Goal: Task Accomplishment & Management: Complete application form

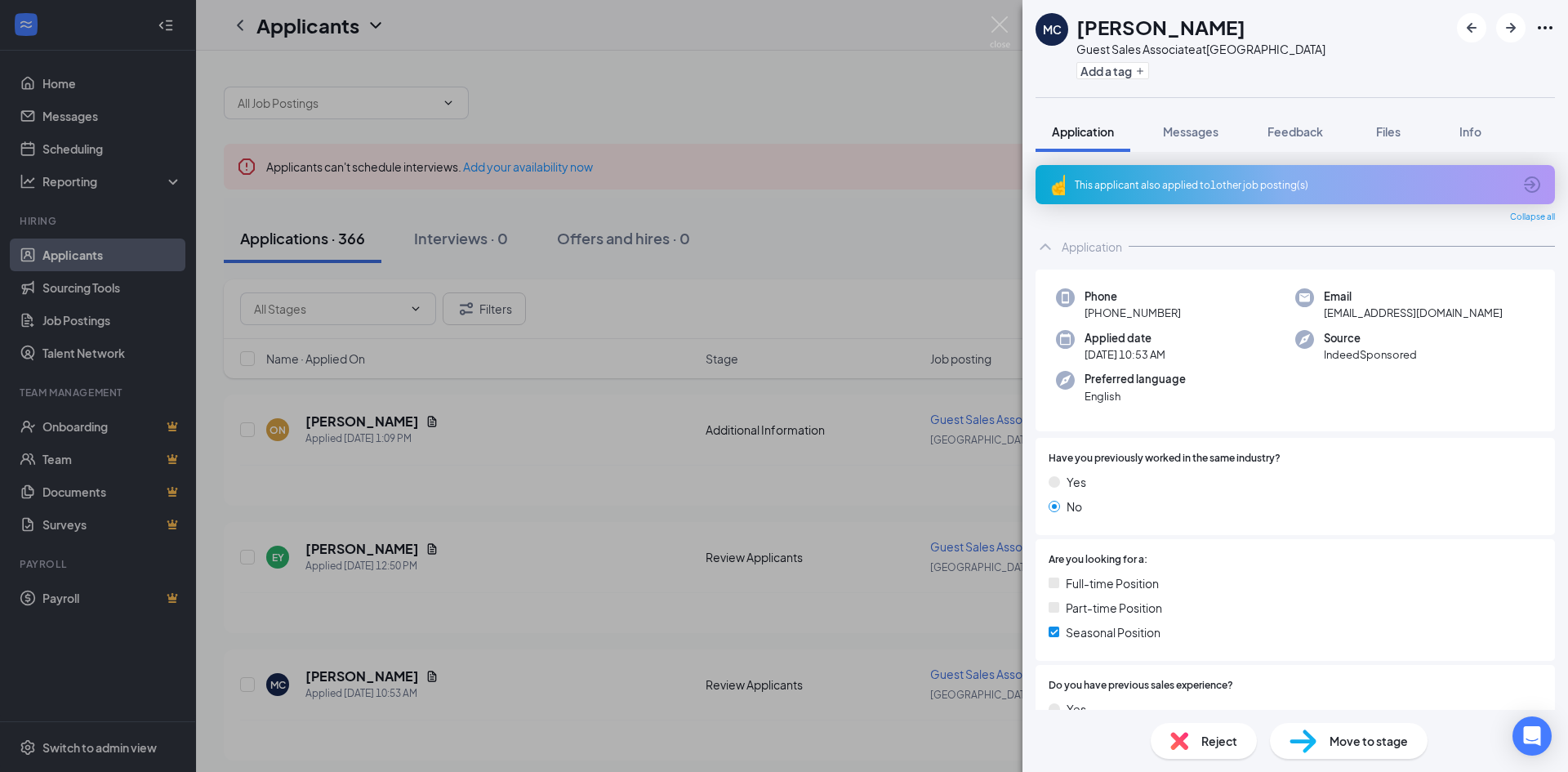
click at [600, 474] on div "MC [PERSON_NAME] Guest Sales Associate at [GEOGRAPHIC_DATA] Add a tag Applicati…" at bounding box center [784, 386] width 1568 height 772
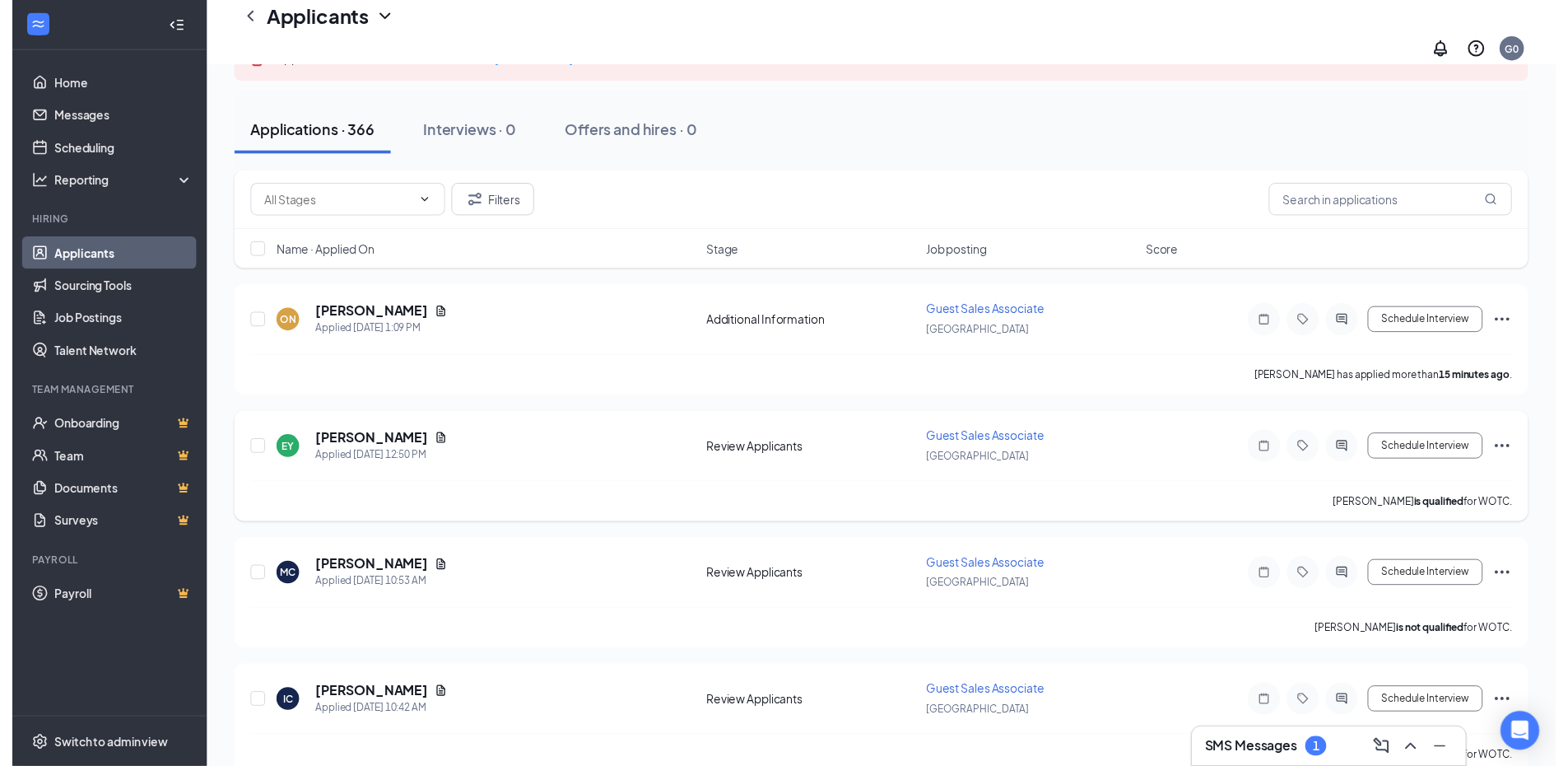
scroll to position [165, 0]
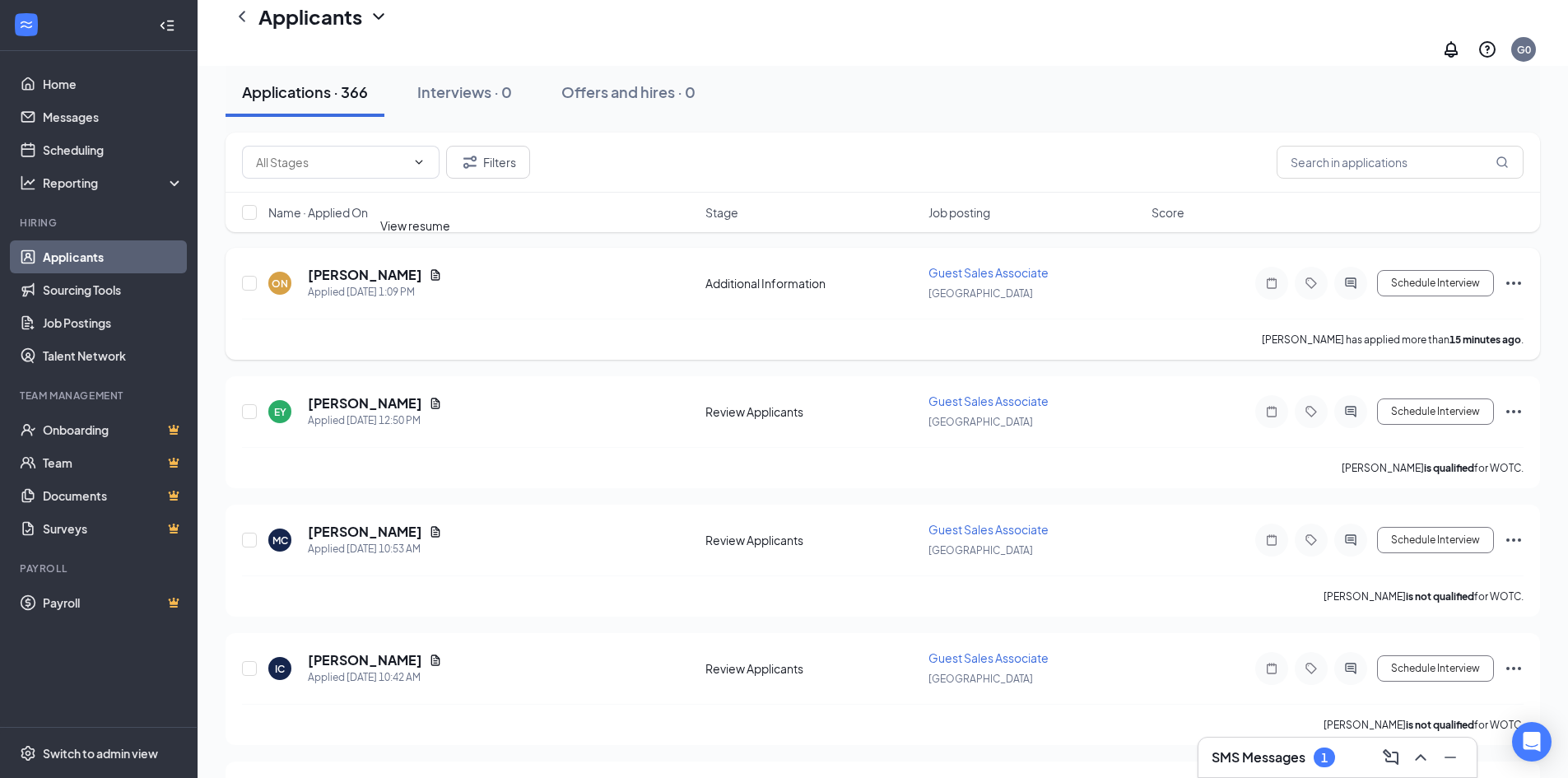
click at [431, 269] on icon "Document" at bounding box center [436, 275] width 9 height 11
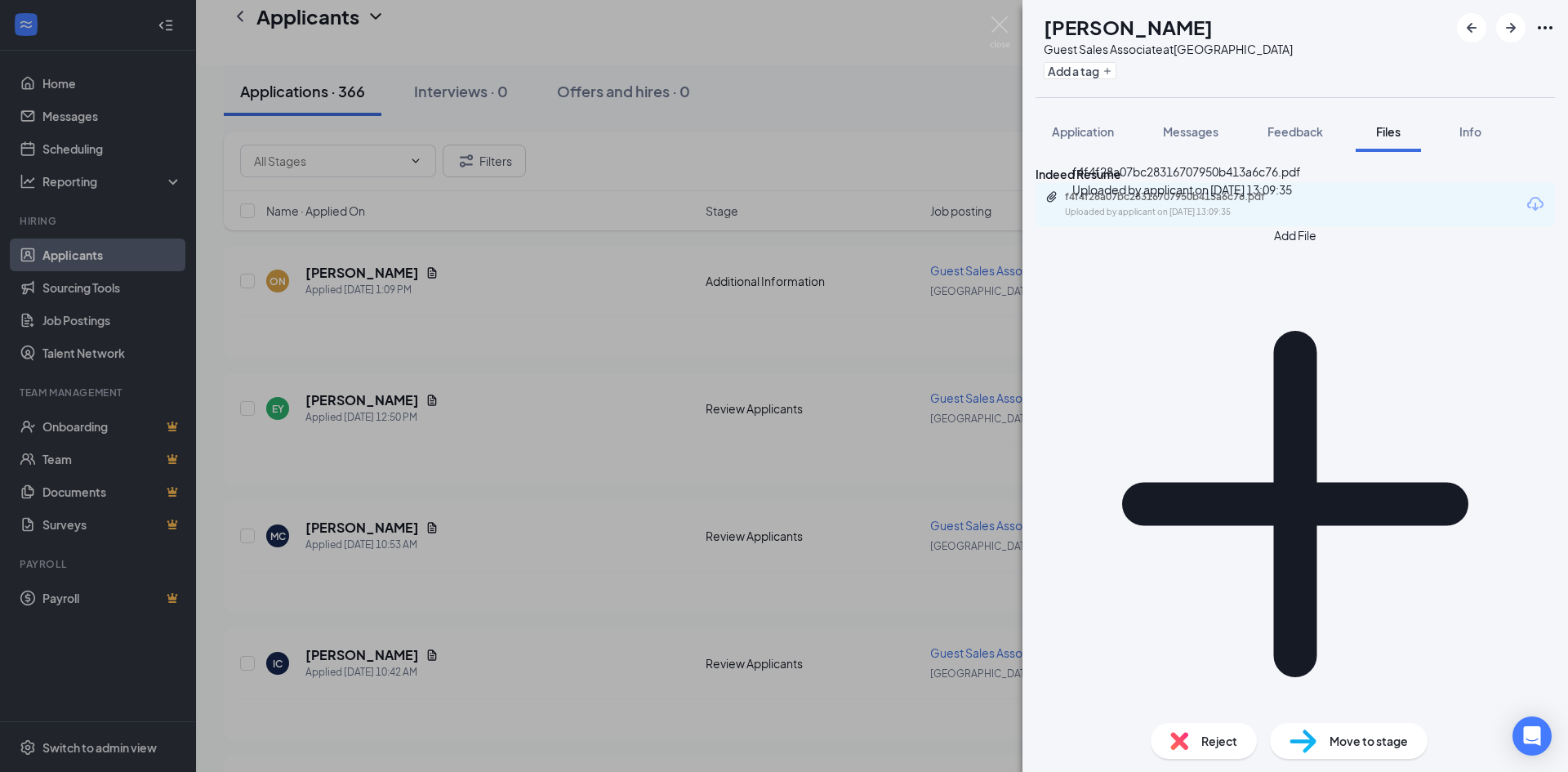
click at [1174, 204] on div "f4f4f28a07bc28316707950b413a6c76.pdf" at bounding box center [1179, 197] width 229 height 13
click at [550, 444] on div "ON [PERSON_NAME] Guest Sales Associate at [GEOGRAPHIC_DATA] Add a tag Applicati…" at bounding box center [784, 386] width 1568 height 772
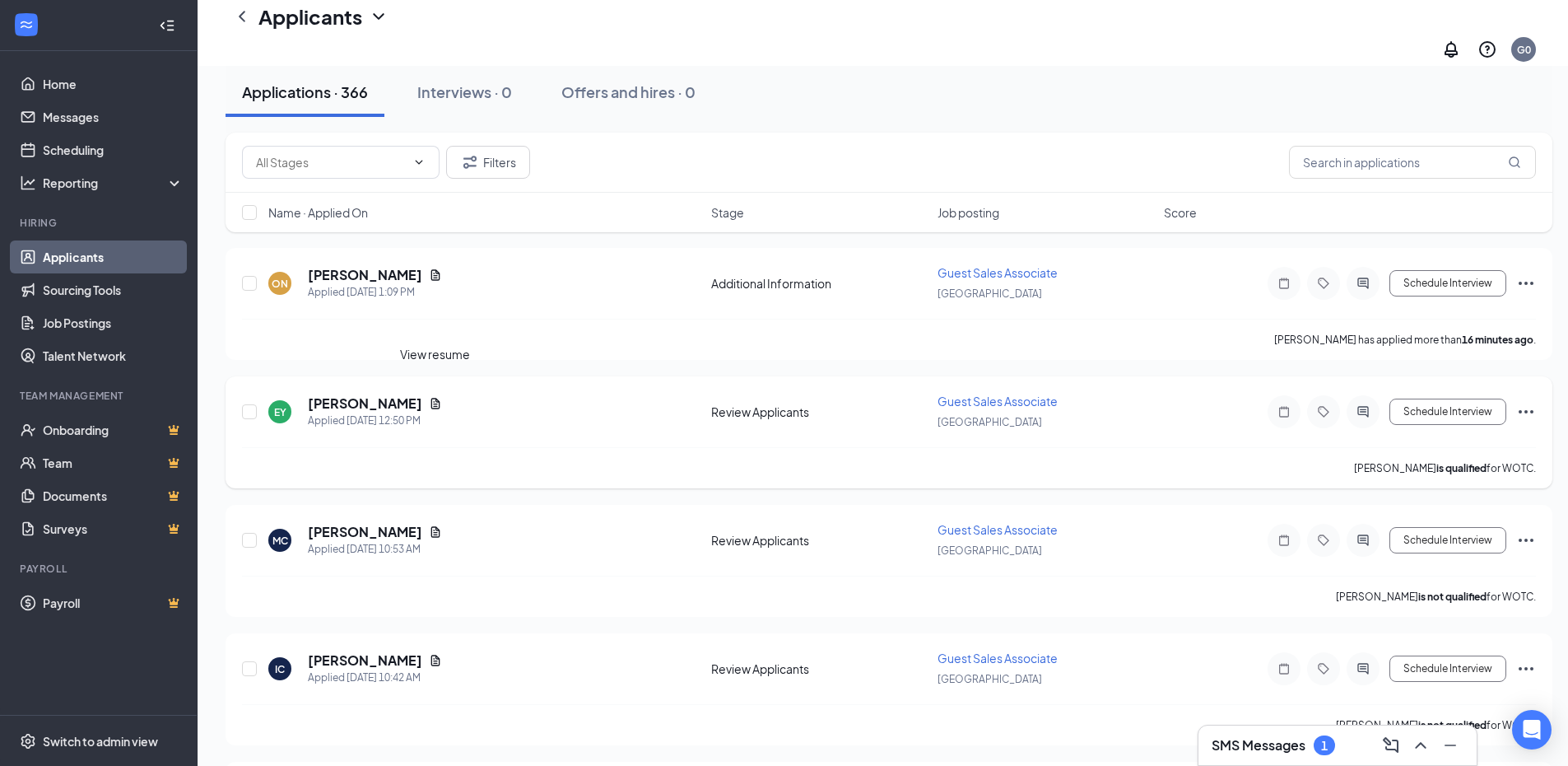
click at [438, 397] on icon "Document" at bounding box center [435, 403] width 13 height 13
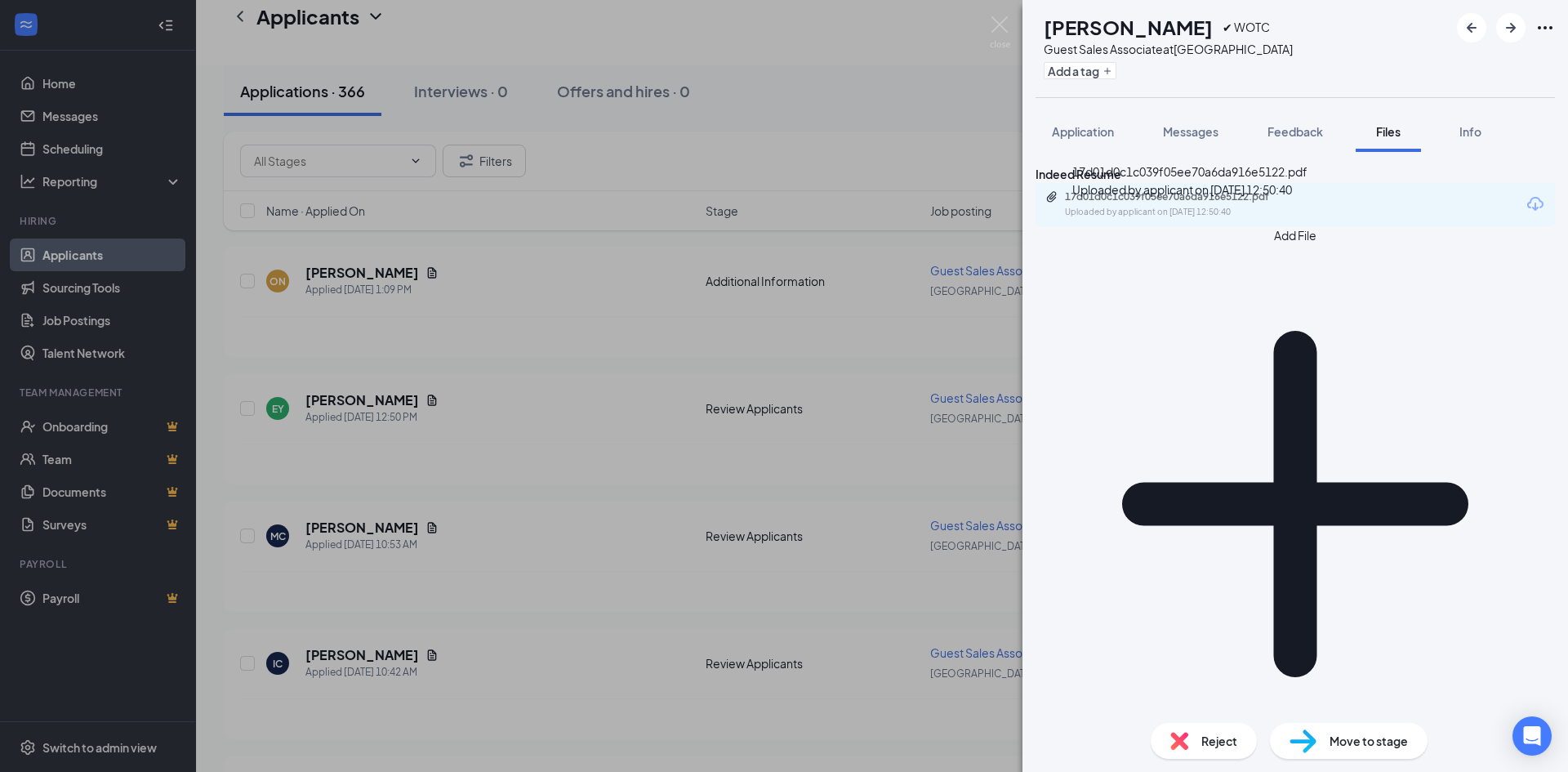
click at [1243, 218] on div "17d01d0c1c039f05ee70a6da916e5122.pdf Uploaded by applicant on Sep 16, 2025 at 1…" at bounding box center [1177, 205] width 265 height 29
click at [580, 540] on div "EY Emanni Yarbrough ✔ WOTC Guest Sales Associate at Old Bridge Add a tag Applic…" at bounding box center [784, 386] width 1568 height 772
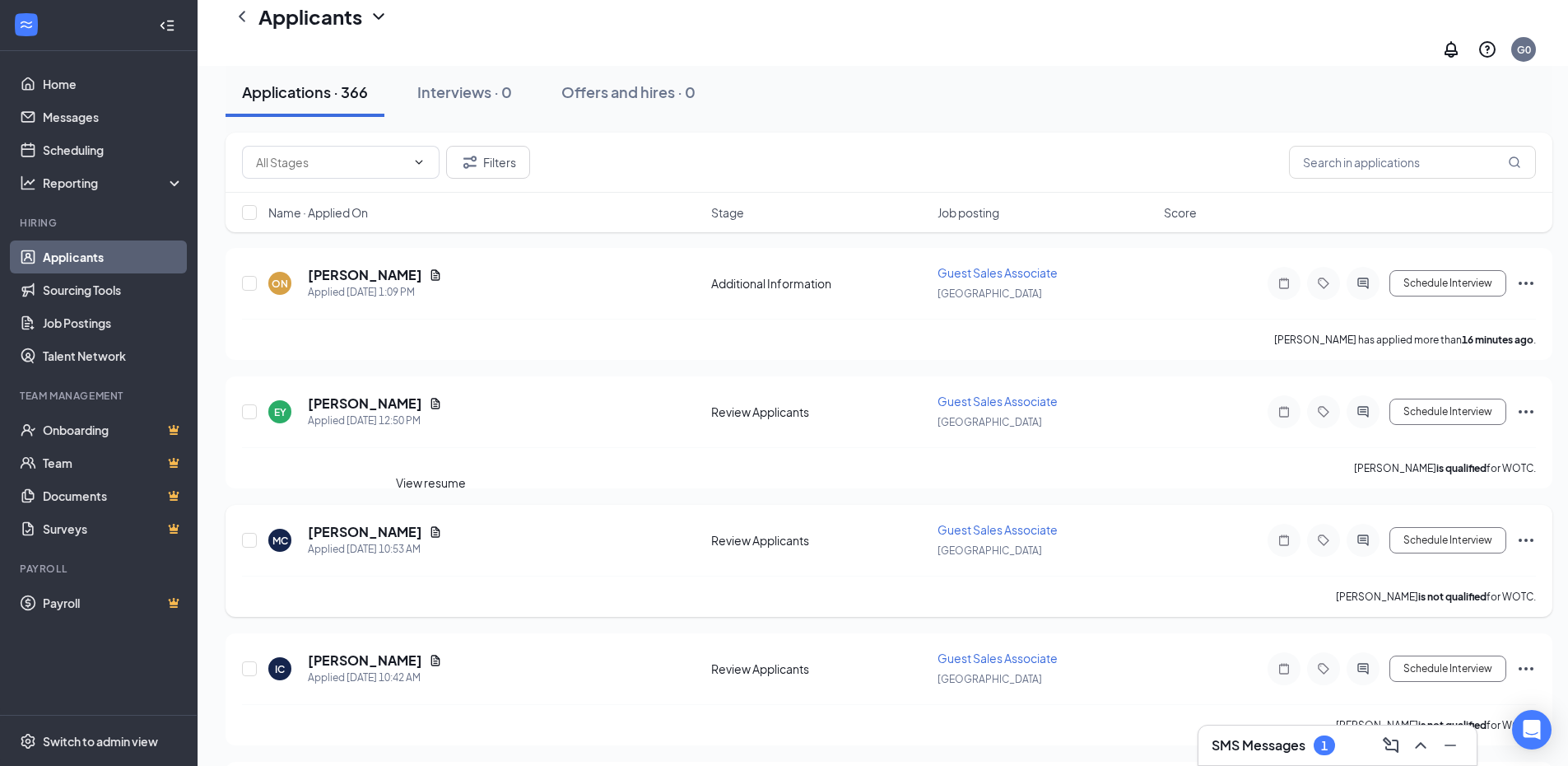
click at [432, 526] on icon "Document" at bounding box center [435, 532] width 13 height 13
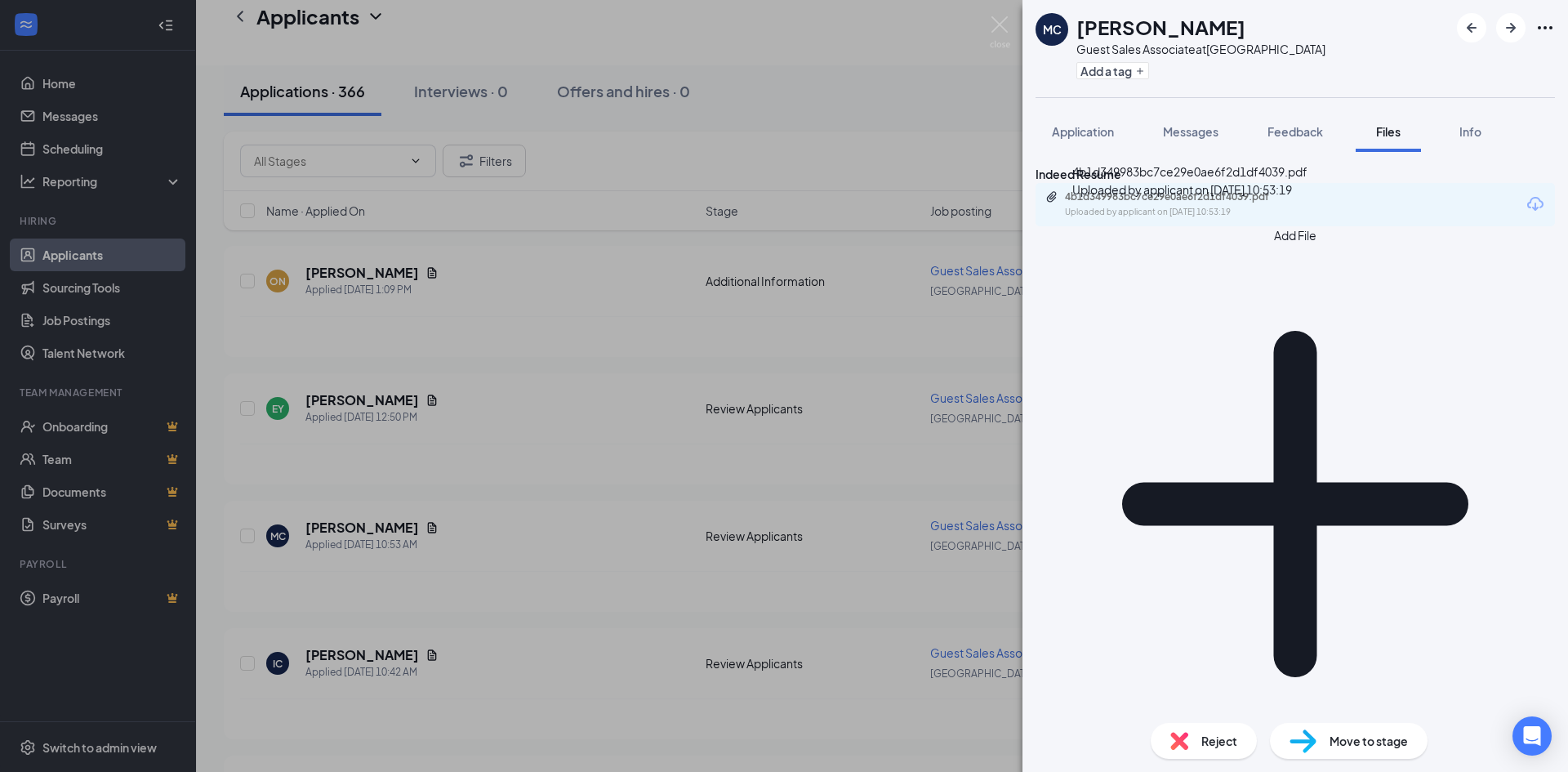
click at [1166, 218] on div "Uploaded by applicant on [DATE] 10:53:19" at bounding box center [1188, 211] width 245 height 13
click at [633, 426] on div "MC [PERSON_NAME] Guest Sales Associate at [GEOGRAPHIC_DATA] Add a tag Applicati…" at bounding box center [784, 386] width 1568 height 772
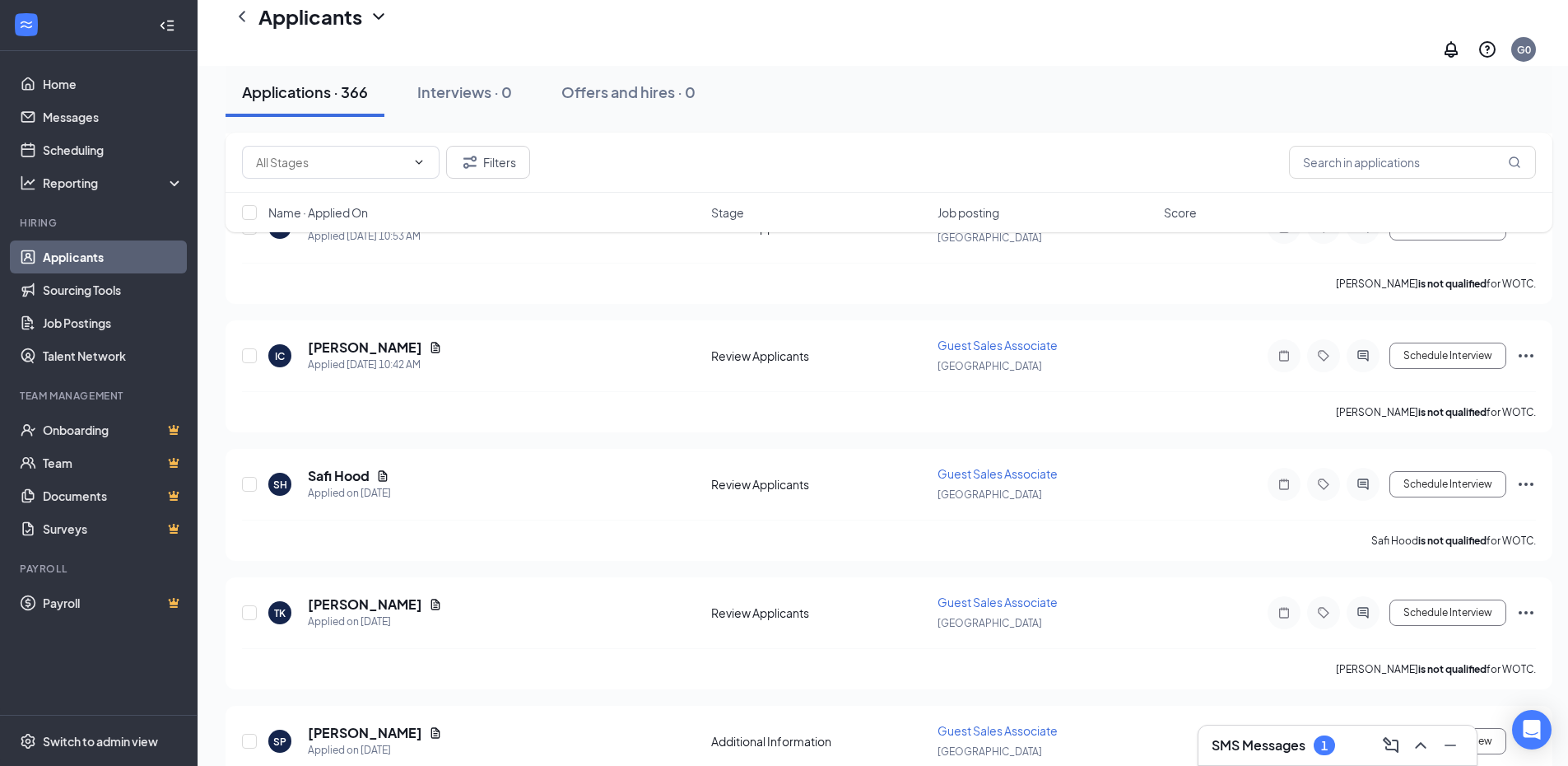
scroll to position [412, 0]
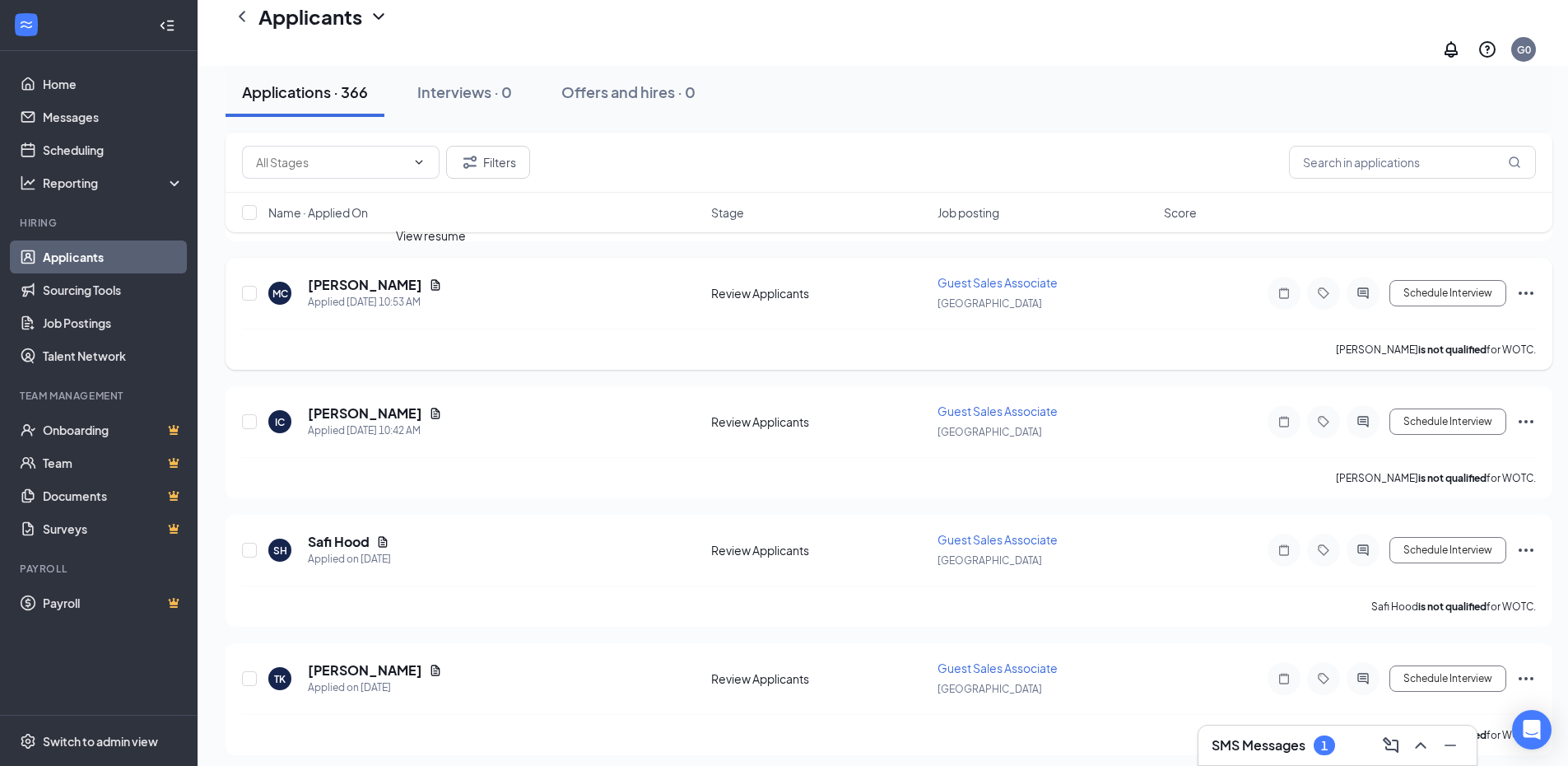
click at [431, 279] on icon "Document" at bounding box center [436, 284] width 9 height 11
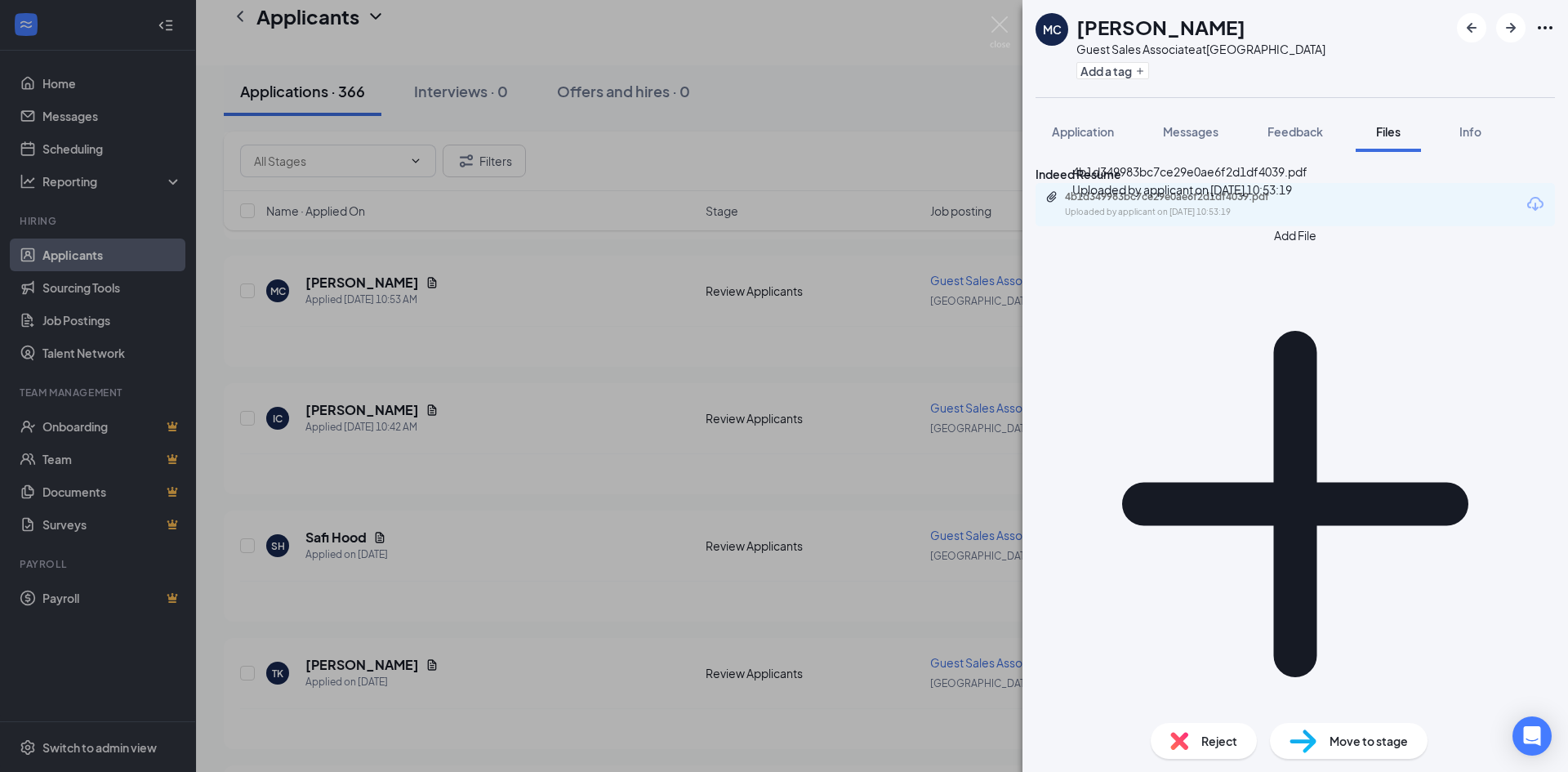
click at [1169, 204] on div "4b1d349983bc7ce29e0ae6f2d1df4039.pdf" at bounding box center [1179, 197] width 229 height 13
click at [490, 414] on div "MC [PERSON_NAME] Guest Sales Associate at [GEOGRAPHIC_DATA] Add a tag Applicati…" at bounding box center [784, 386] width 1568 height 772
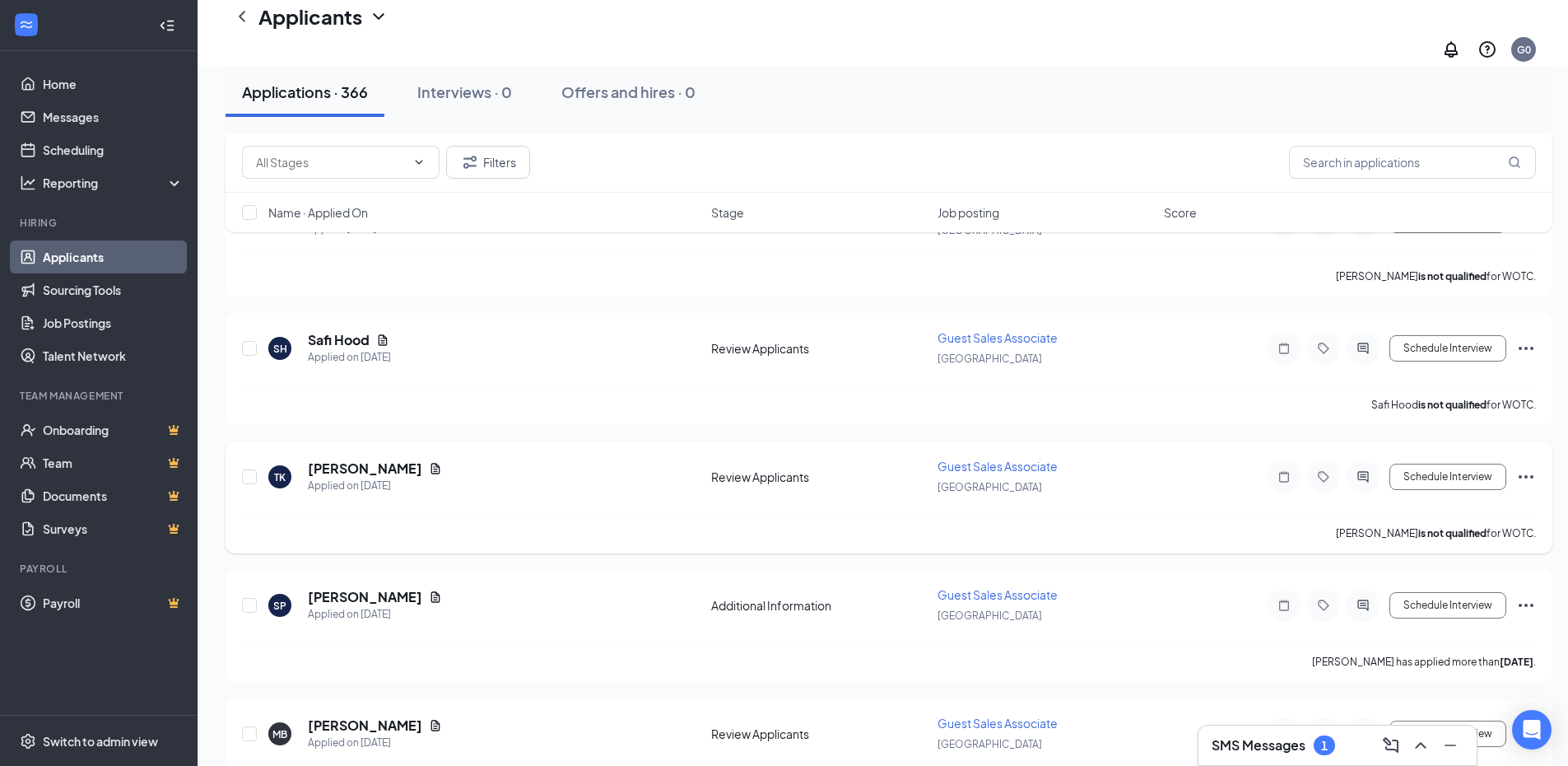
scroll to position [659, 0]
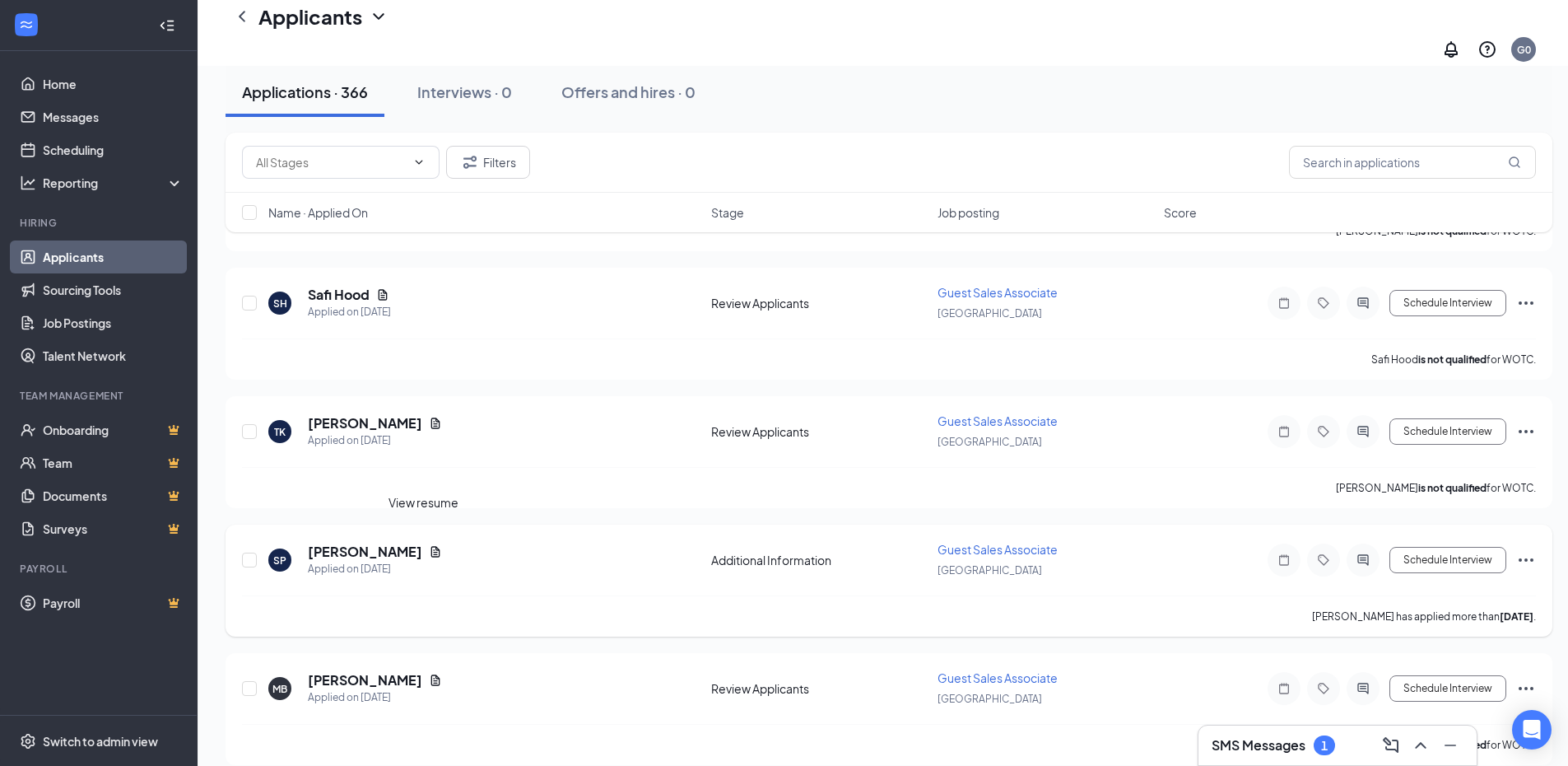
click at [429, 545] on icon "Document" at bounding box center [435, 551] width 13 height 13
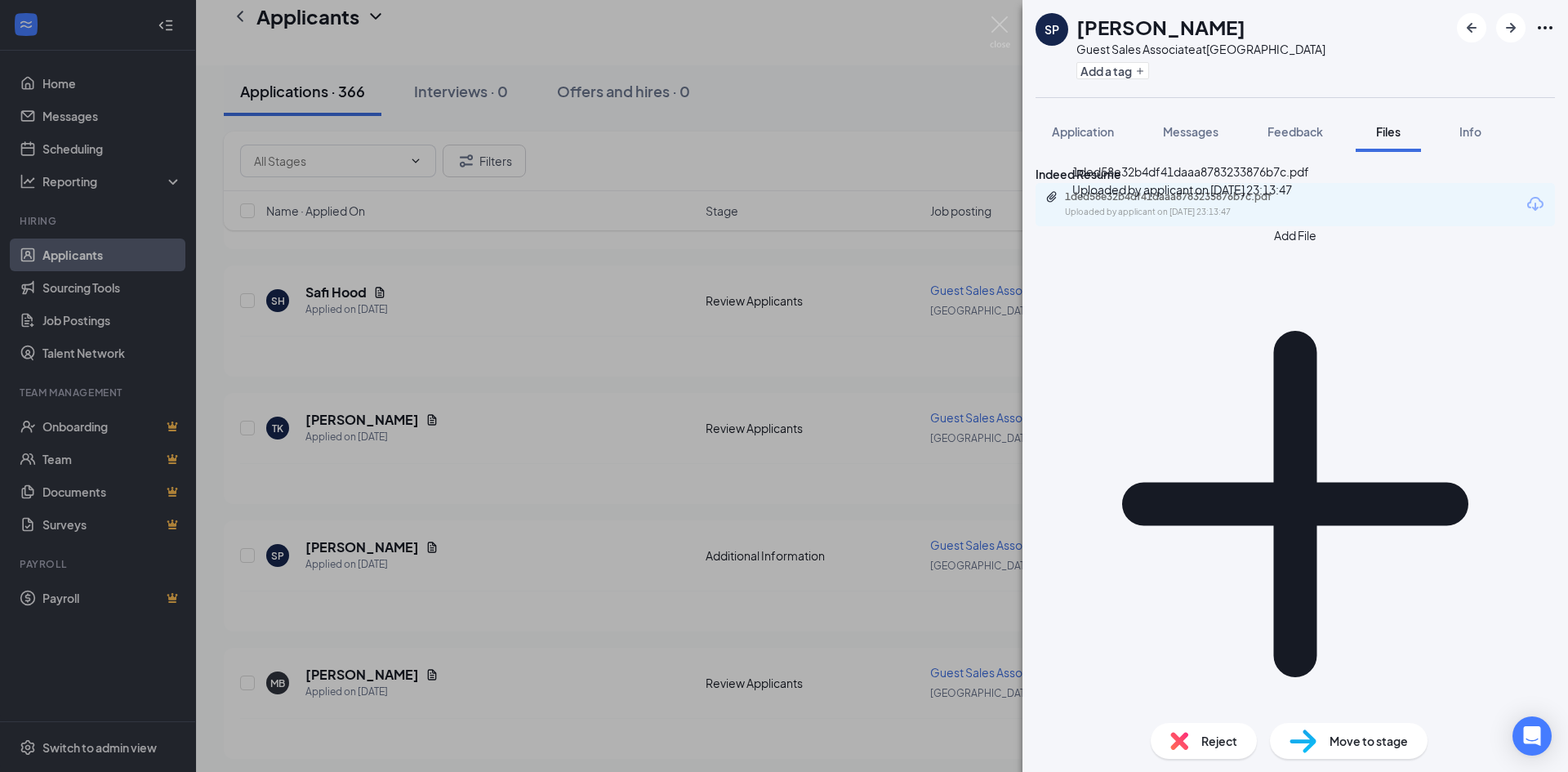
click at [1241, 204] on div "1ded58e32b4df41daaa8783233876b7c.pdf" at bounding box center [1179, 197] width 229 height 13
click at [1202, 737] on span "Reject" at bounding box center [1218, 741] width 36 height 18
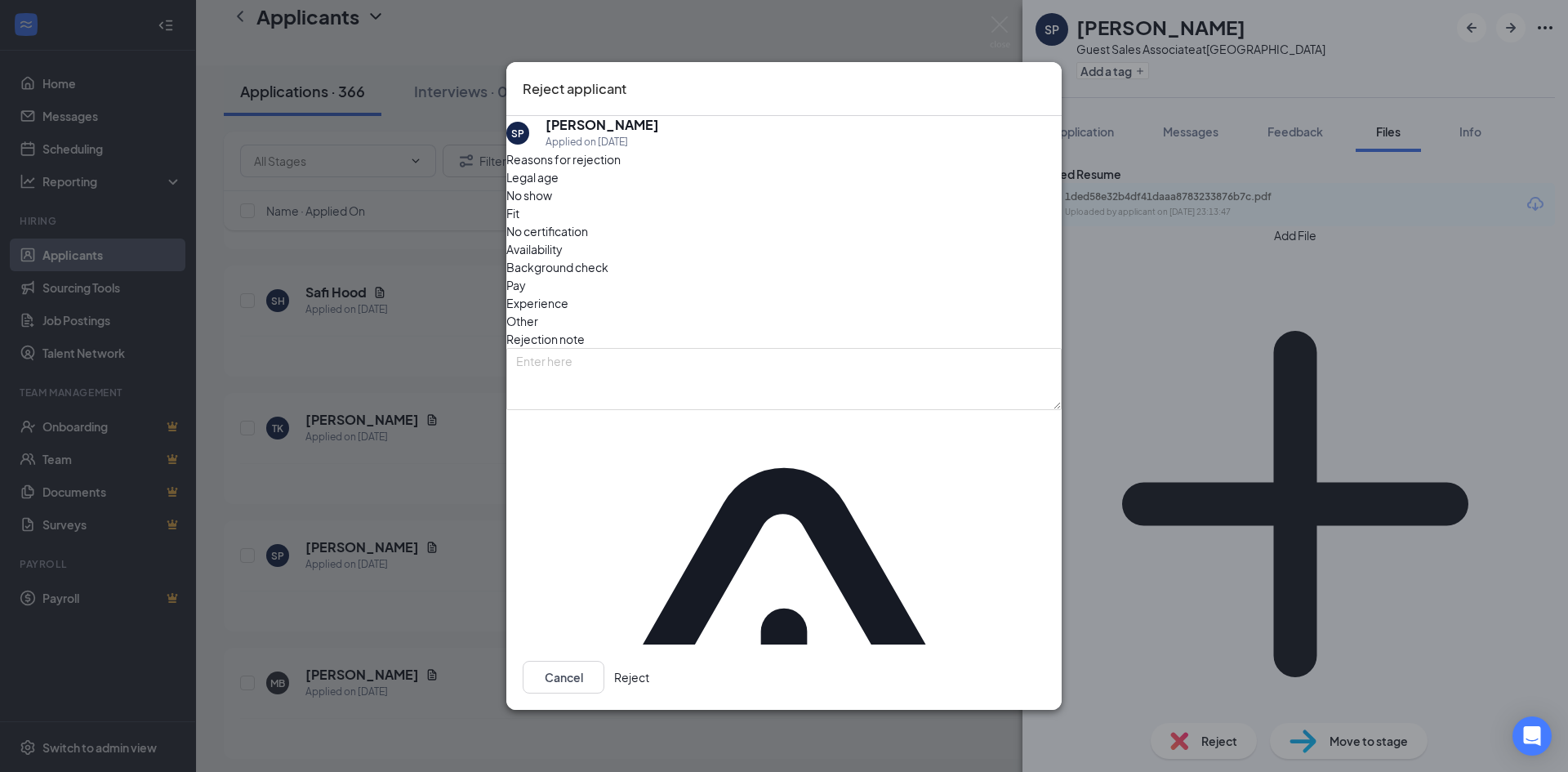
click at [649, 661] on button "Reject" at bounding box center [632, 677] width 35 height 33
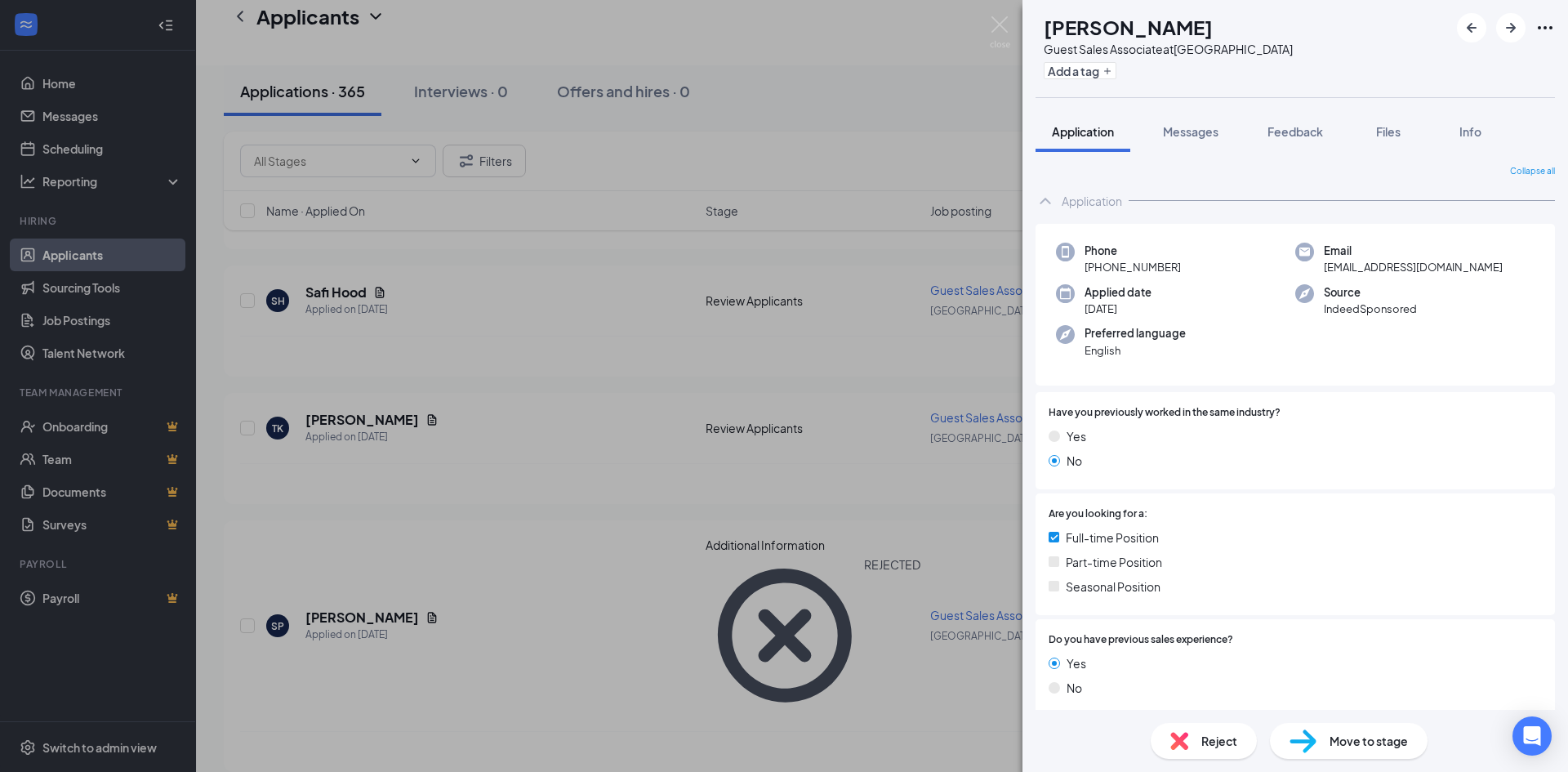
click at [386, 402] on div "MB Michael Batista Guest Sales Associate at Old Bridge Add a tag Application Me…" at bounding box center [784, 386] width 1568 height 772
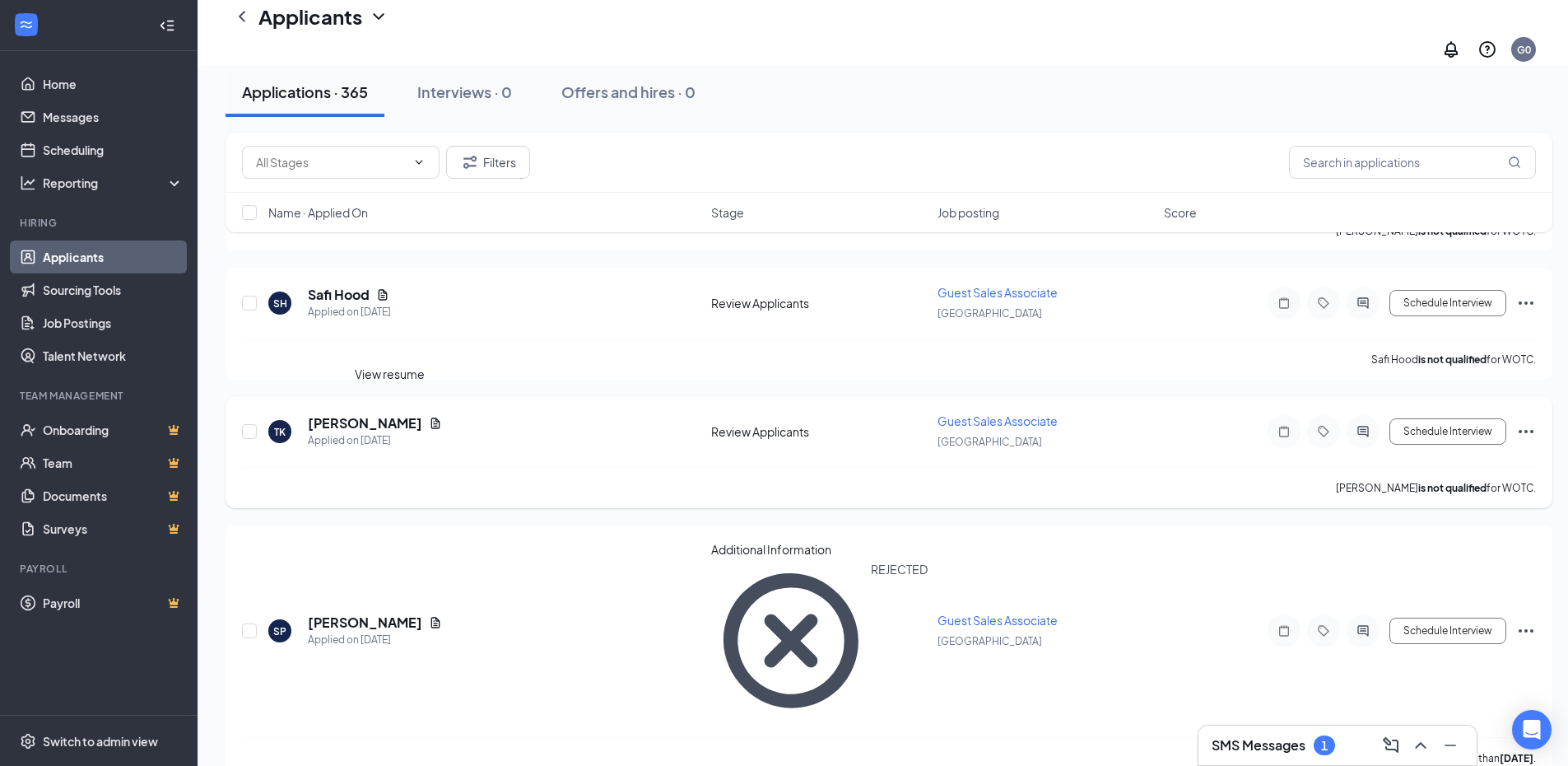
click at [431, 418] on icon "Document" at bounding box center [436, 423] width 9 height 11
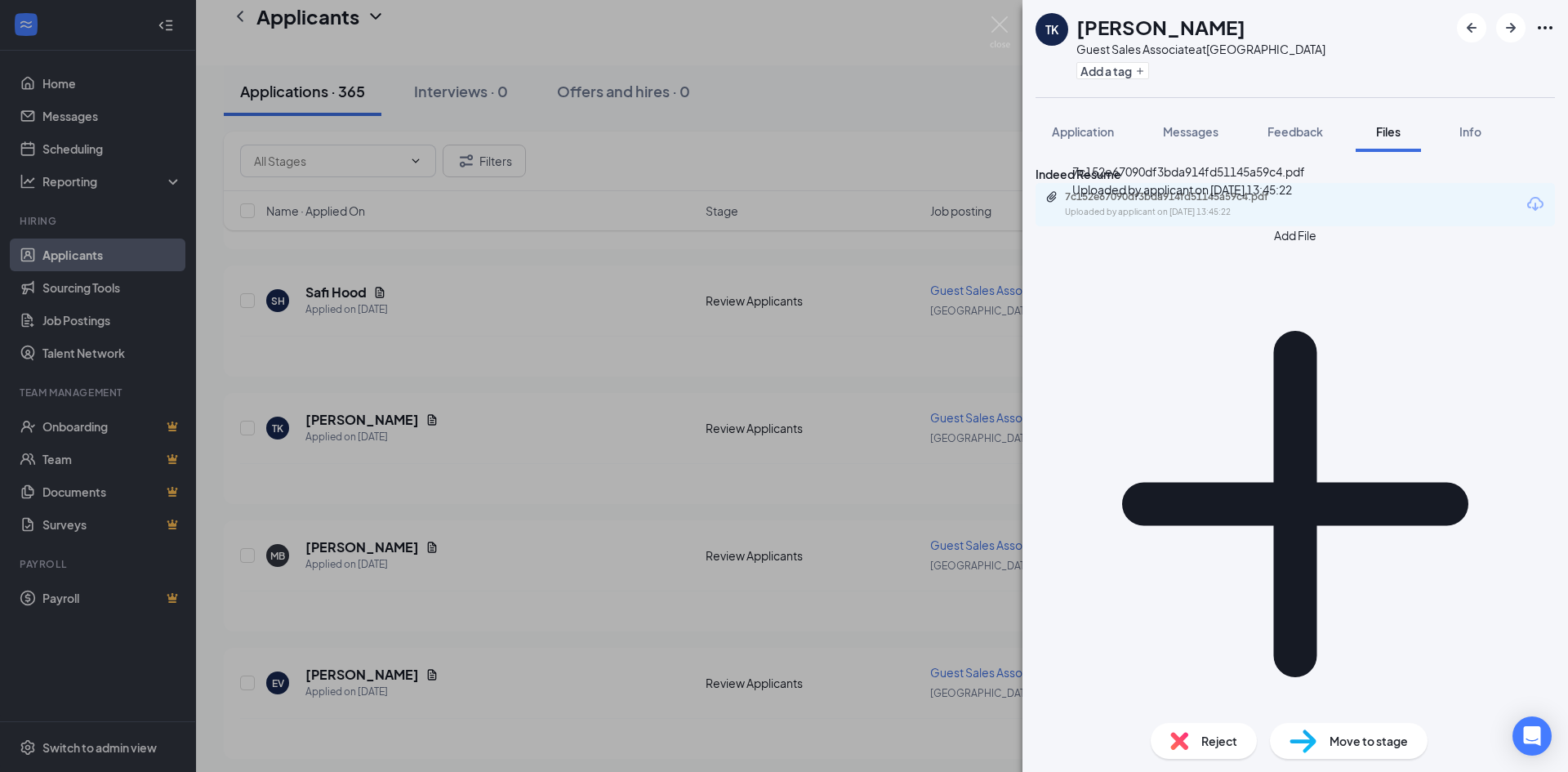
click at [1246, 218] on div "7c152e67090df3bda914fd51145a59c4.pdf Uploaded by applicant on Sep 15, 2025 at 1…" at bounding box center [1177, 205] width 265 height 29
click at [1187, 735] on img at bounding box center [1179, 741] width 18 height 18
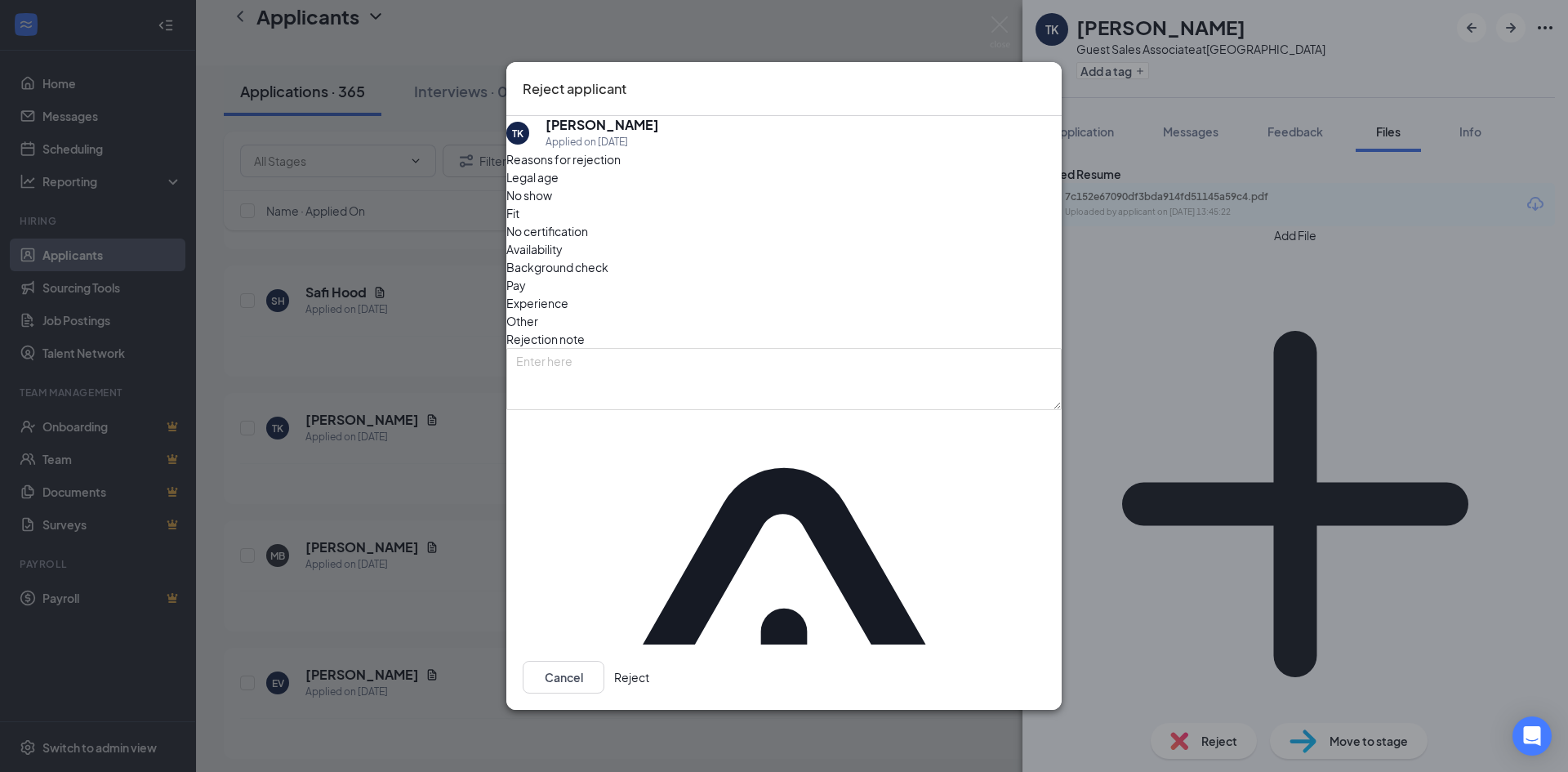
click at [649, 661] on button "Reject" at bounding box center [632, 677] width 35 height 33
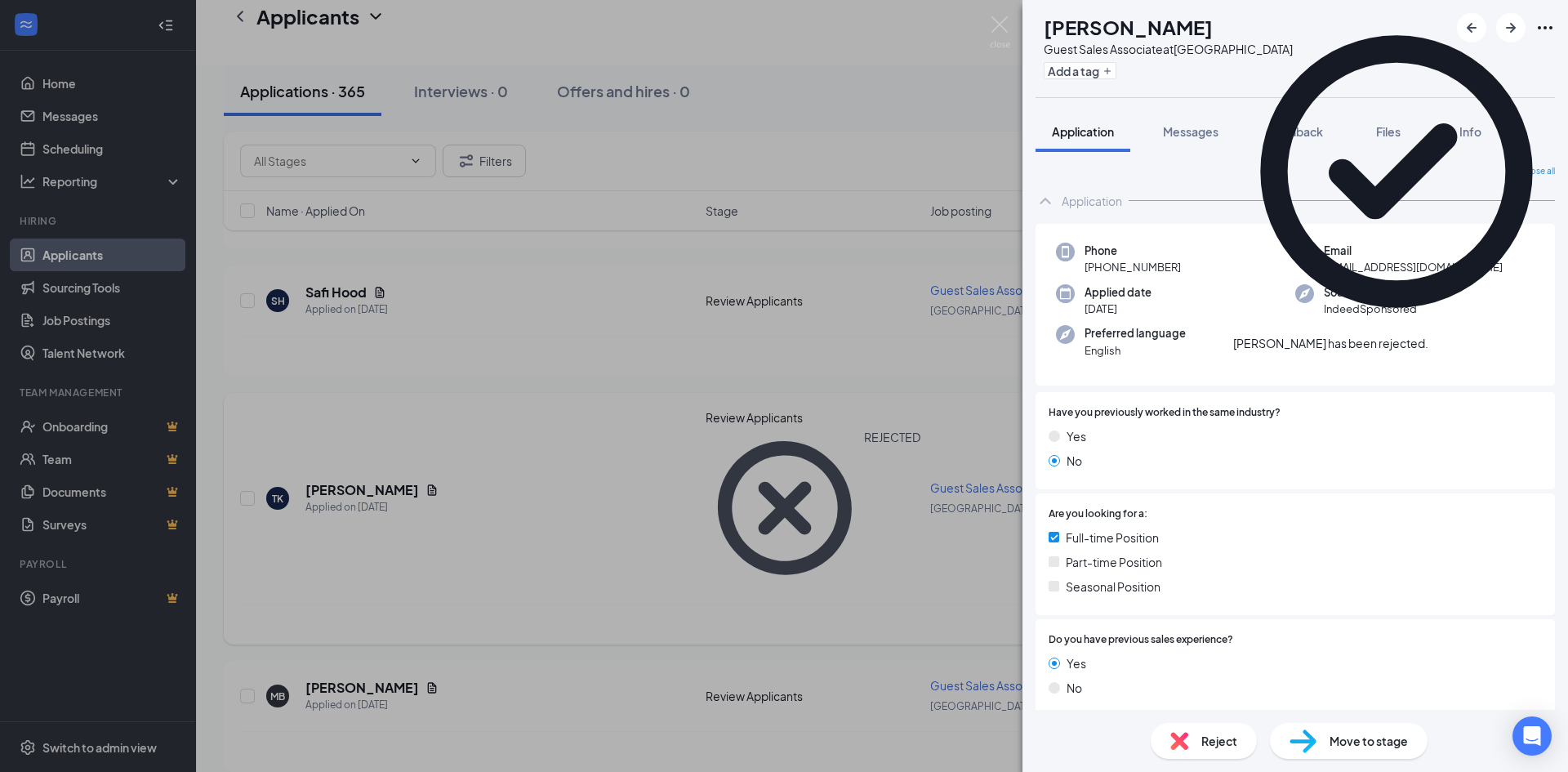
drag, startPoint x: 554, startPoint y: 449, endPoint x: 491, endPoint y: 485, distance: 72.6
click at [557, 445] on div "MB Michael Batista Guest Sales Associate at Old Bridge Add a tag Application Me…" at bounding box center [784, 386] width 1568 height 772
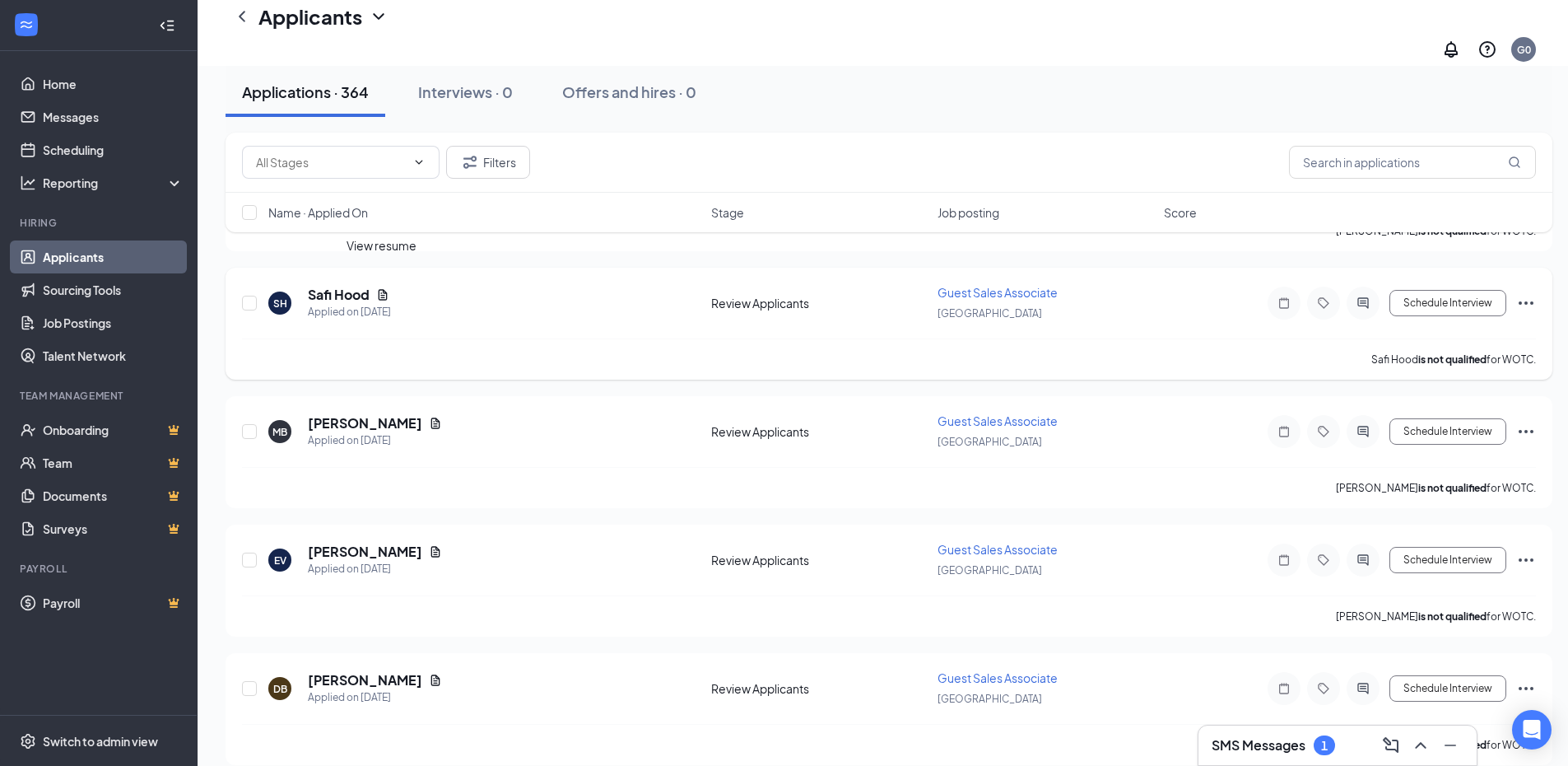
click at [385, 289] on icon "Document" at bounding box center [383, 294] width 9 height 11
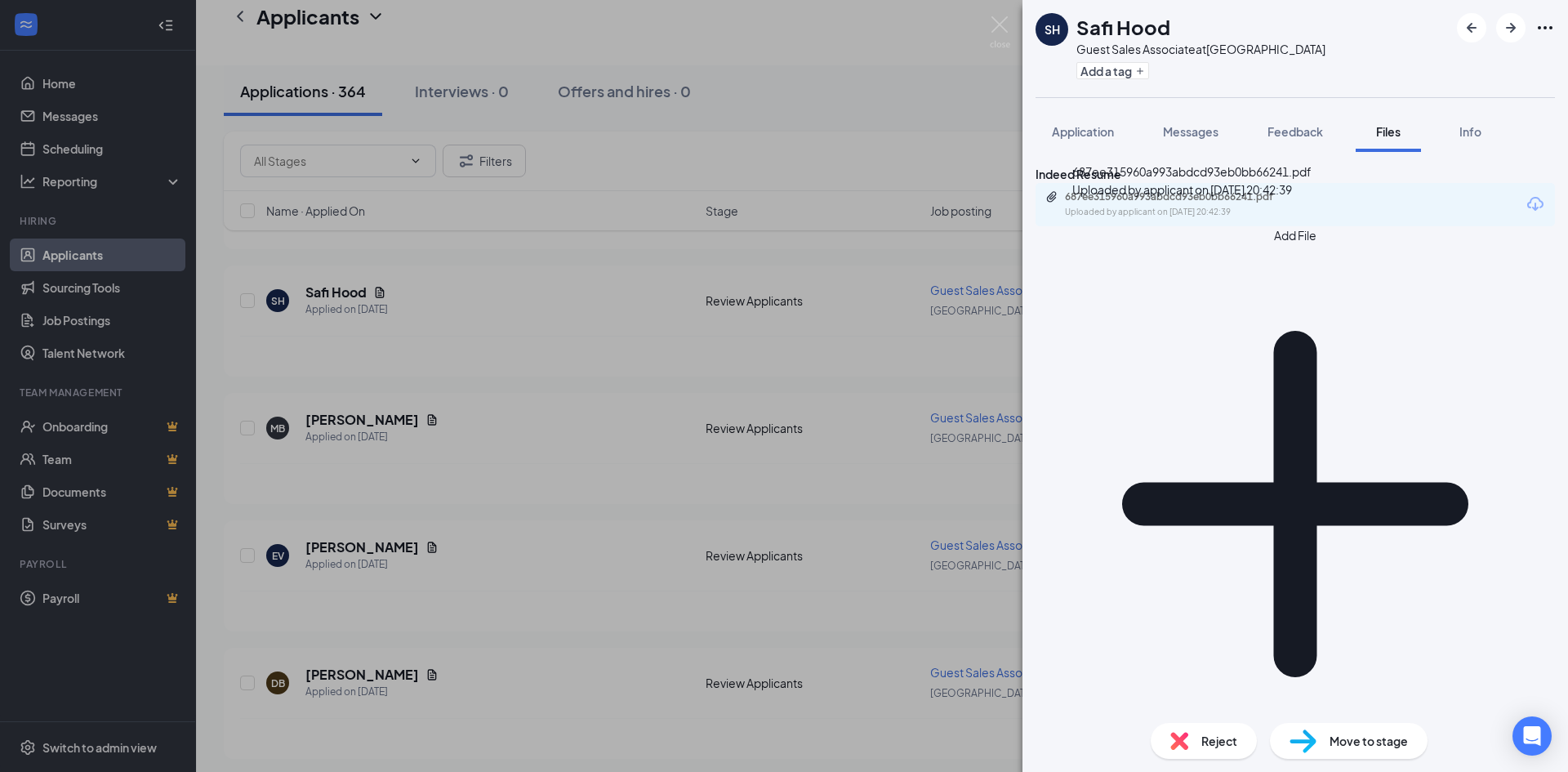
click at [1236, 218] on div "Uploaded by applicant on Sep 15, 2025 at 20:42:39" at bounding box center [1188, 211] width 245 height 13
click at [1212, 735] on span "Reject" at bounding box center [1218, 741] width 36 height 18
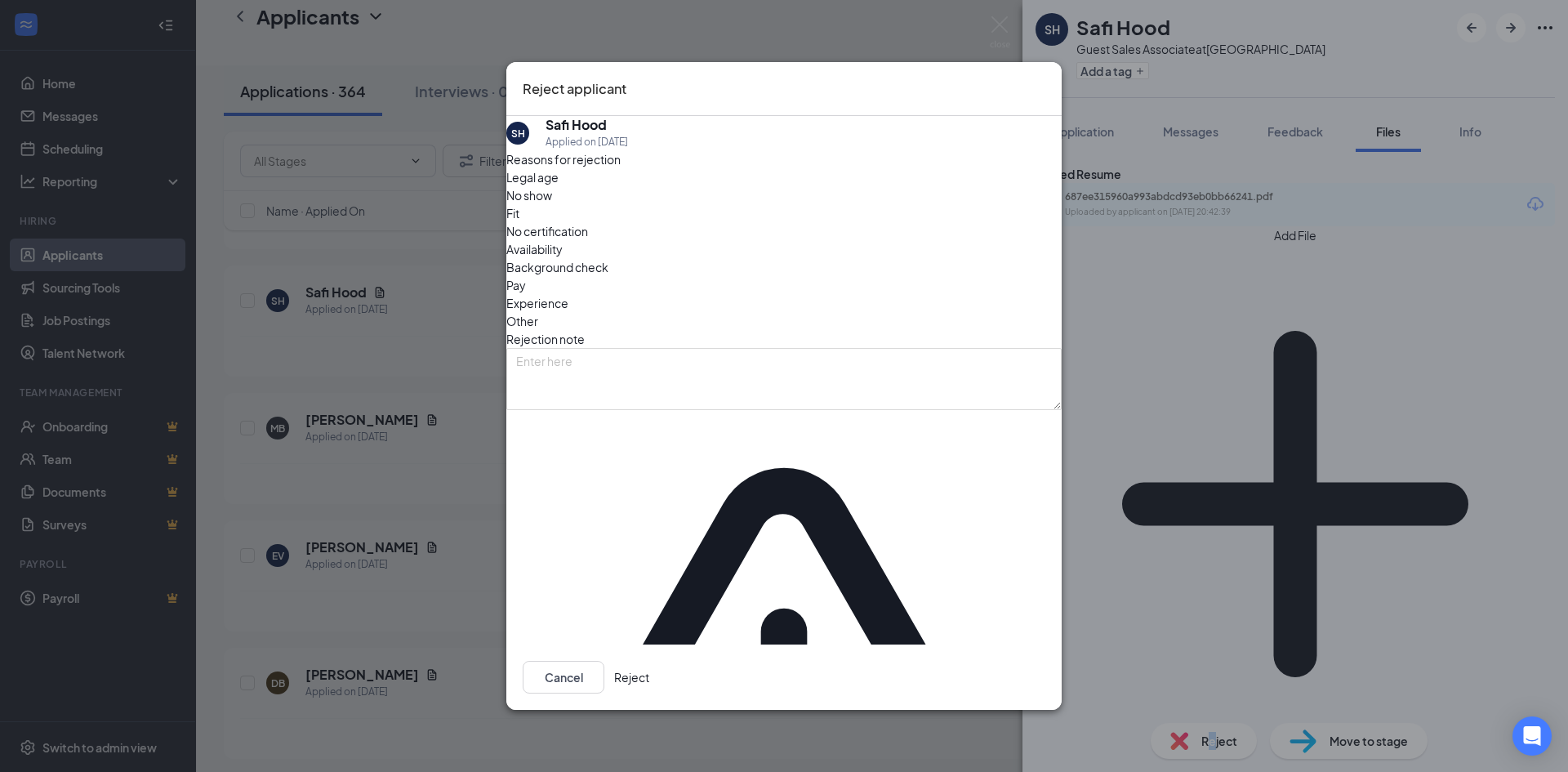
click at [649, 661] on button "Reject" at bounding box center [632, 677] width 35 height 33
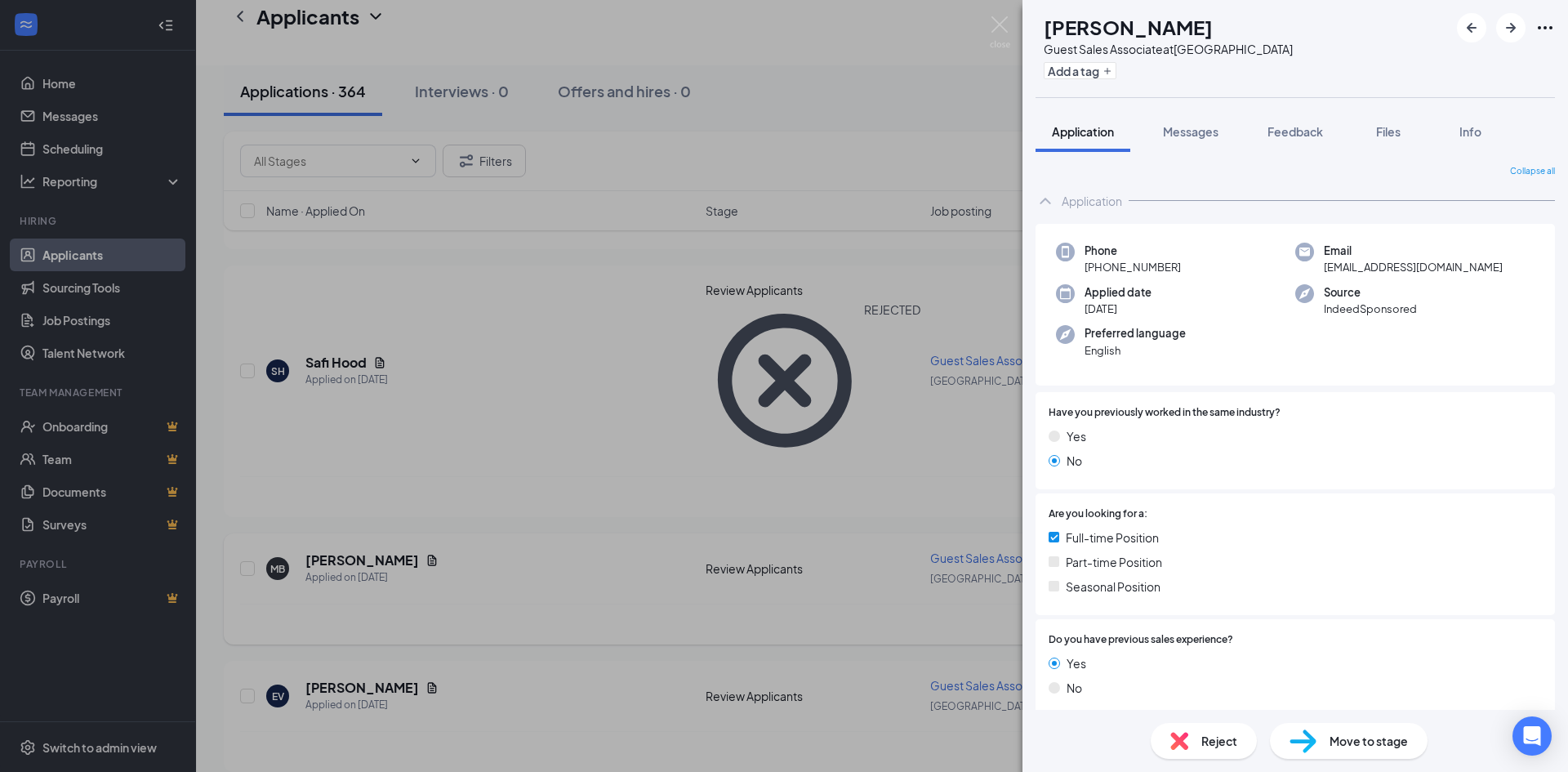
drag, startPoint x: 388, startPoint y: 406, endPoint x: 400, endPoint y: 409, distance: 12.4
click at [389, 406] on div "MB Michael Batista Guest Sales Associate at Old Bridge Add a tag Application Me…" at bounding box center [784, 386] width 1568 height 772
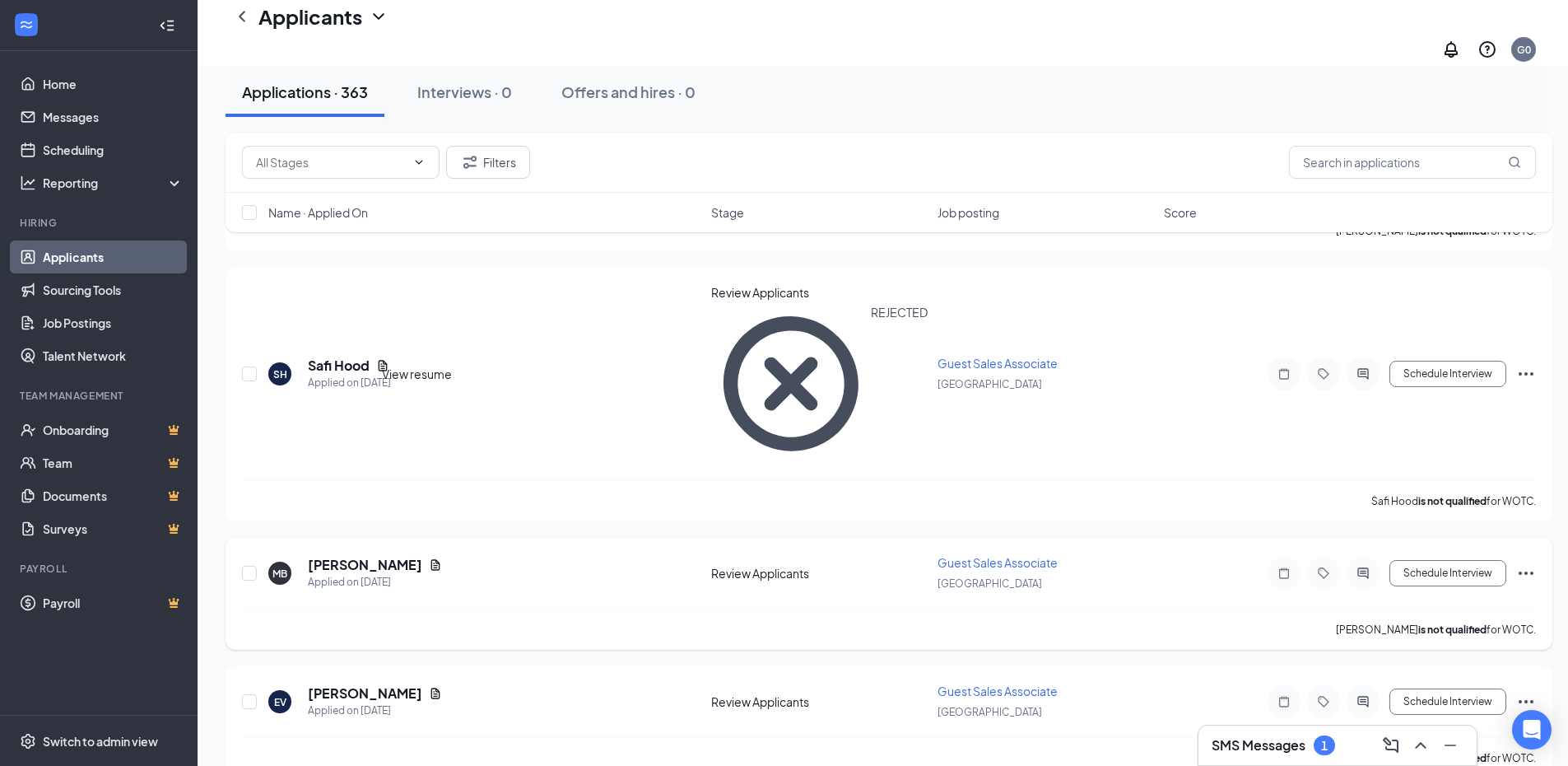
click at [431, 559] on icon "Document" at bounding box center [436, 564] width 9 height 11
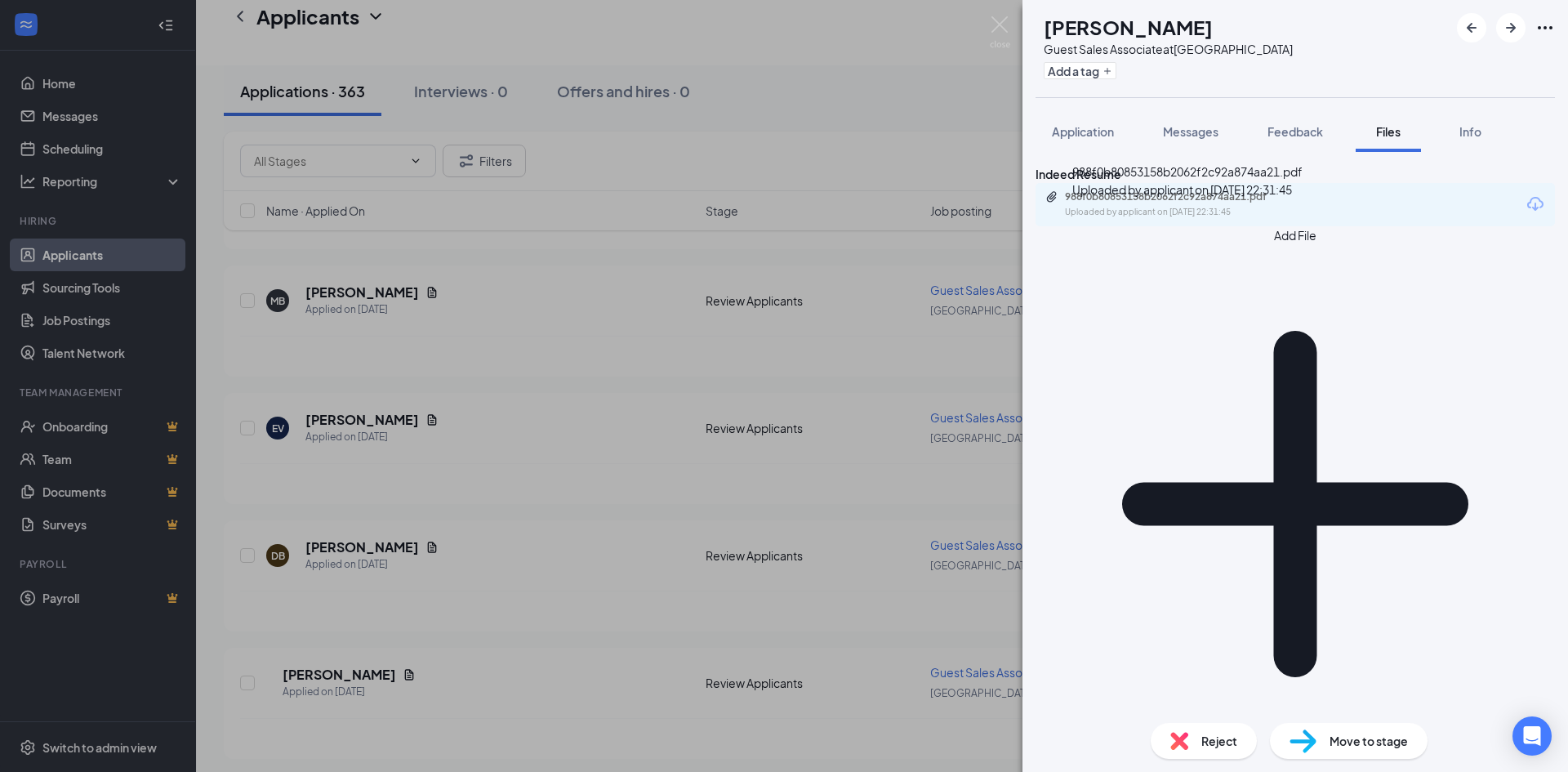
click at [1172, 218] on div "Uploaded by applicant on Sep 14, 2025 at 22:31:45" at bounding box center [1188, 211] width 245 height 13
click at [1224, 731] on div "Reject" at bounding box center [1203, 740] width 106 height 36
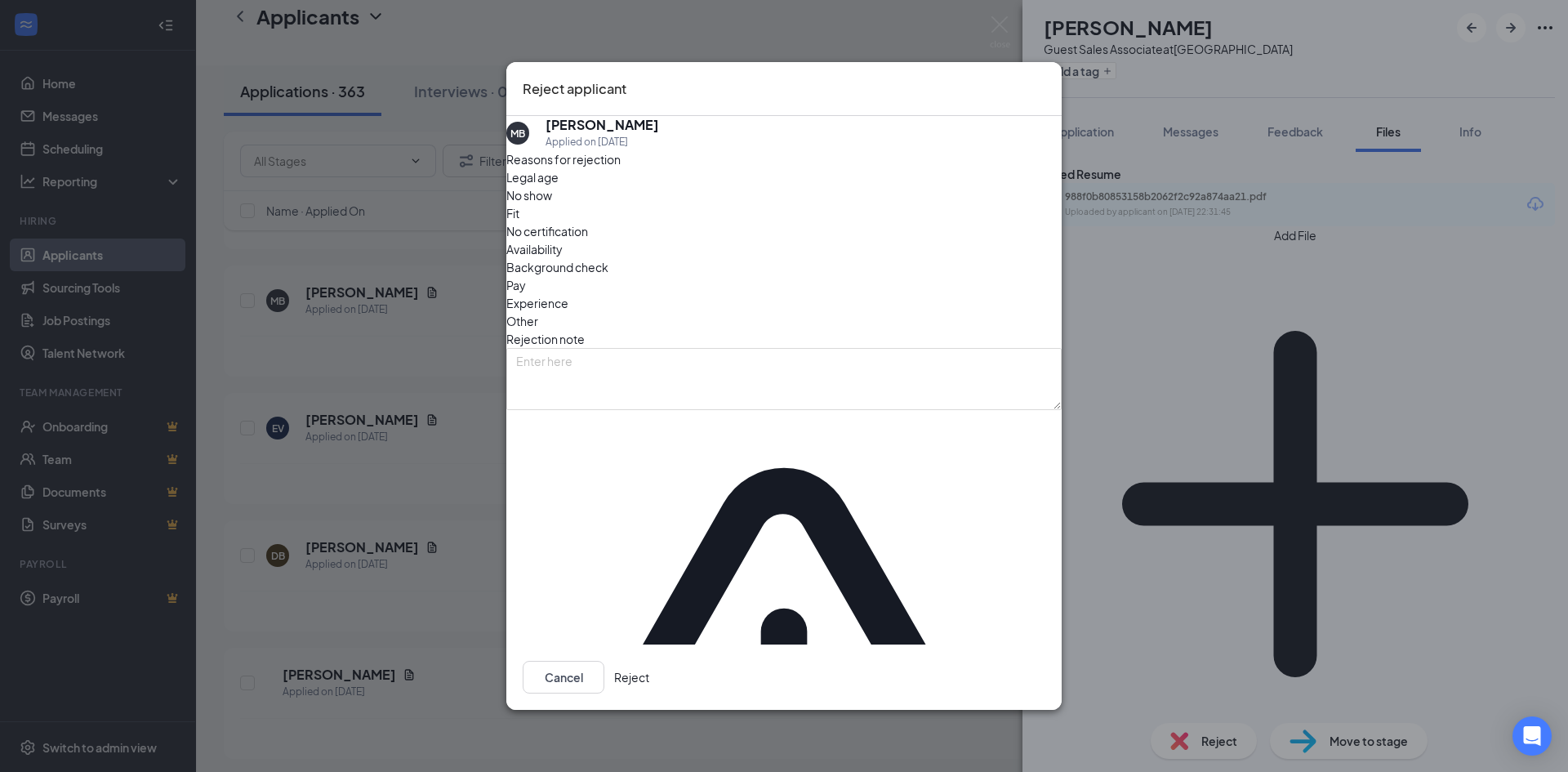
click at [649, 661] on button "Reject" at bounding box center [632, 677] width 35 height 33
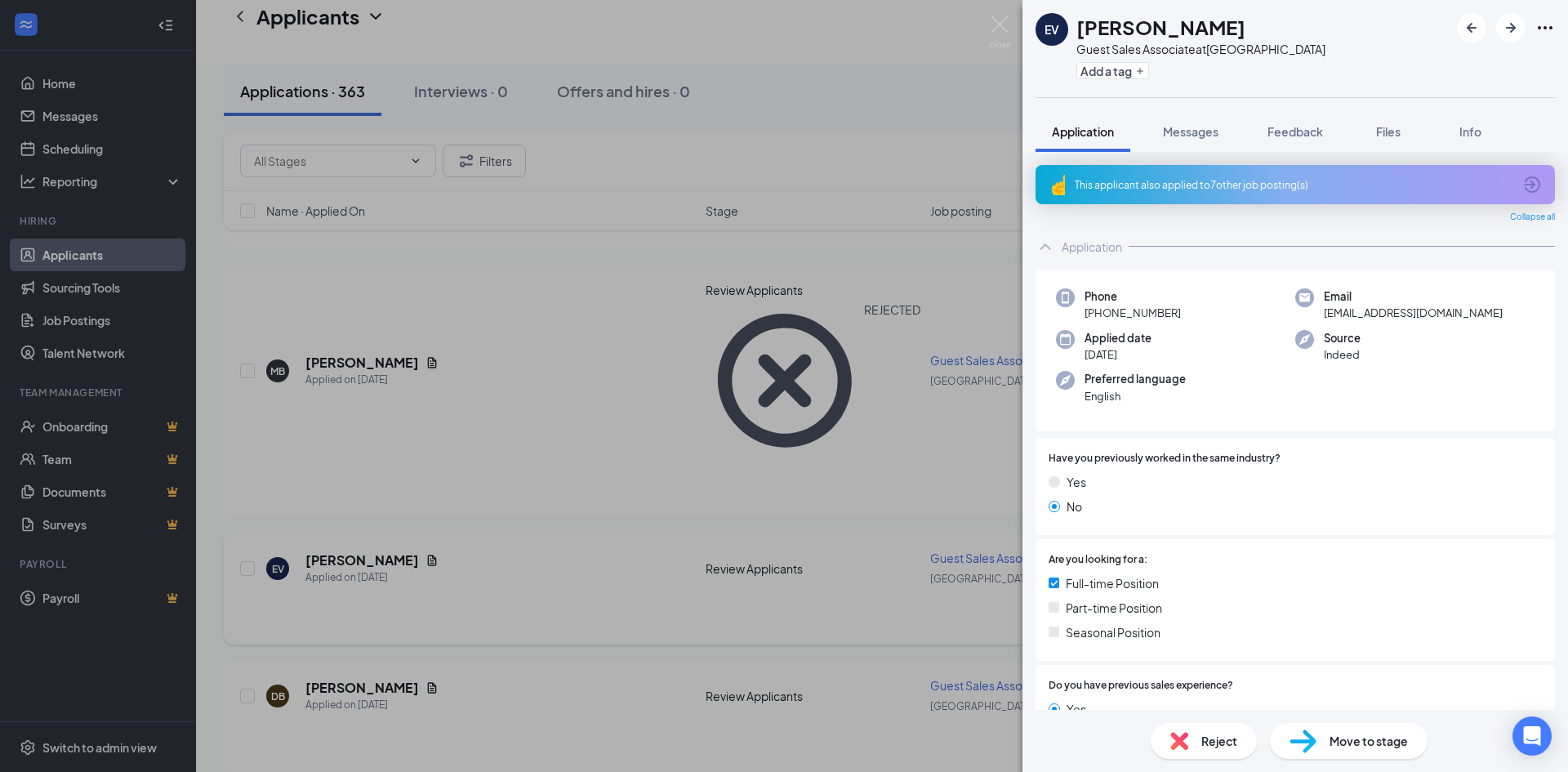
drag, startPoint x: 482, startPoint y: 446, endPoint x: 480, endPoint y: 437, distance: 9.2
click at [481, 441] on div "EV Emelyn Vazquez Guest Sales Associate at Old Bridge Add a tag Application Mes…" at bounding box center [784, 386] width 1568 height 772
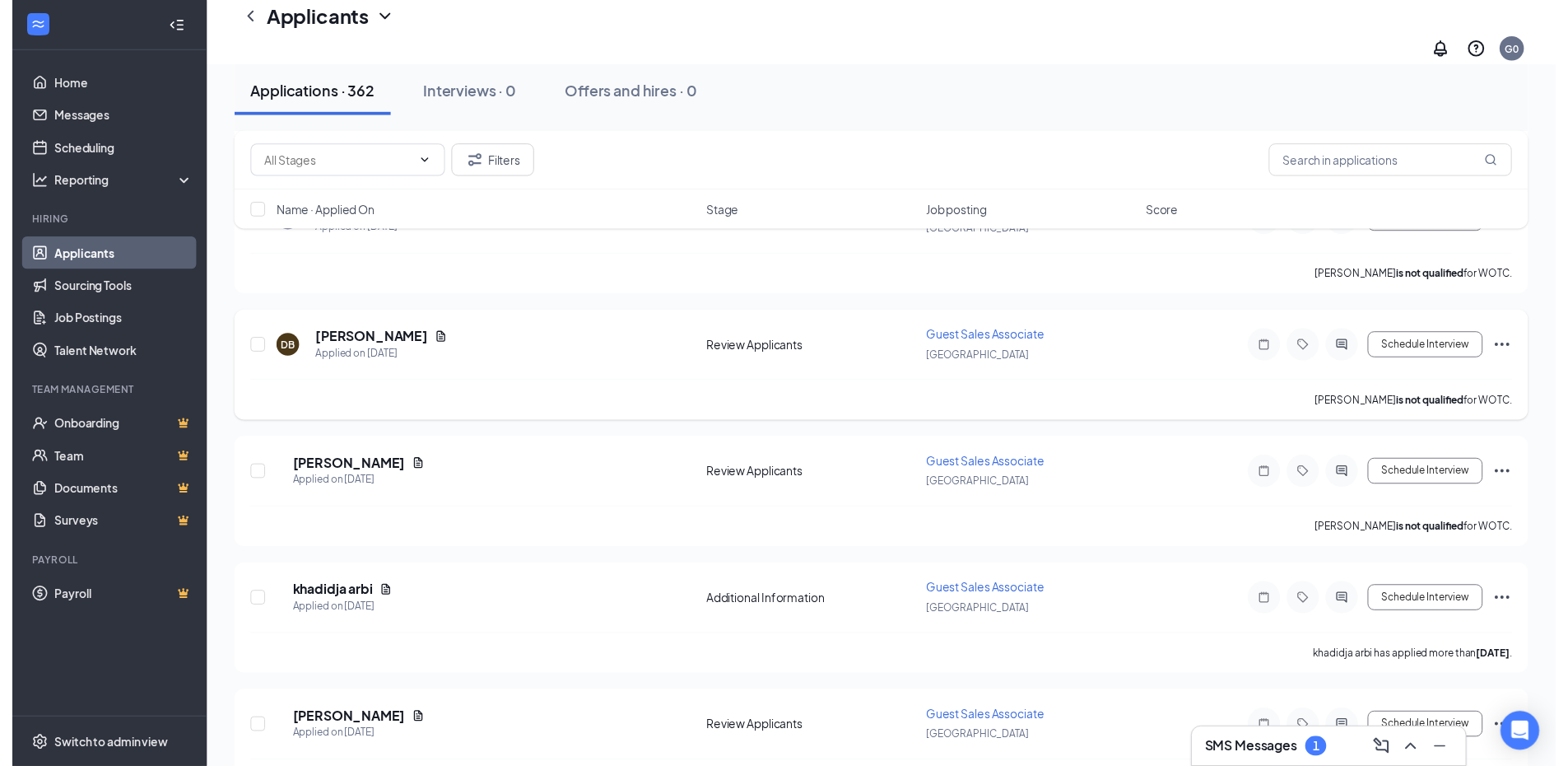
scroll to position [741, 0]
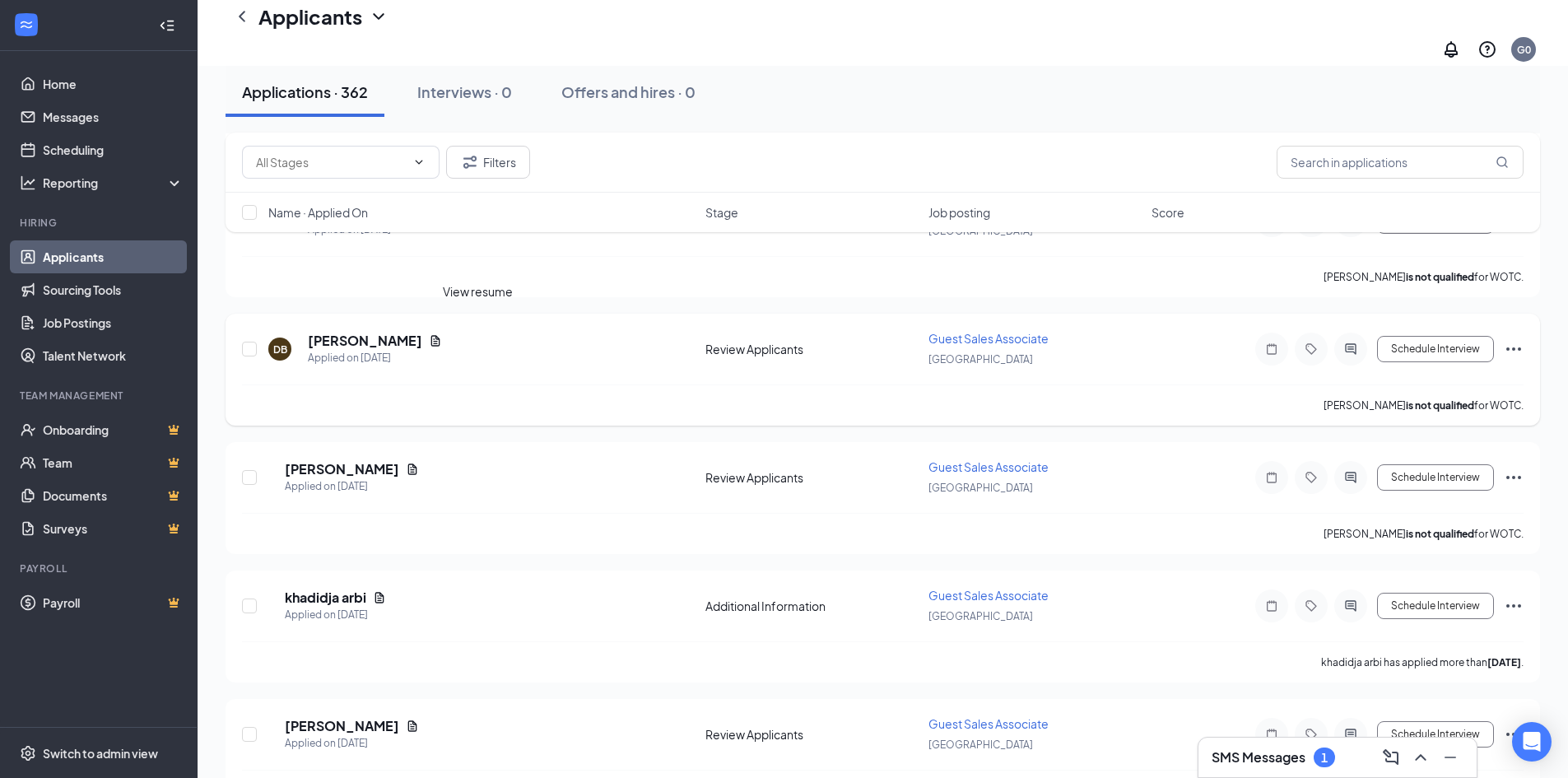
click at [440, 335] on icon "Document" at bounding box center [436, 340] width 9 height 11
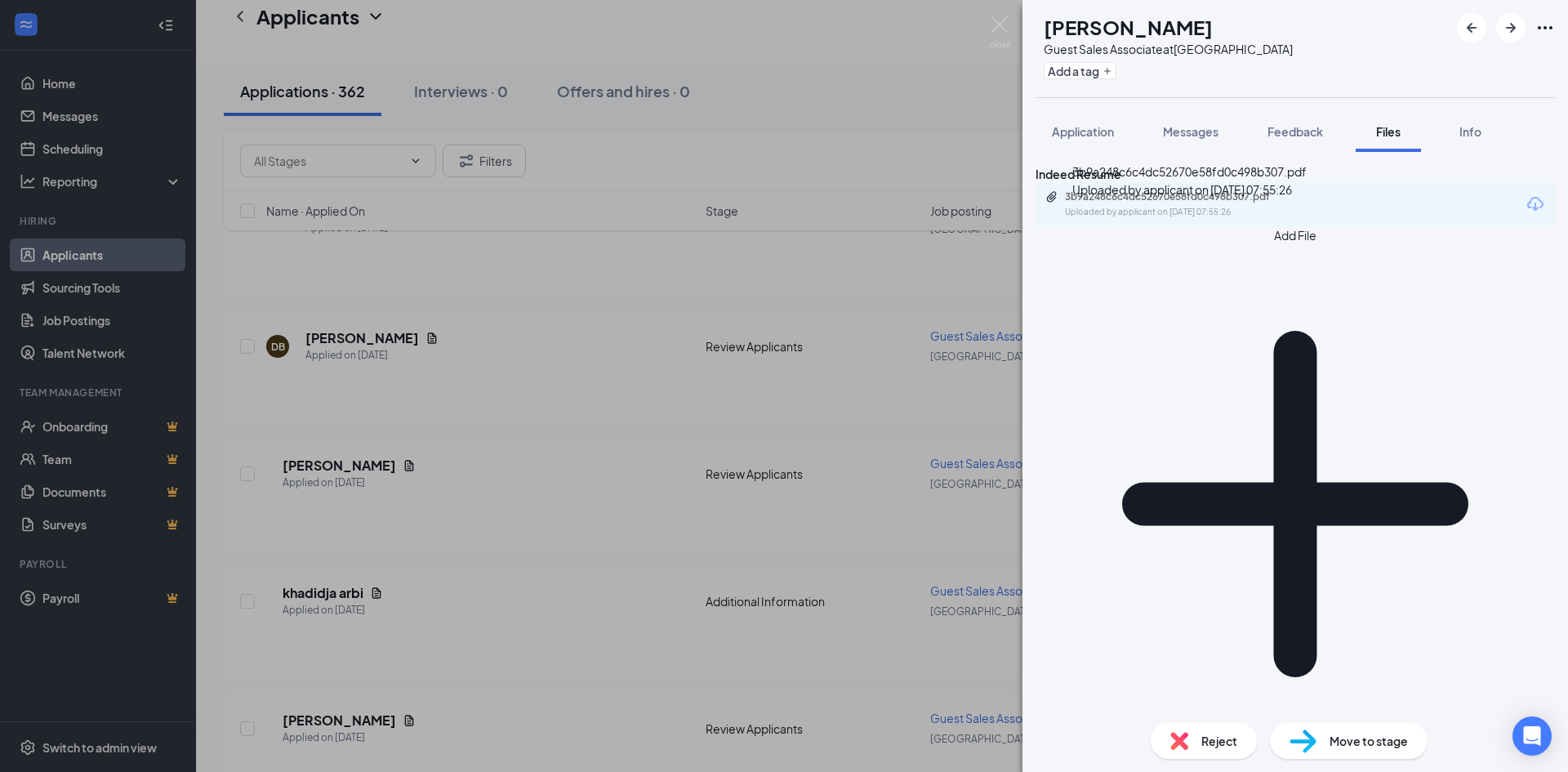
click at [1129, 204] on div "3b9a248c6c4dc52670e58fd0c498b307.pdf" at bounding box center [1179, 197] width 229 height 13
click at [573, 403] on div "DB Danielle Beckett-Feltner Guest Sales Associate at Old Bridge Add a tag Appli…" at bounding box center [784, 386] width 1568 height 772
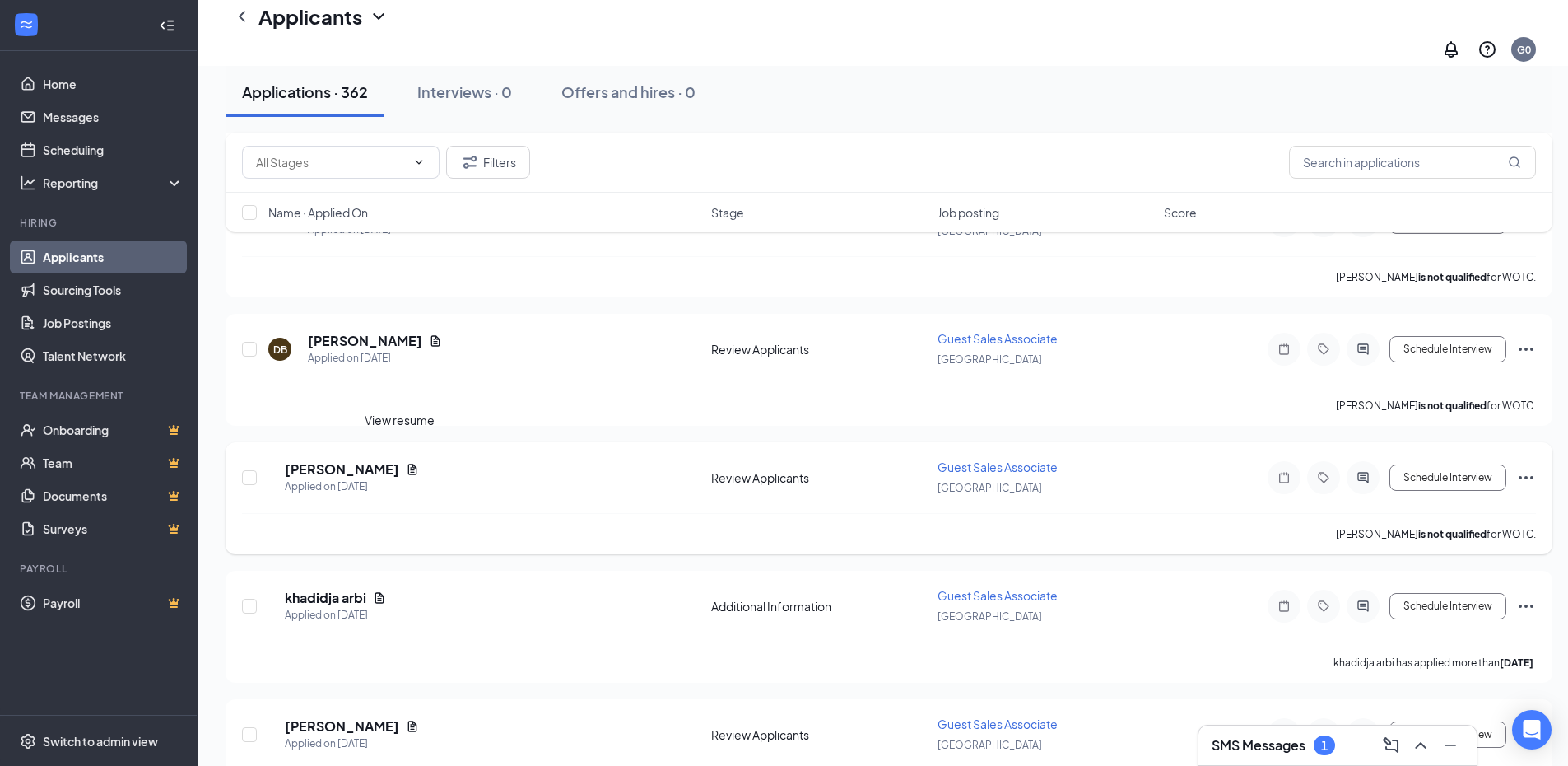
click at [408, 463] on icon "Document" at bounding box center [412, 469] width 9 height 11
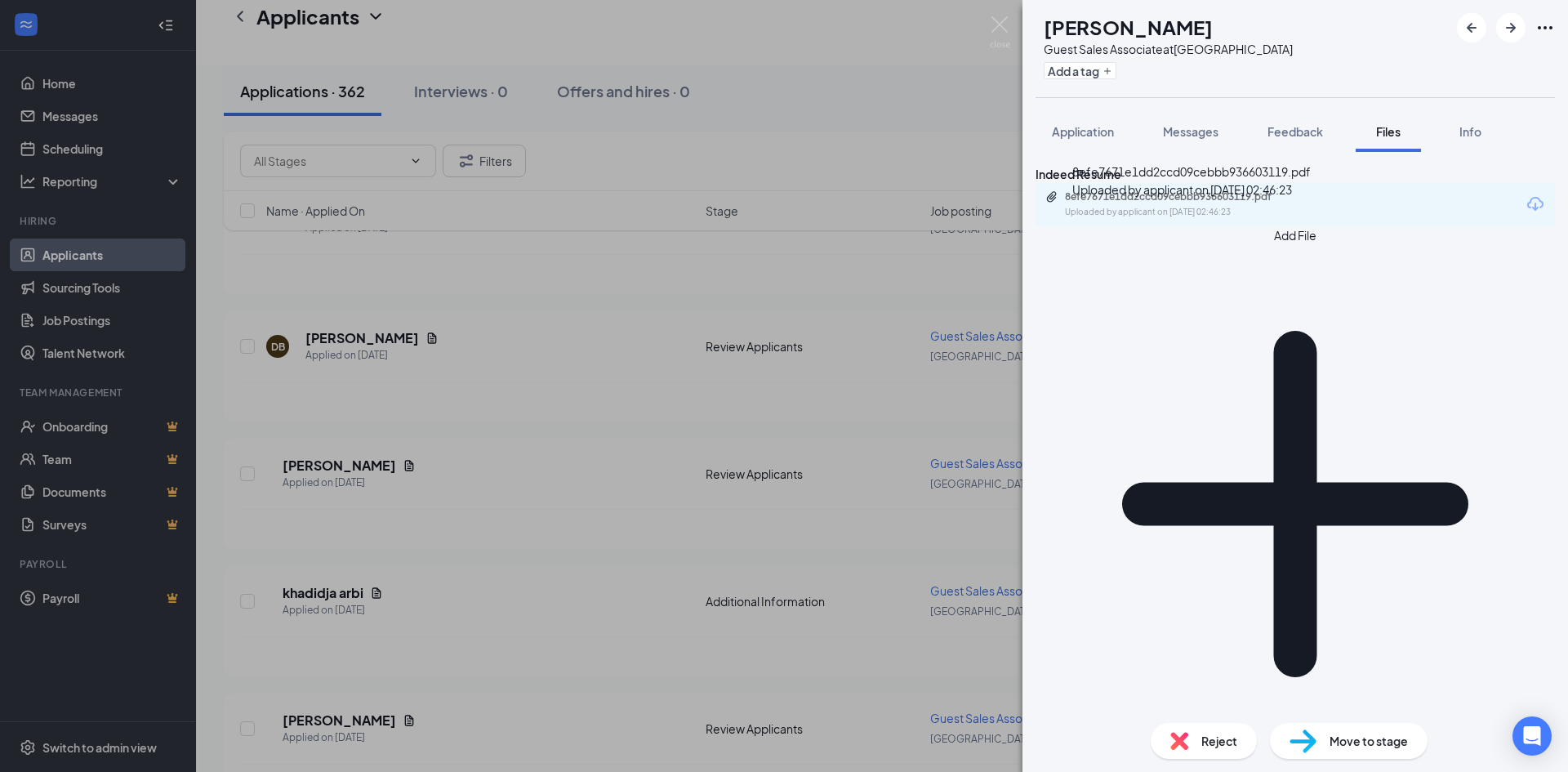
click at [1176, 204] on div "8efe7671e1dd2ccd09cebbb936603119.pdf" at bounding box center [1179, 197] width 229 height 13
drag, startPoint x: 499, startPoint y: 521, endPoint x: 473, endPoint y: 589, distance: 72.8
click at [499, 520] on div "MB Mykel Bright Guest Sales Associate at Old Bridge Add a tag Application Messa…" at bounding box center [784, 386] width 1568 height 772
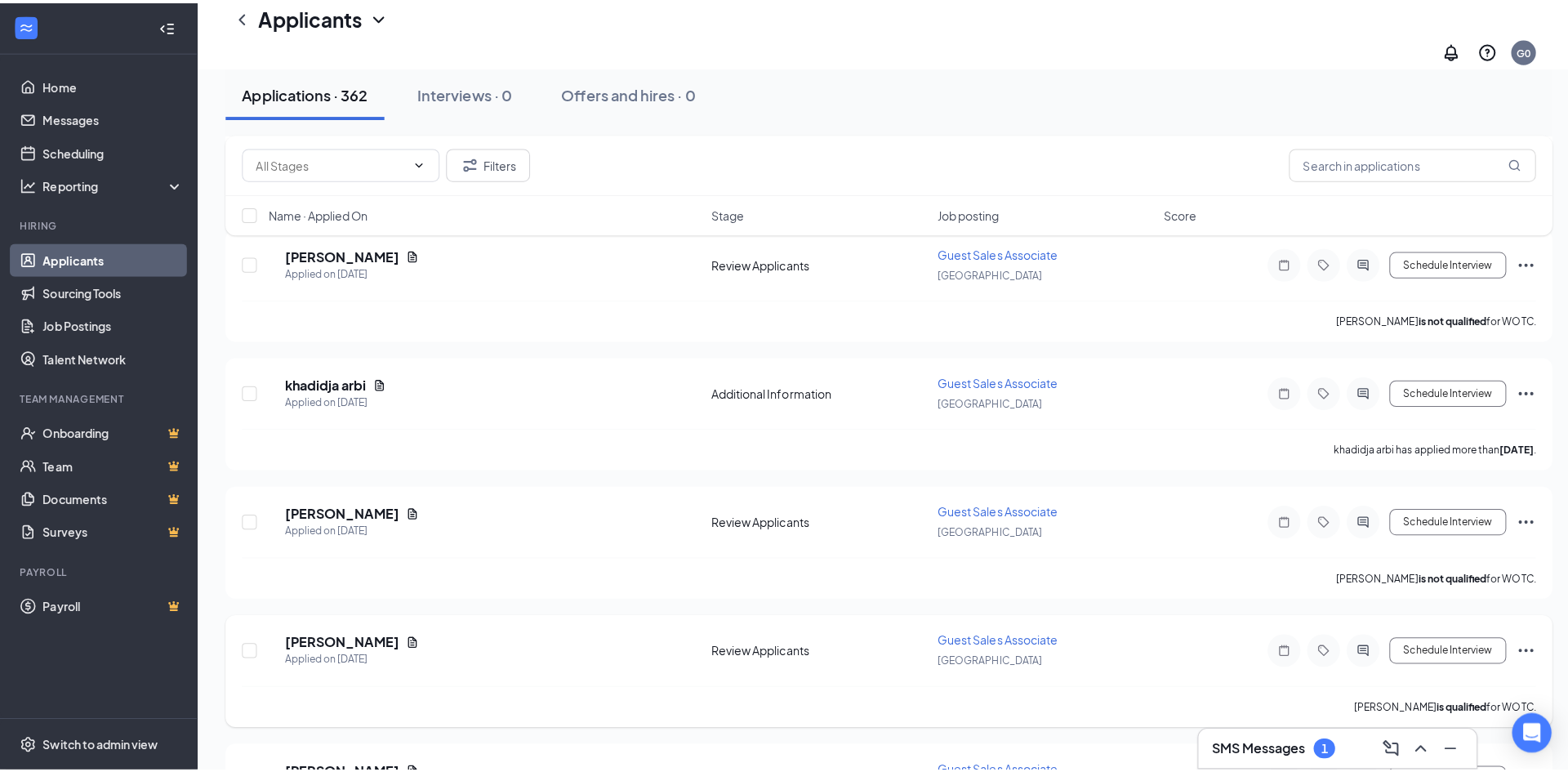
scroll to position [980, 0]
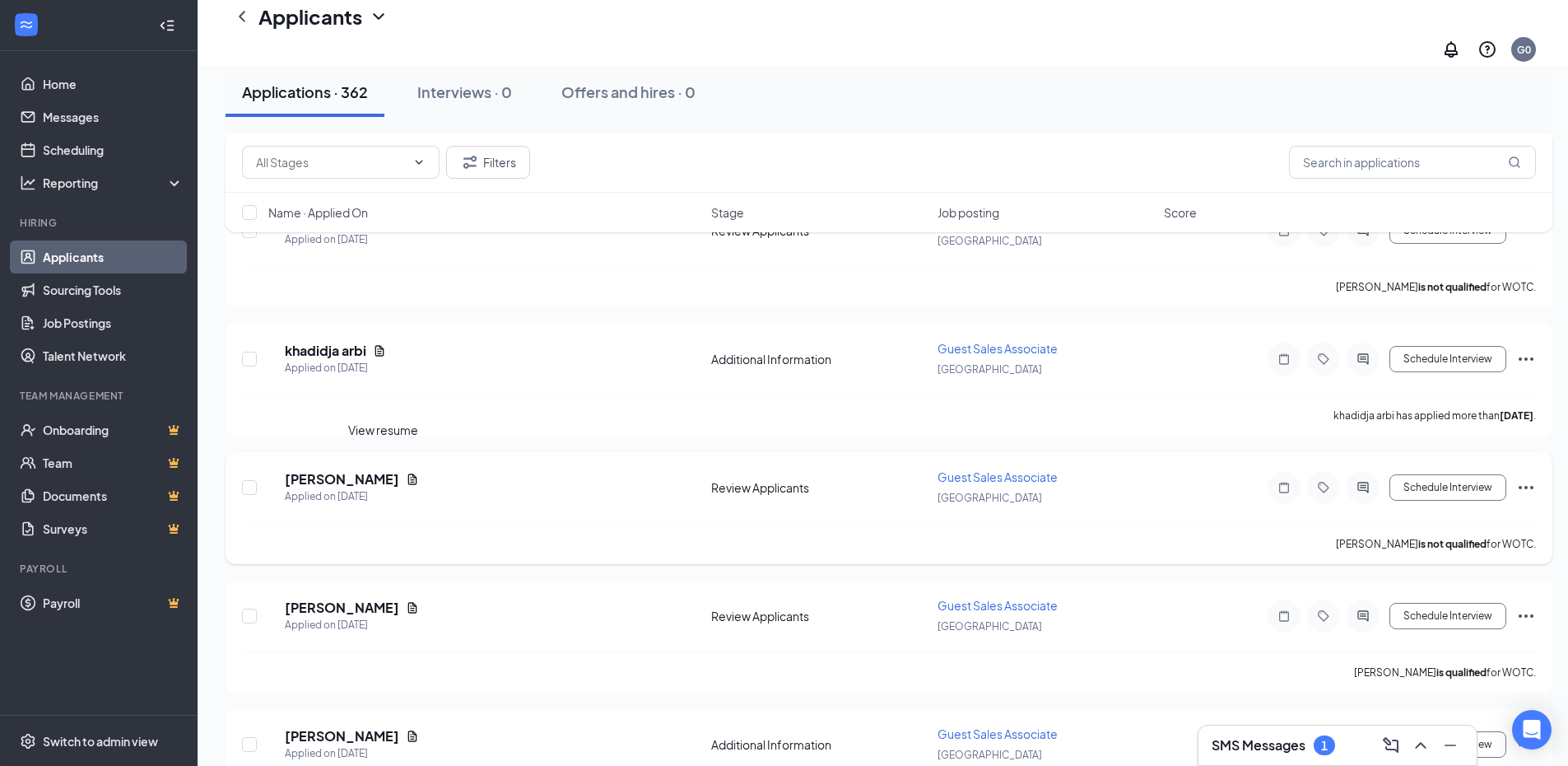
click at [406, 473] on icon "Document" at bounding box center [412, 479] width 13 height 13
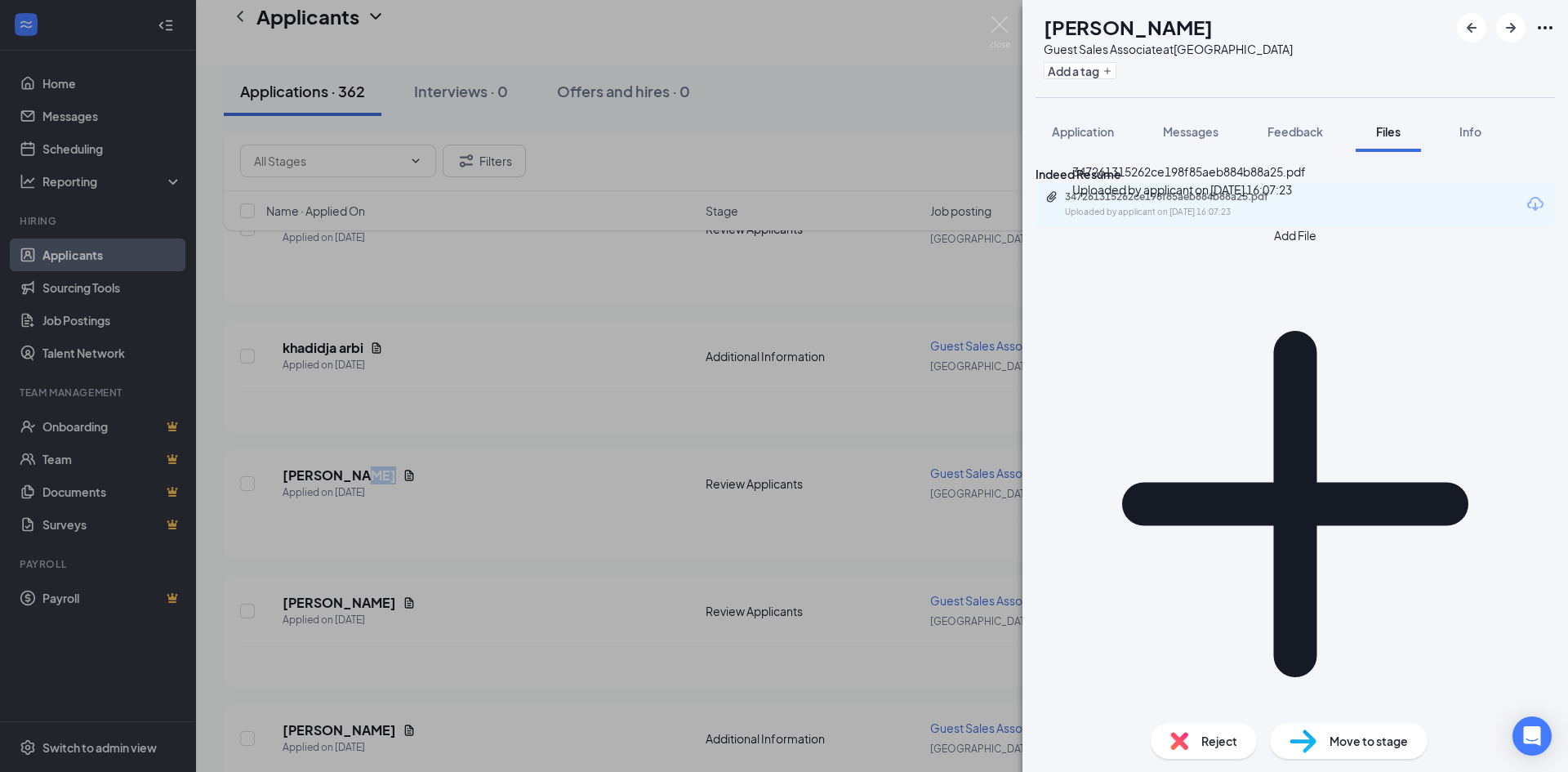
click at [1111, 218] on div "Uploaded by applicant on Sep 13, 2025 at 16:07:23" at bounding box center [1188, 211] width 245 height 13
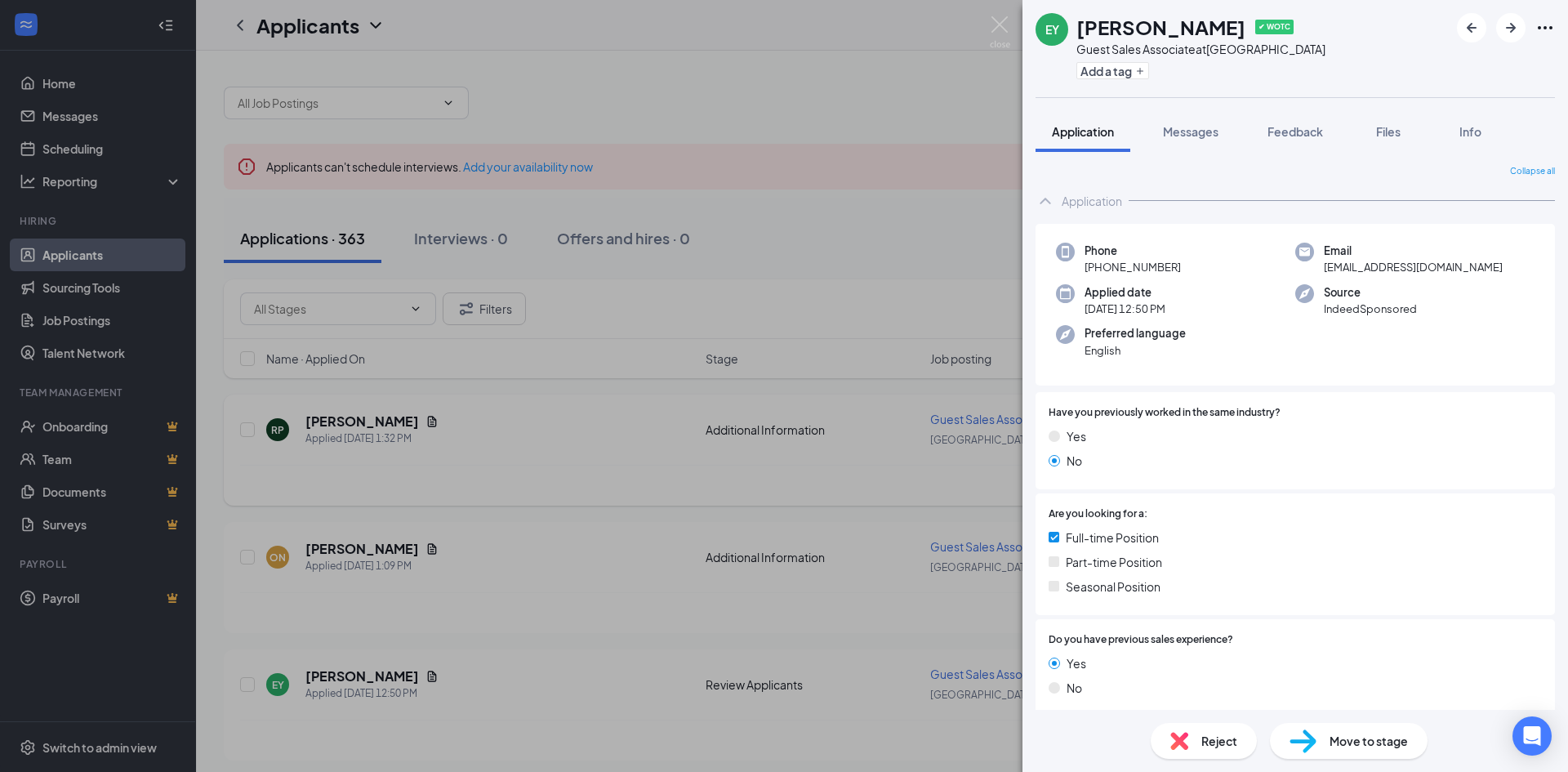
click at [595, 406] on div "EY [PERSON_NAME] ✔ WOTC Guest Sales Associate at [GEOGRAPHIC_DATA] Add a tag Ap…" at bounding box center [784, 386] width 1568 height 772
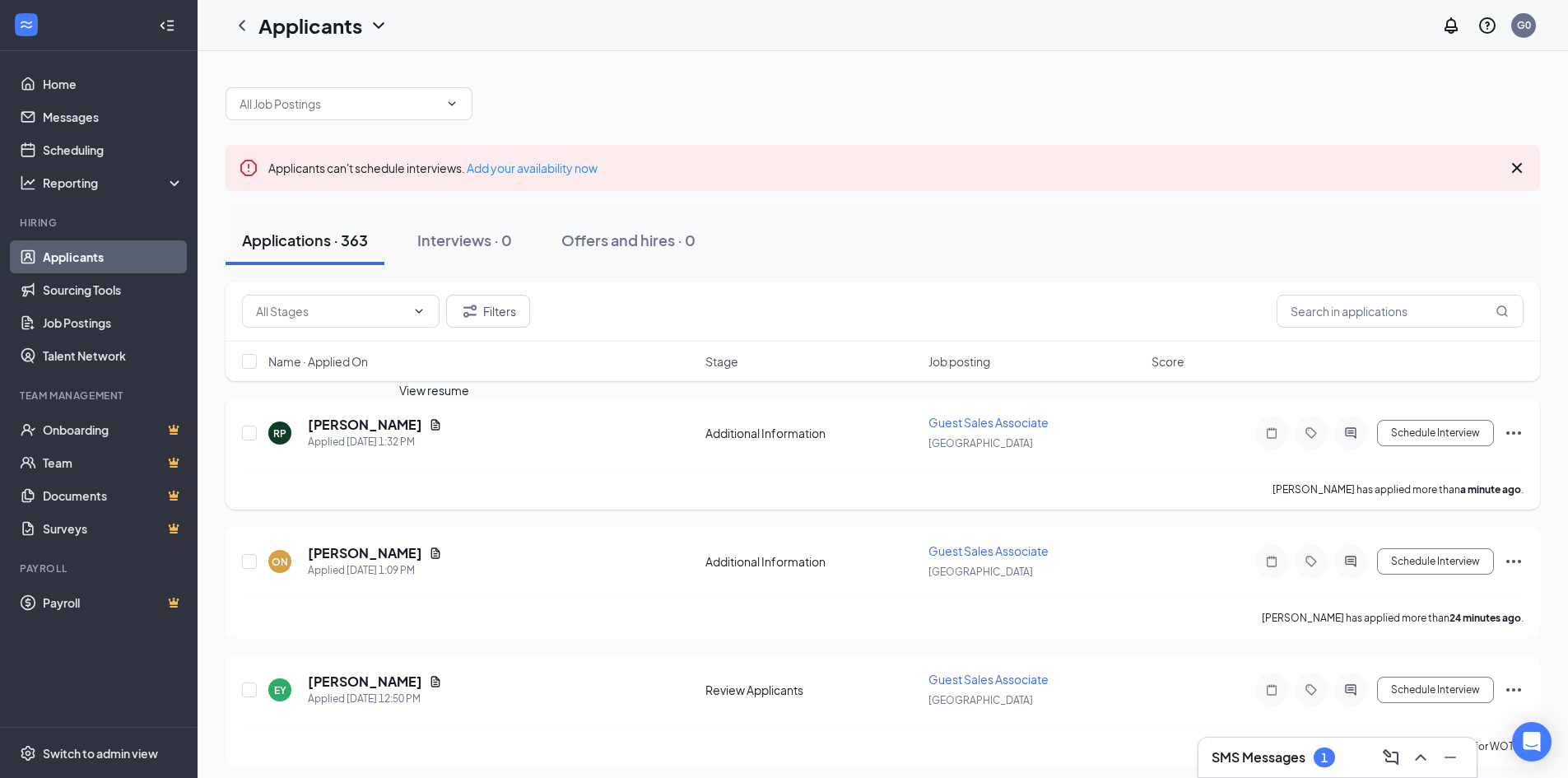
click at [438, 427] on icon "Document" at bounding box center [436, 425] width 9 height 11
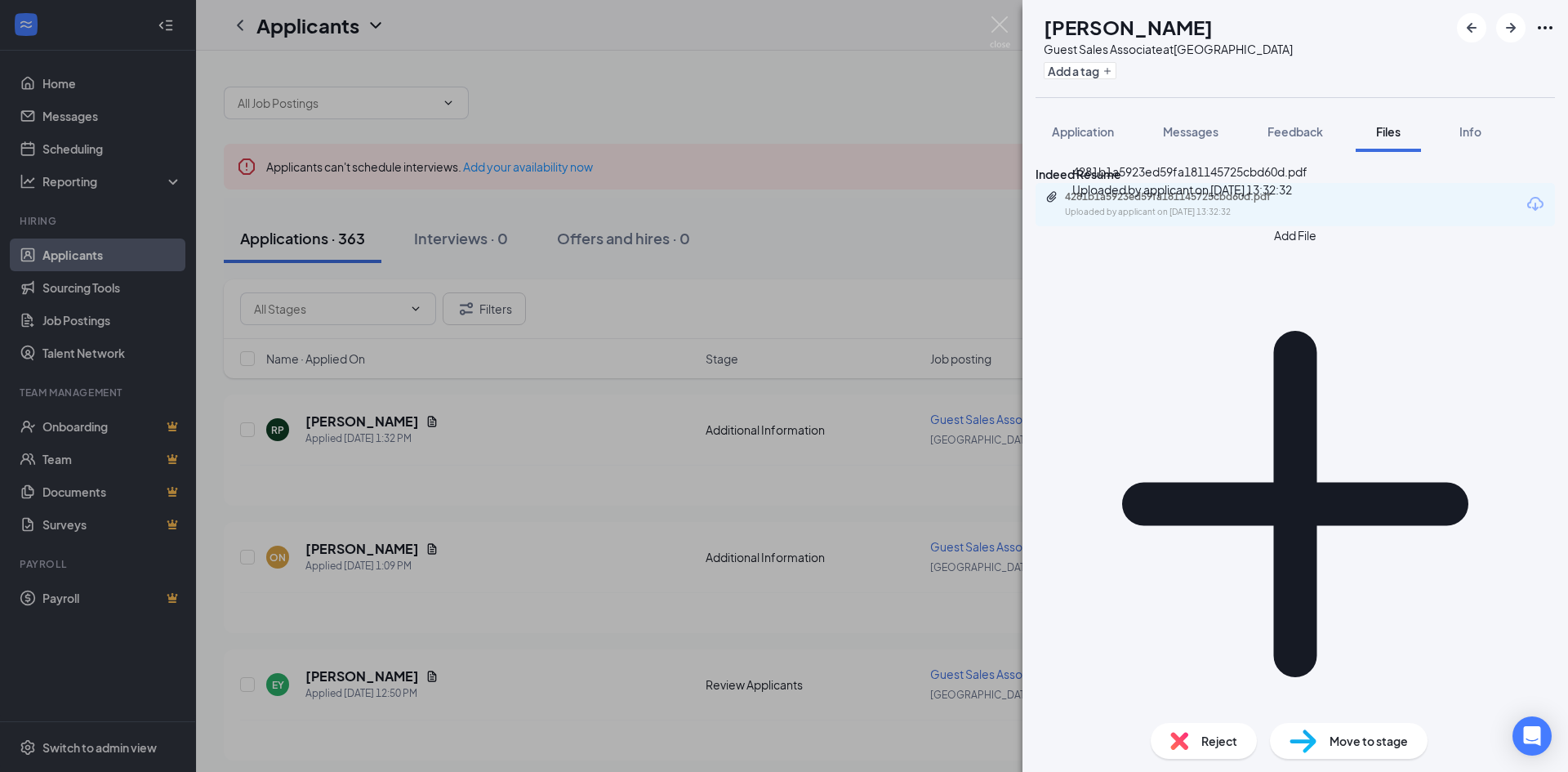
click at [1184, 218] on div "Uploaded by applicant on [DATE] 13:32:32" at bounding box center [1188, 211] width 245 height 13
click at [794, 250] on div "[PERSON_NAME] Guest Sales Associate at [GEOGRAPHIC_DATA] Add a tag Application …" at bounding box center [784, 386] width 1568 height 772
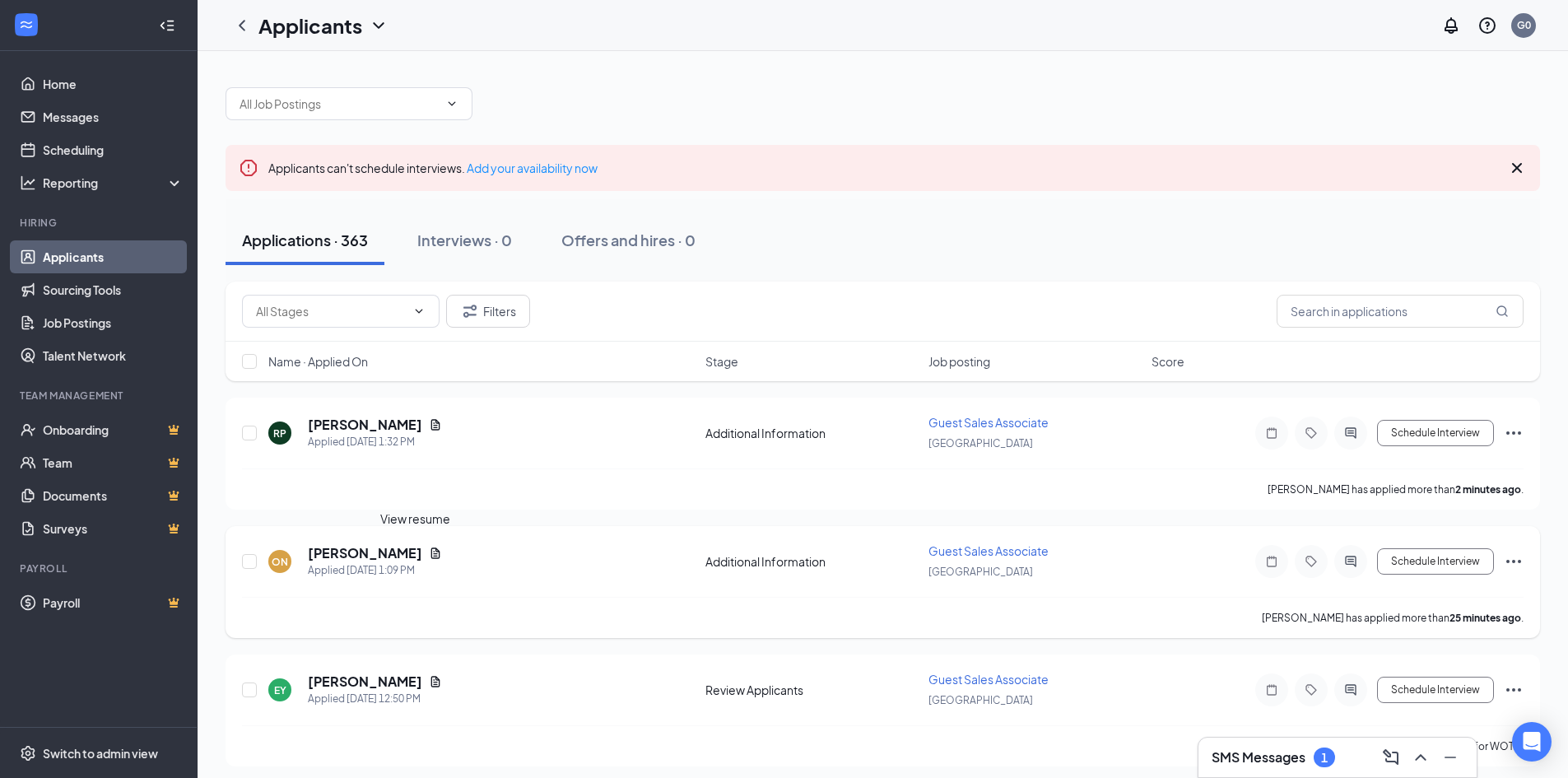
click at [429, 554] on icon "Document" at bounding box center [435, 553] width 13 height 13
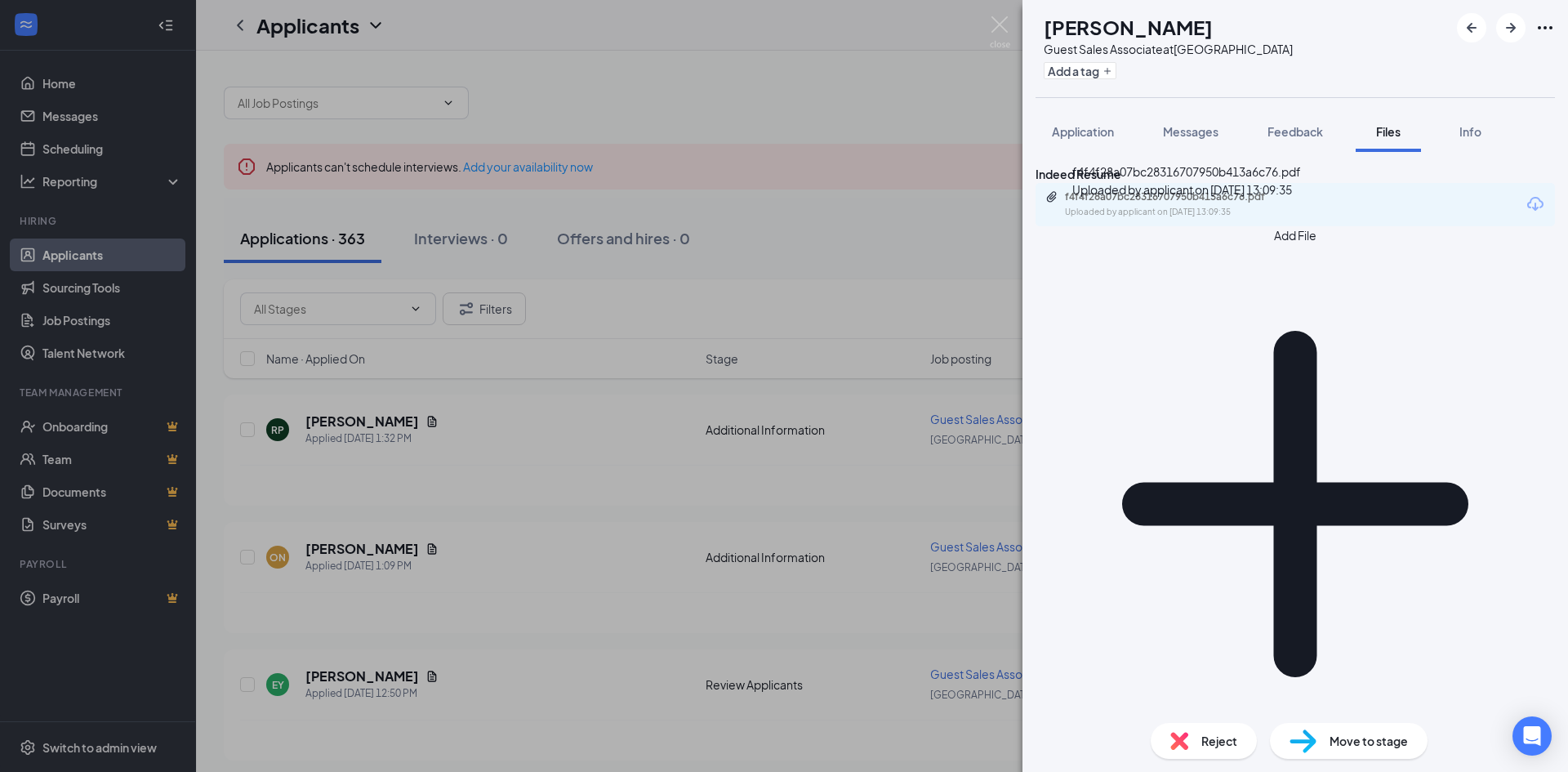
click at [1204, 218] on div "Uploaded by applicant on [DATE] 13:09:35" at bounding box center [1188, 211] width 245 height 13
drag, startPoint x: 559, startPoint y: 437, endPoint x: 561, endPoint y: 446, distance: 9.2
click at [559, 436] on div "ON [PERSON_NAME] Guest Sales Associate at [GEOGRAPHIC_DATA] Add a tag Applicati…" at bounding box center [784, 386] width 1568 height 772
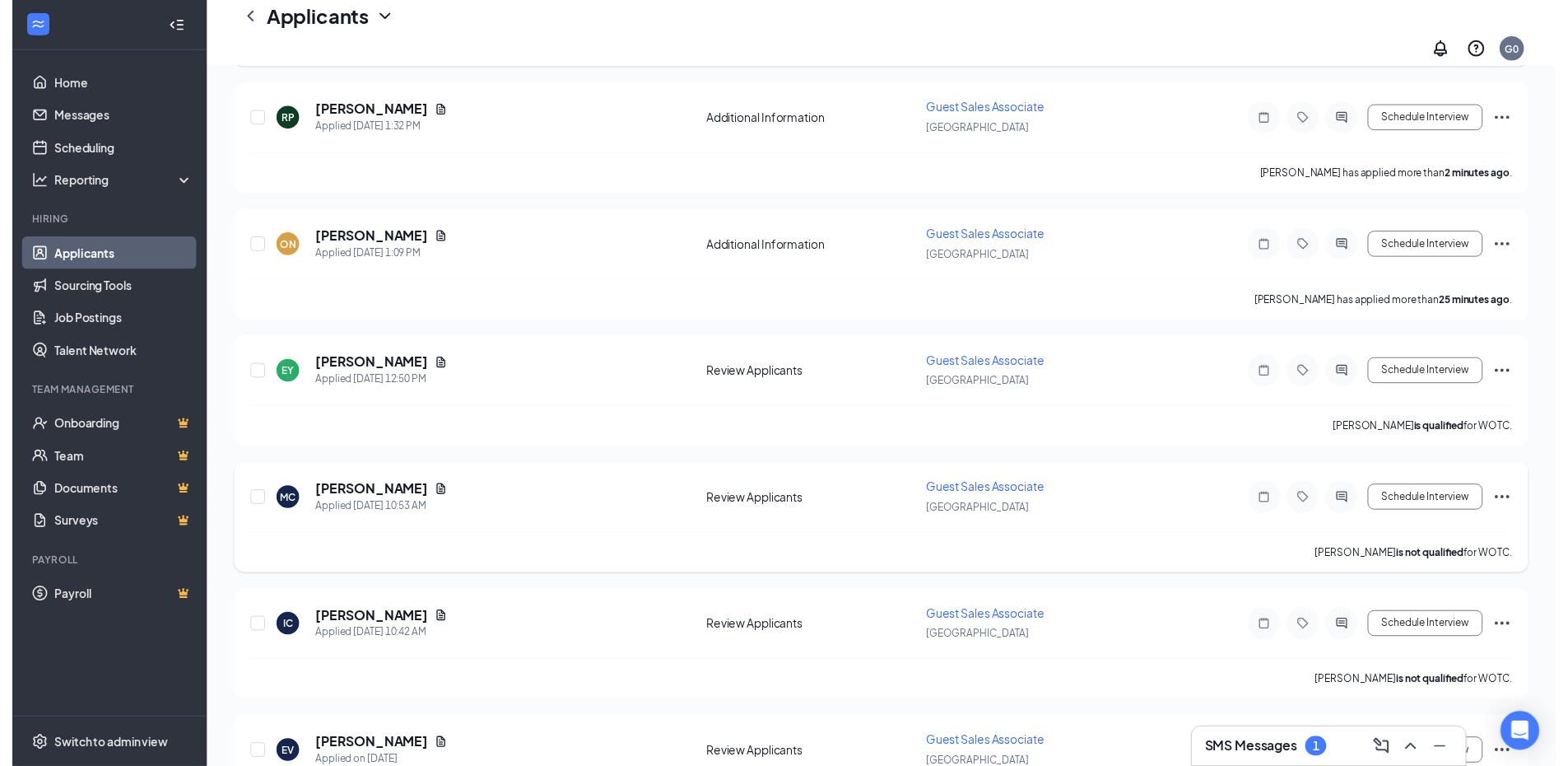
scroll to position [329, 0]
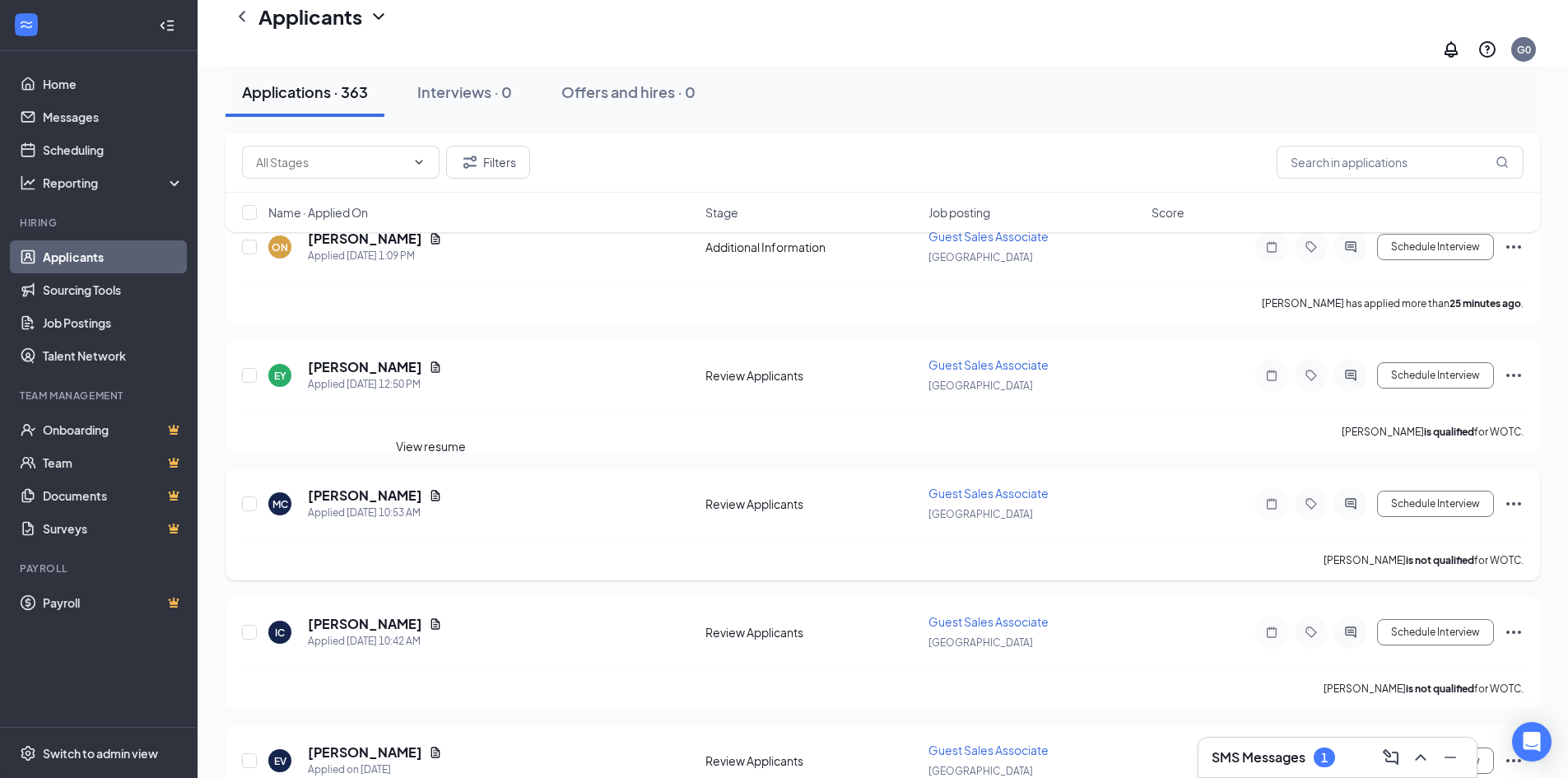
click at [434, 489] on icon "Document" at bounding box center [435, 495] width 13 height 13
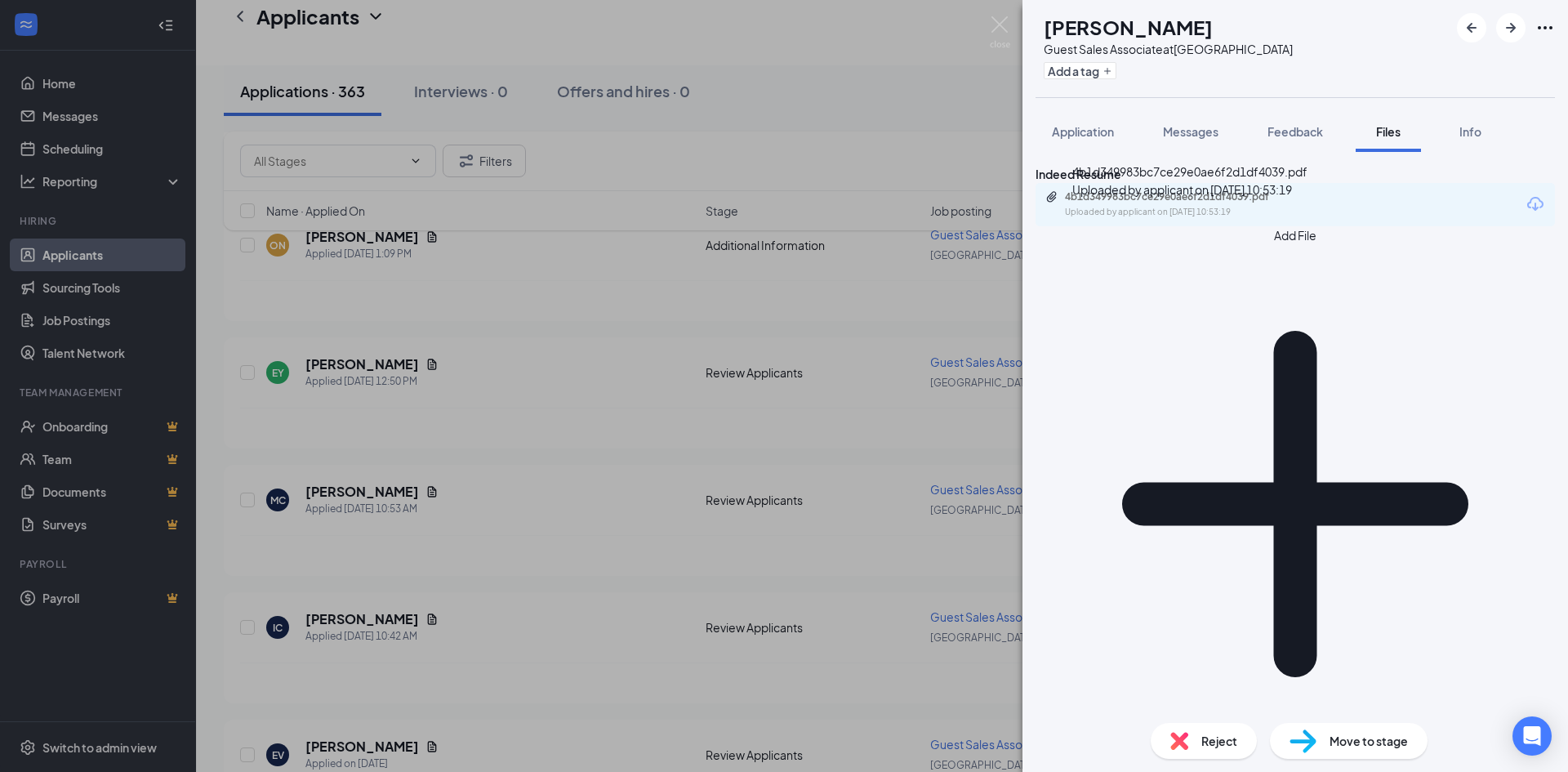
click at [1129, 218] on div "Uploaded by applicant on [DATE] 10:53:19" at bounding box center [1188, 211] width 245 height 13
click at [1189, 749] on div "Reject" at bounding box center [1203, 740] width 106 height 36
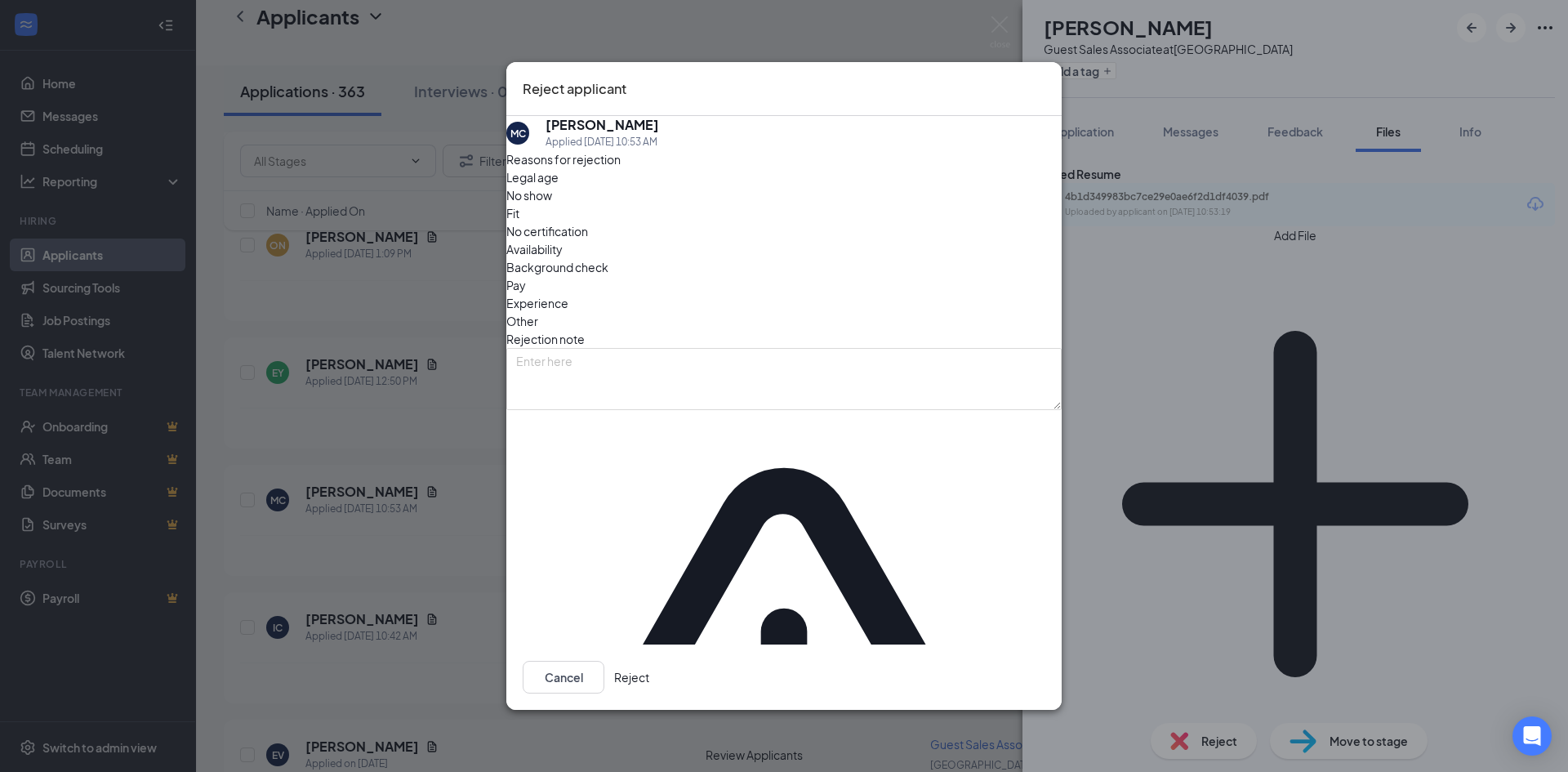
click at [649, 661] on button "Reject" at bounding box center [632, 677] width 35 height 33
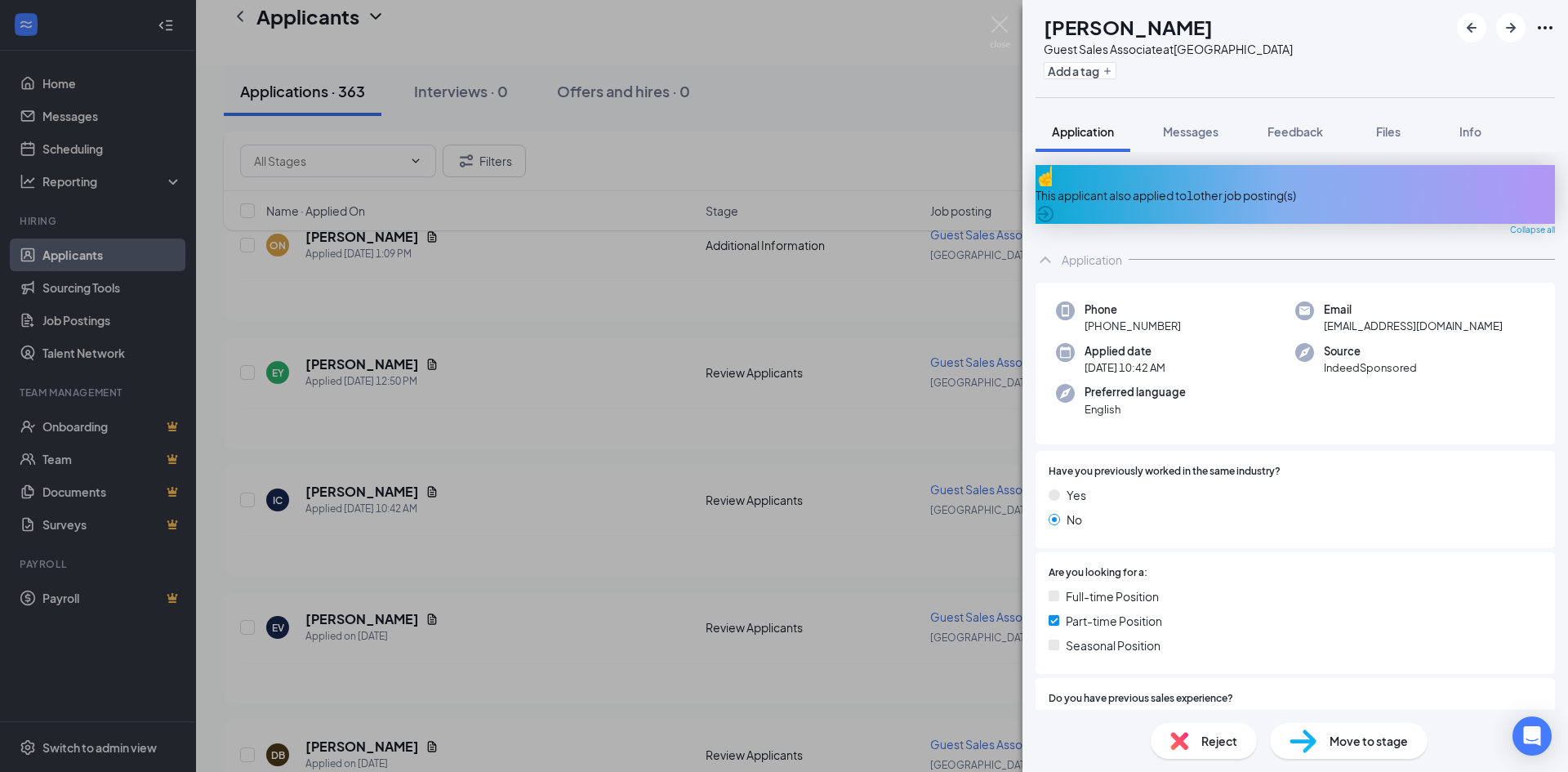
click at [622, 548] on div "IC [PERSON_NAME] Guest Sales Associate at [GEOGRAPHIC_DATA] Add a tag Applicati…" at bounding box center [784, 386] width 1568 height 772
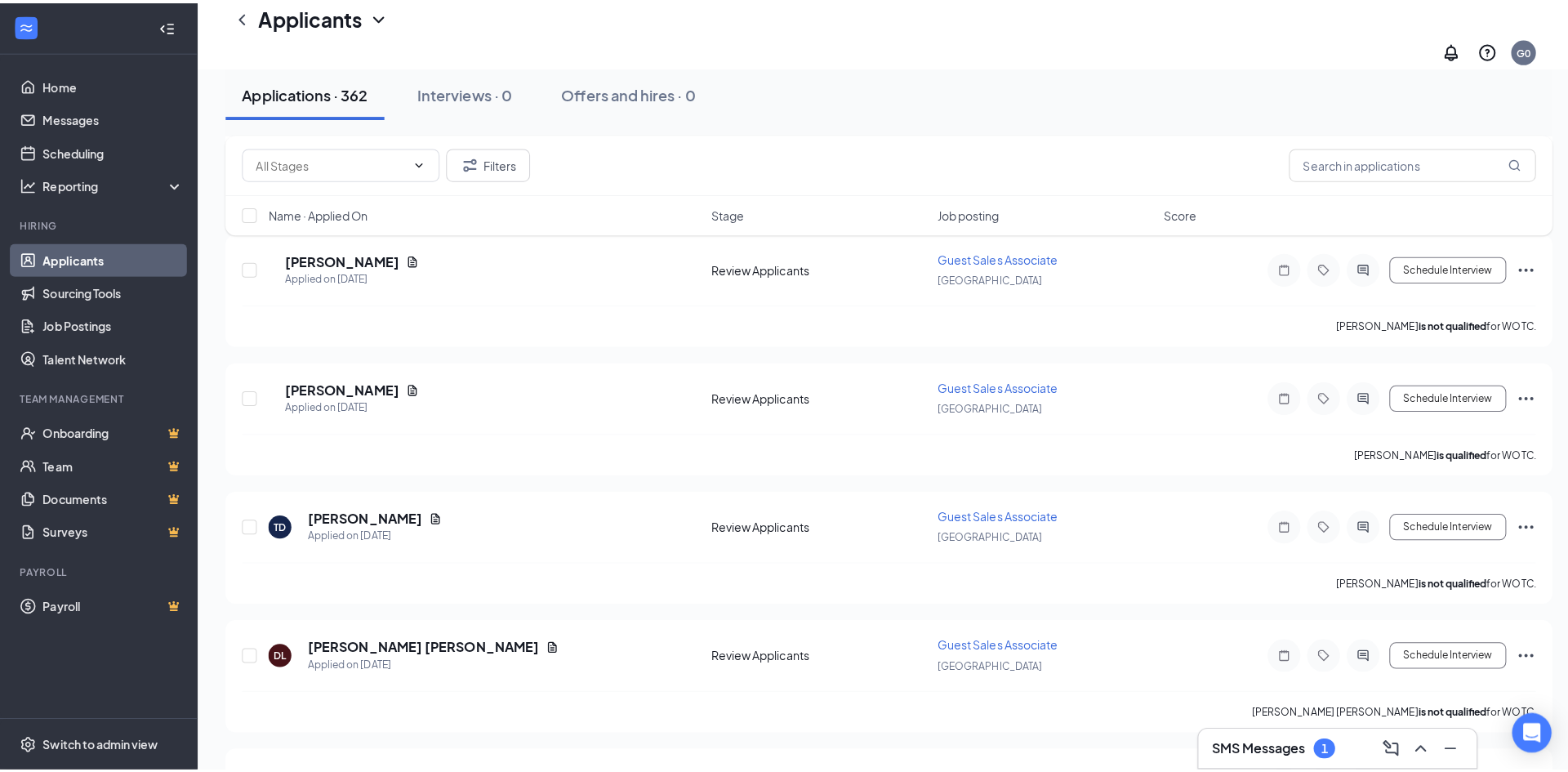
scroll to position [3266, 0]
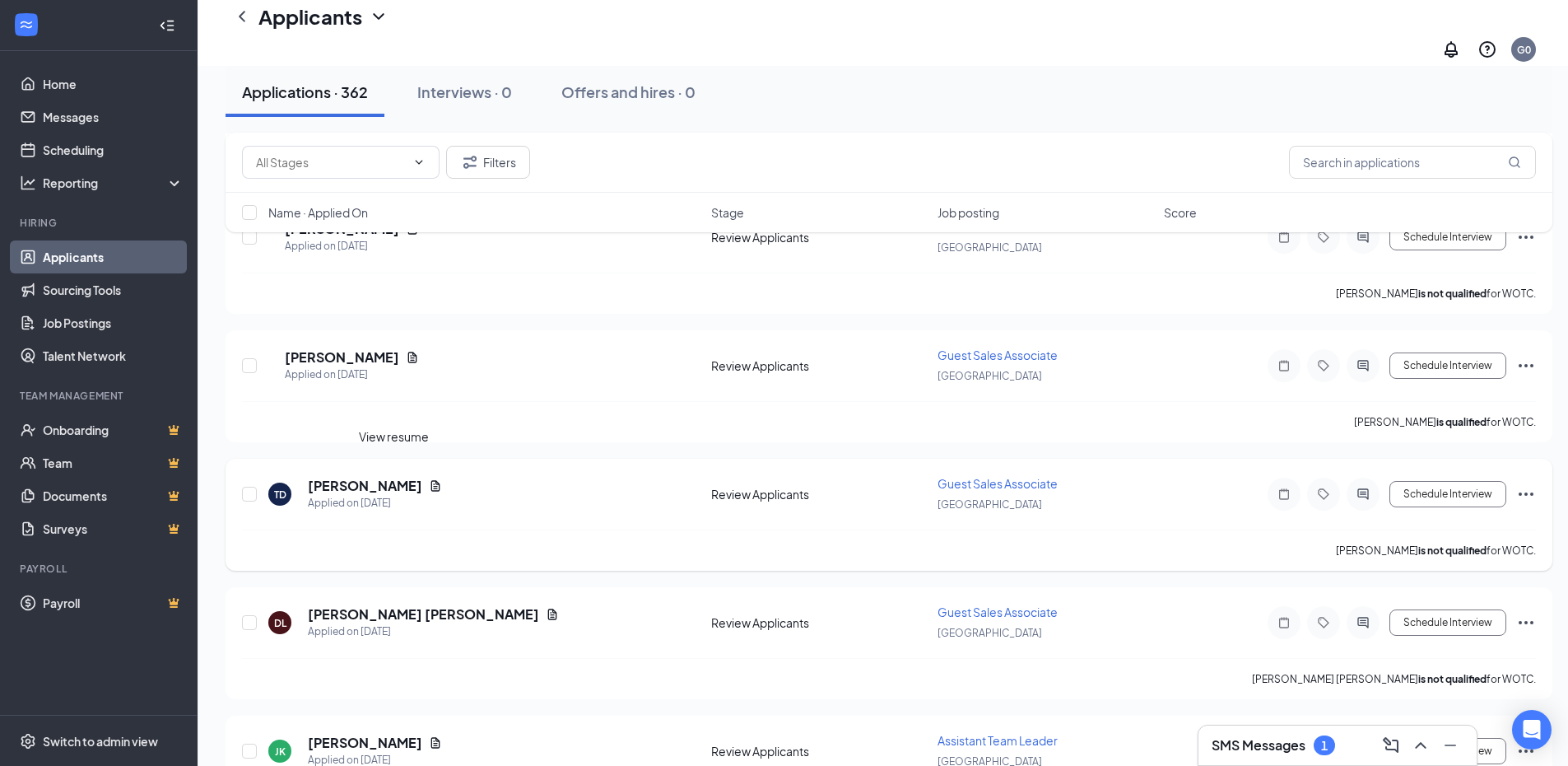
click at [429, 479] on icon "Document" at bounding box center [435, 485] width 13 height 13
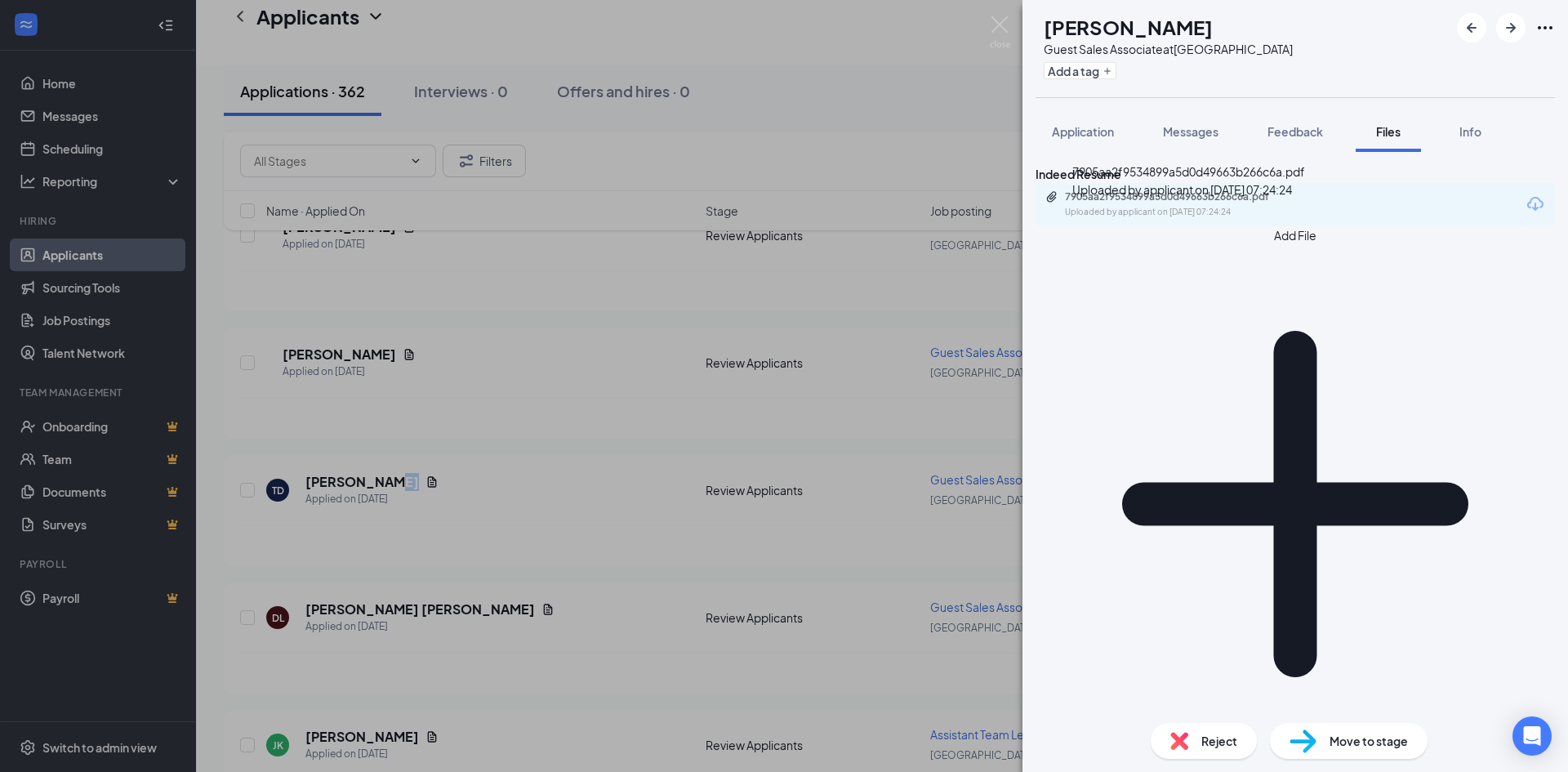
click at [1234, 218] on div "7905aa2f9534899a5d0d49663b266c6a.pdf Uploaded by applicant on [DATE] 07:24:24" at bounding box center [1177, 205] width 265 height 29
click at [397, 339] on div "TD [PERSON_NAME] Guest Sales Associate at [GEOGRAPHIC_DATA] Add a tag Applicati…" at bounding box center [784, 386] width 1568 height 772
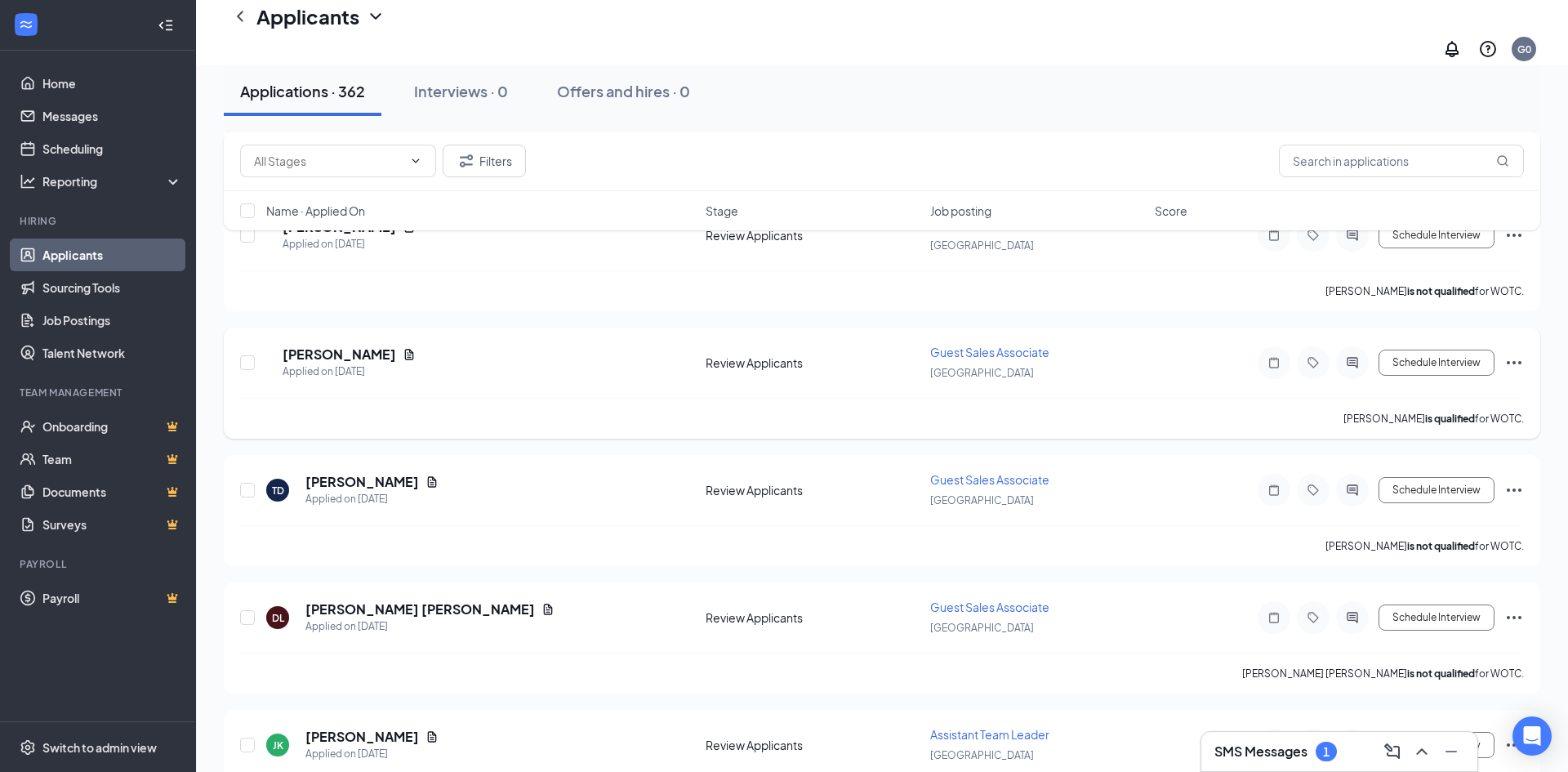
click at [403, 348] on icon "Document" at bounding box center [409, 354] width 13 height 13
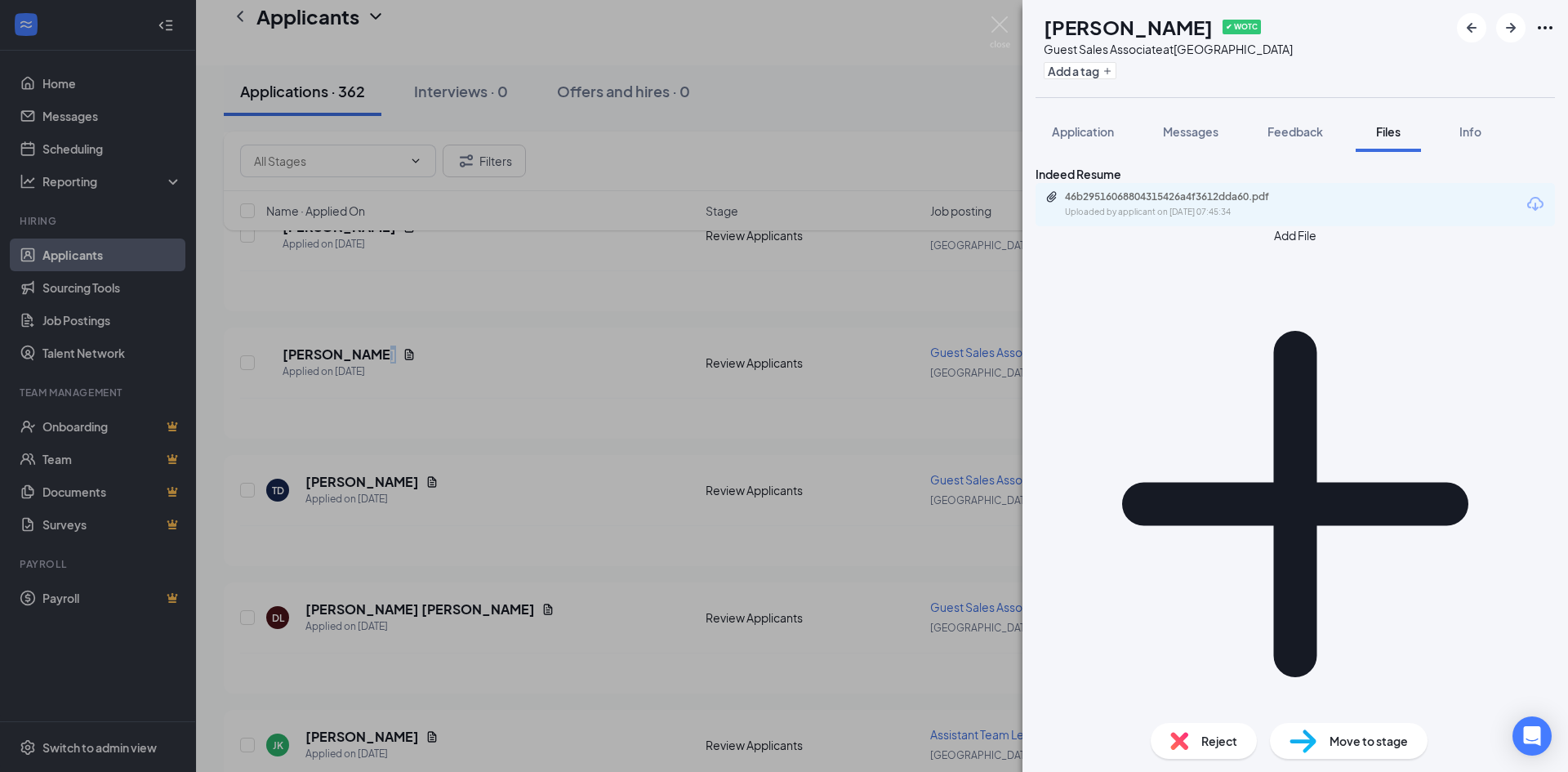
click at [1128, 218] on div "46b29516068804315426a4f3612dda60.pdf Uploaded by applicant on [DATE] 07:45:34" at bounding box center [1177, 205] width 265 height 29
click at [619, 426] on div "SS [PERSON_NAME] ✔ WOTC Guest Sales Associate at [GEOGRAPHIC_DATA] Add a tag Ap…" at bounding box center [784, 386] width 1568 height 772
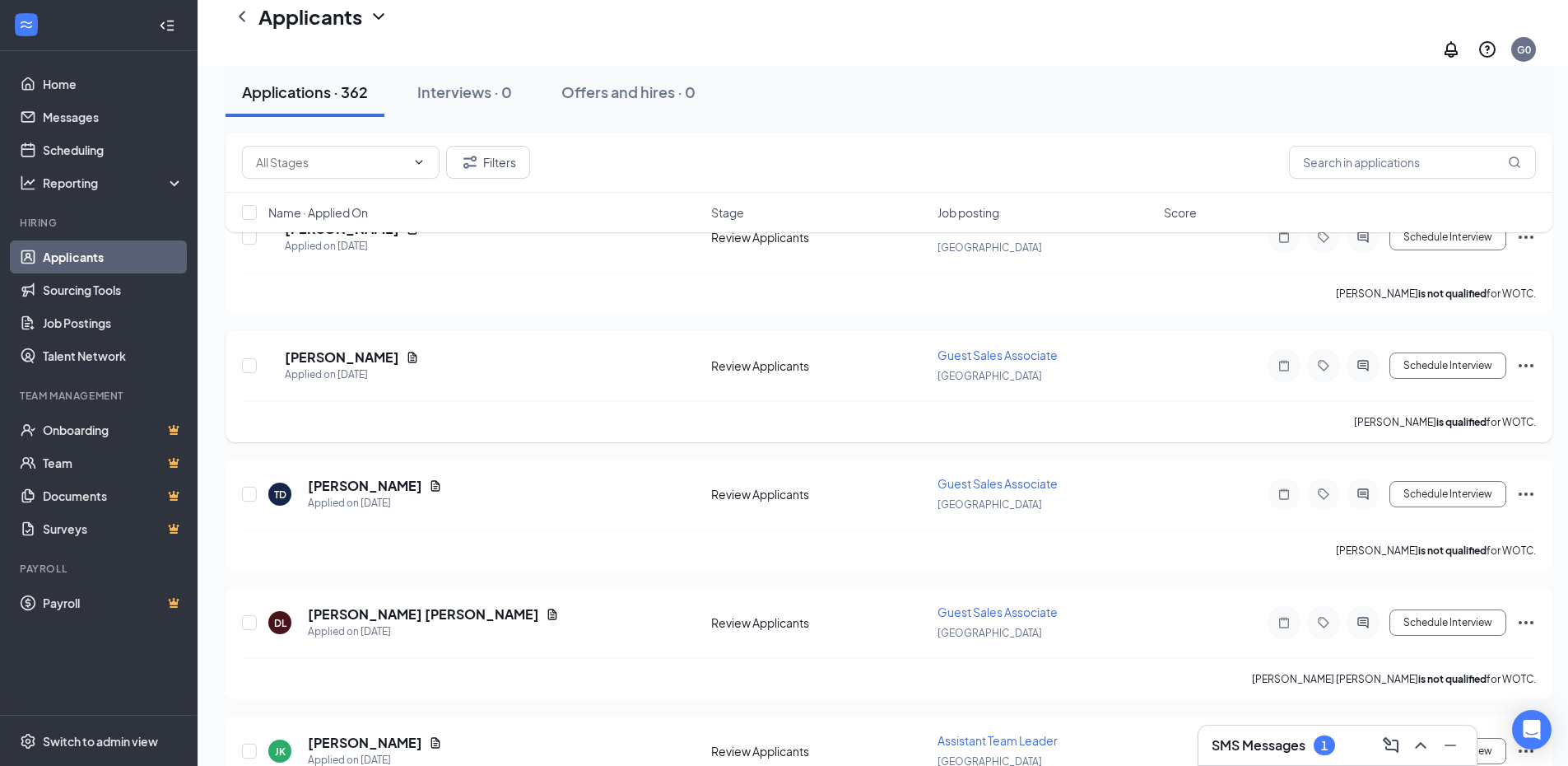
click at [1525, 364] on icon "Ellipses" at bounding box center [1525, 366] width 15 height 4
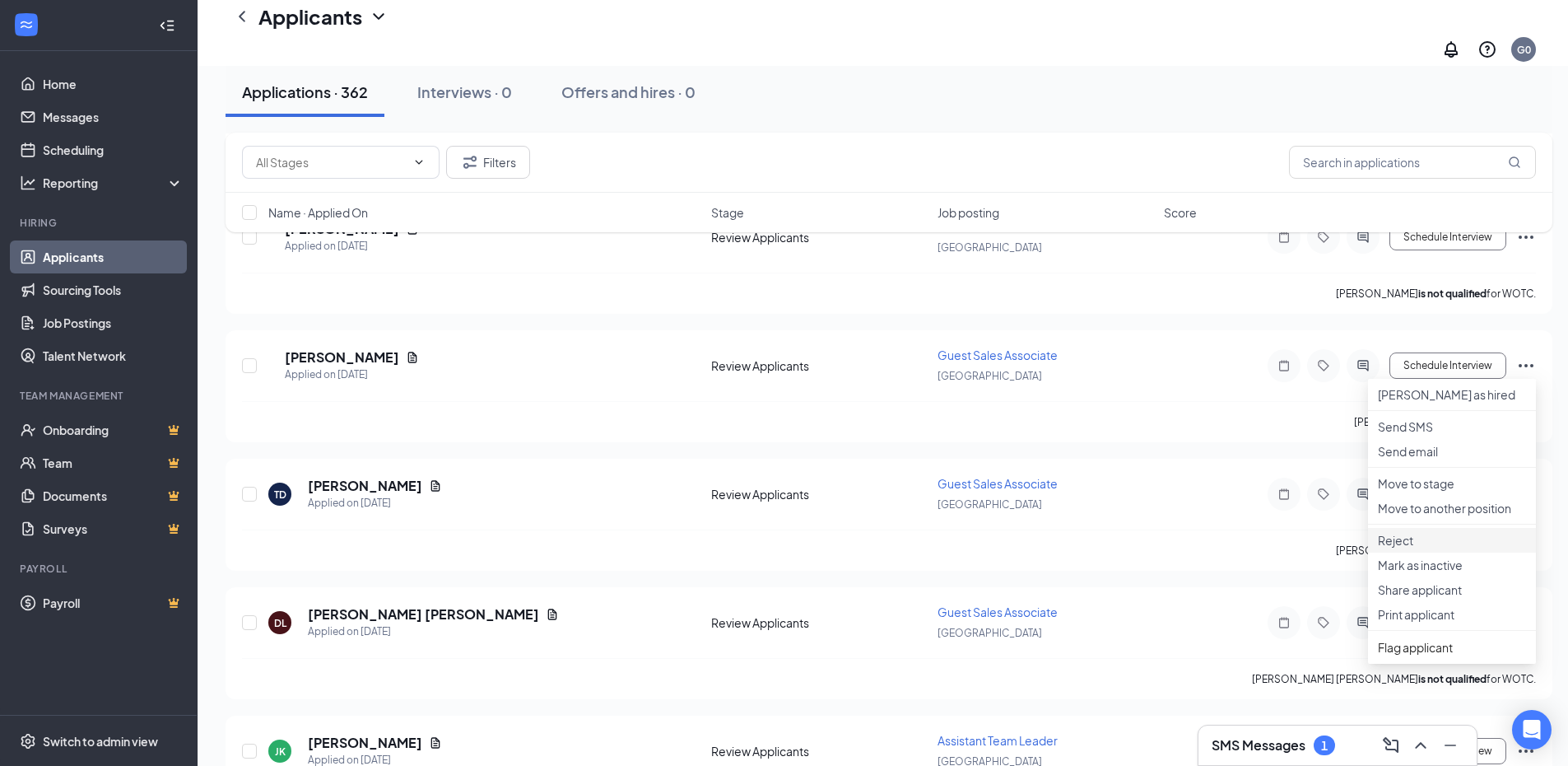
click at [1402, 548] on p "Reject" at bounding box center [1451, 540] width 148 height 17
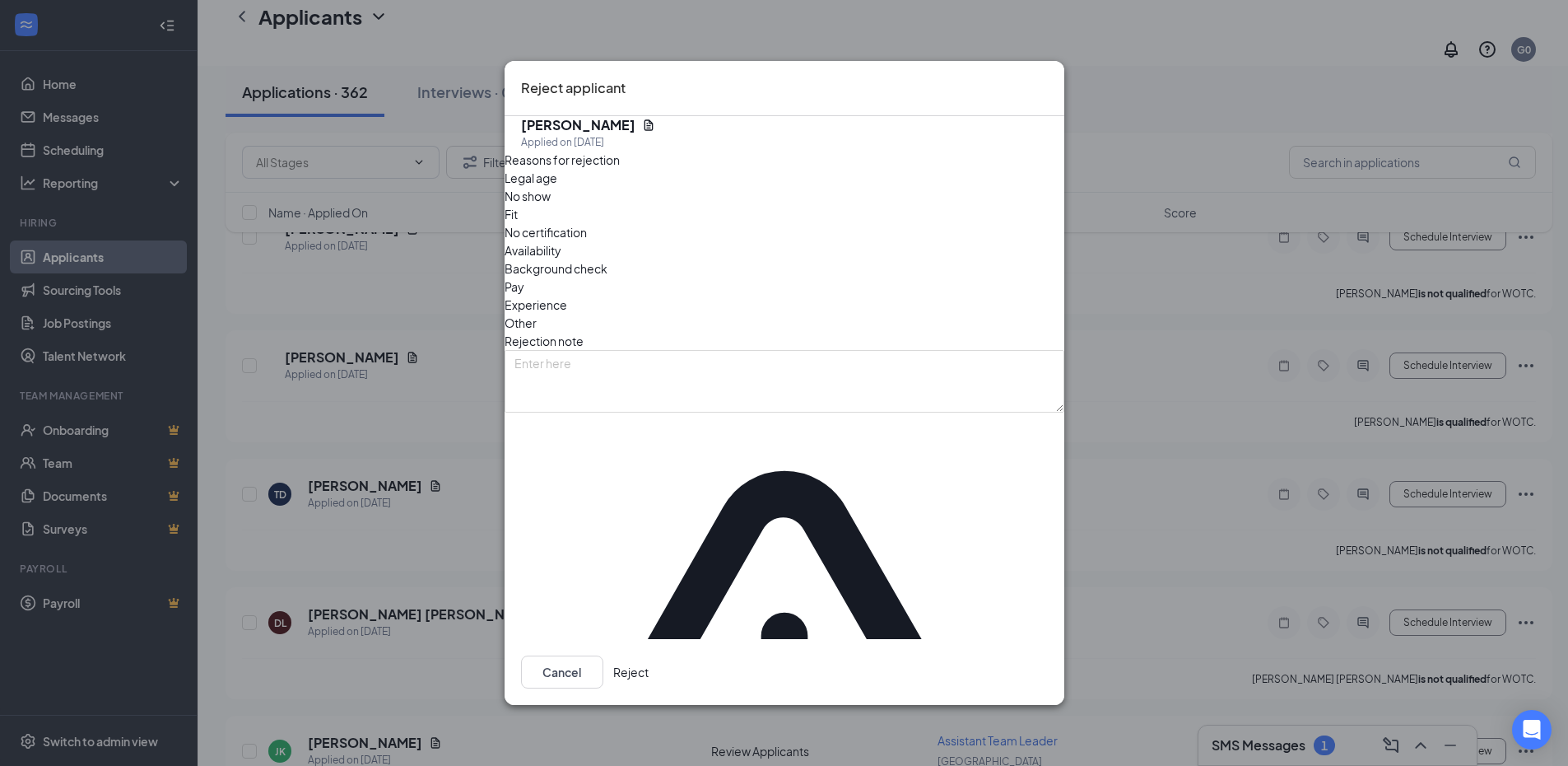
click at [648, 655] on button "Reject" at bounding box center [631, 672] width 35 height 33
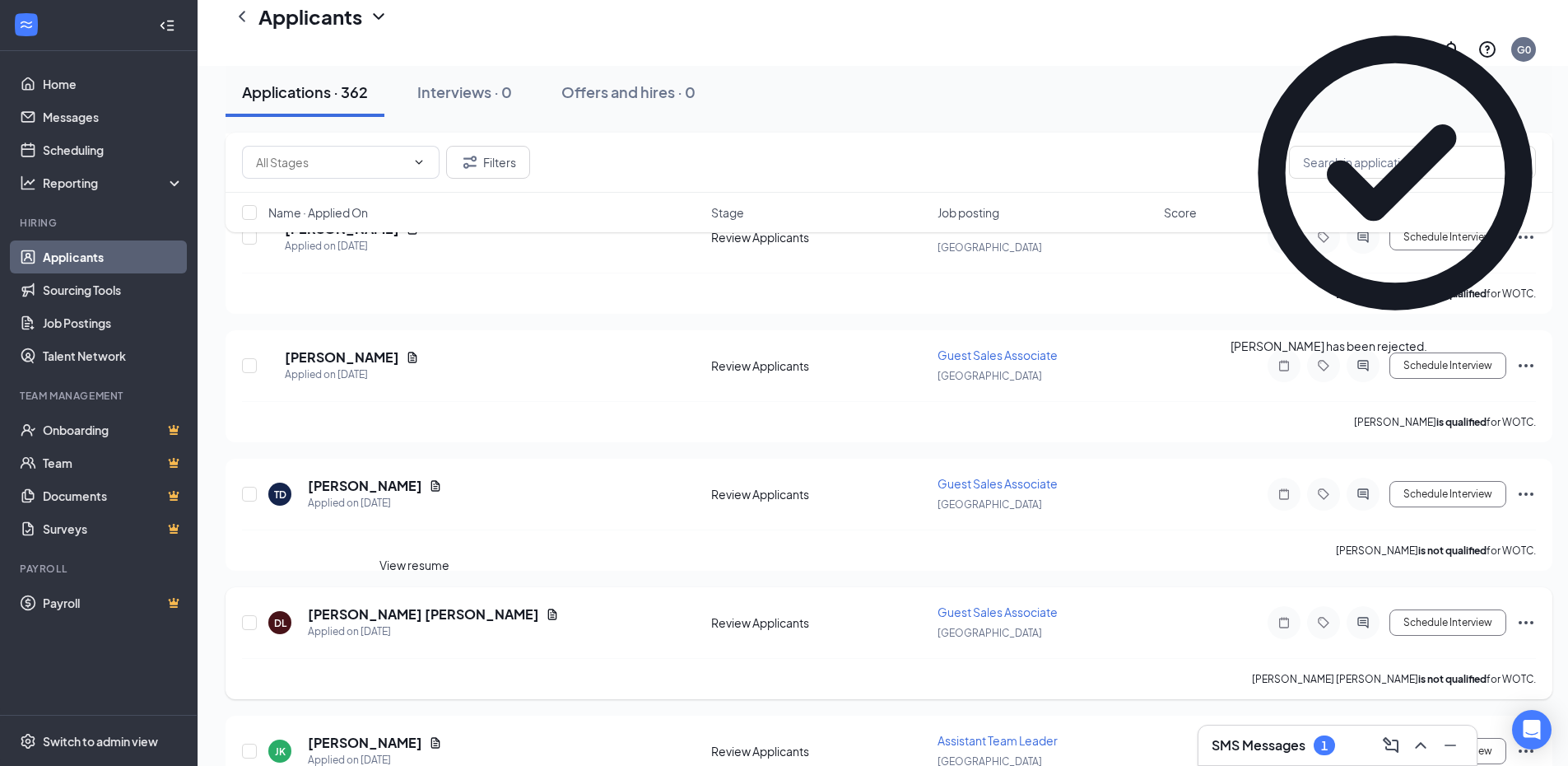
click at [417, 605] on div "[PERSON_NAME] [PERSON_NAME]" at bounding box center [433, 614] width 251 height 18
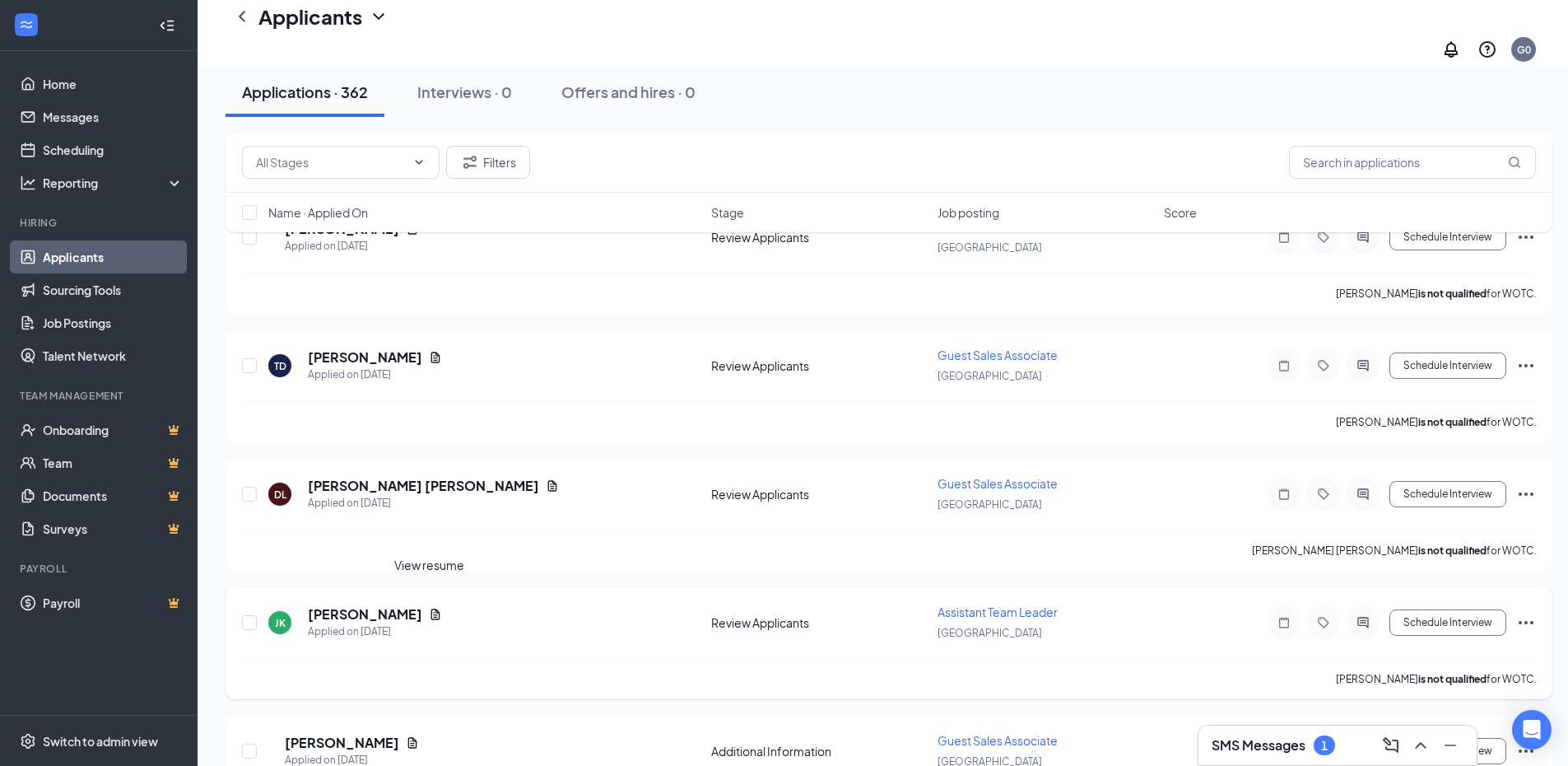
click at [431, 608] on icon "Document" at bounding box center [436, 613] width 9 height 11
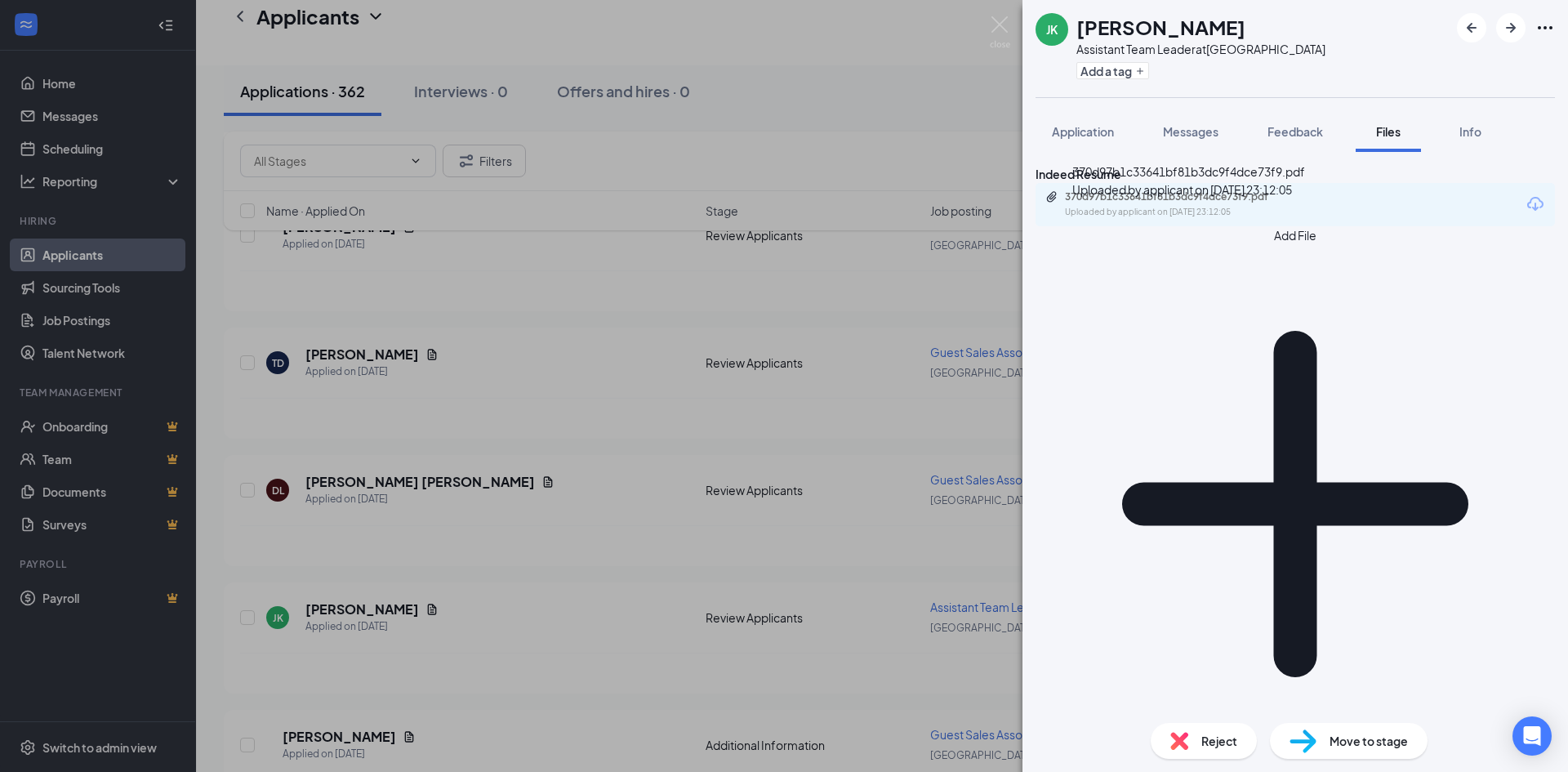
click at [1198, 218] on div "Uploaded by applicant on [DATE] 23:12:05" at bounding box center [1188, 211] width 245 height 13
drag, startPoint x: 495, startPoint y: 578, endPoint x: 537, endPoint y: 611, distance: 53.4
click at [496, 578] on div "[PERSON_NAME] [PERSON_NAME] Assistant Team Leader at [GEOGRAPHIC_DATA] Add a ta…" at bounding box center [784, 386] width 1568 height 772
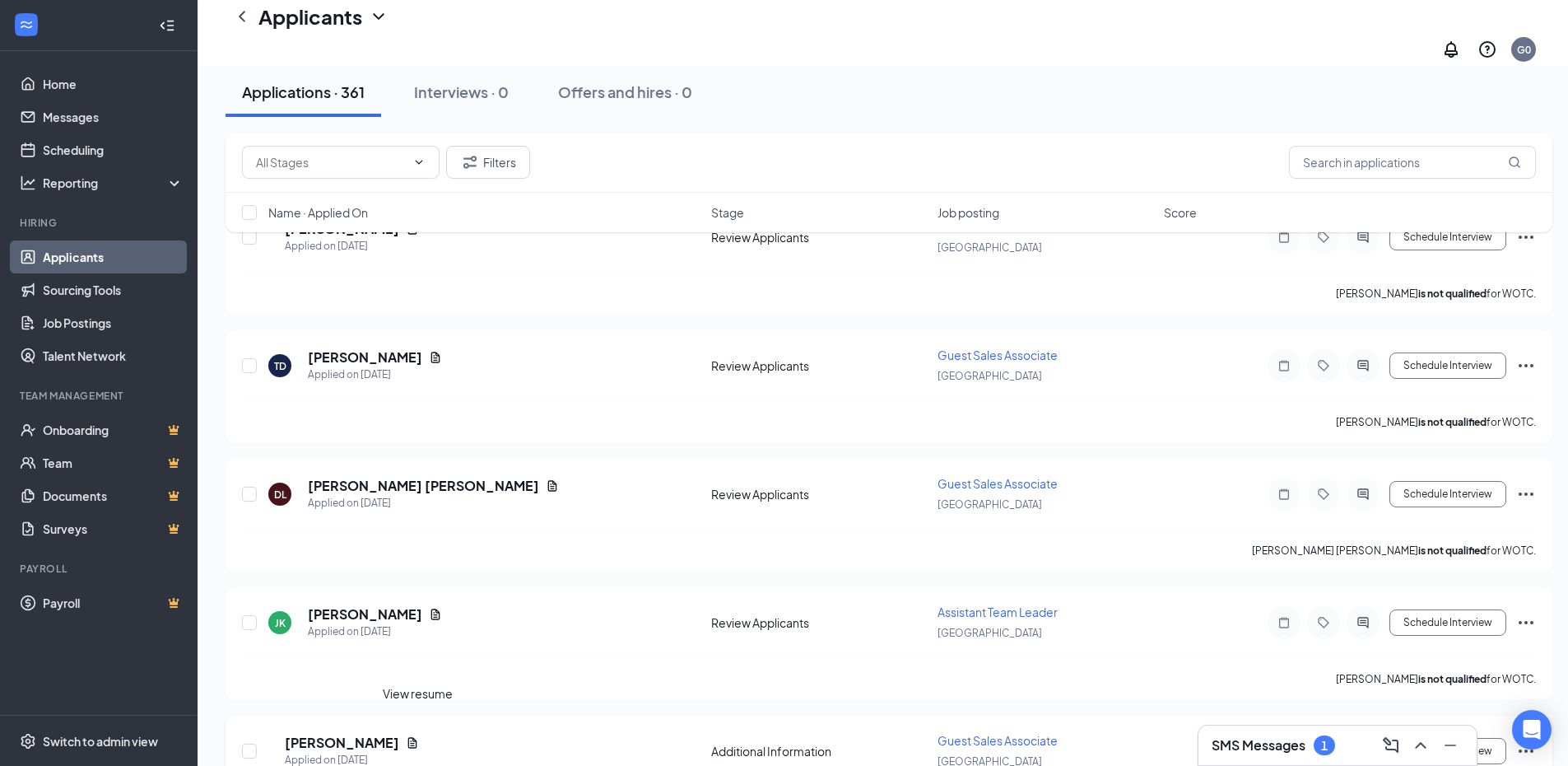
click at [417, 737] on icon "Document" at bounding box center [412, 742] width 9 height 11
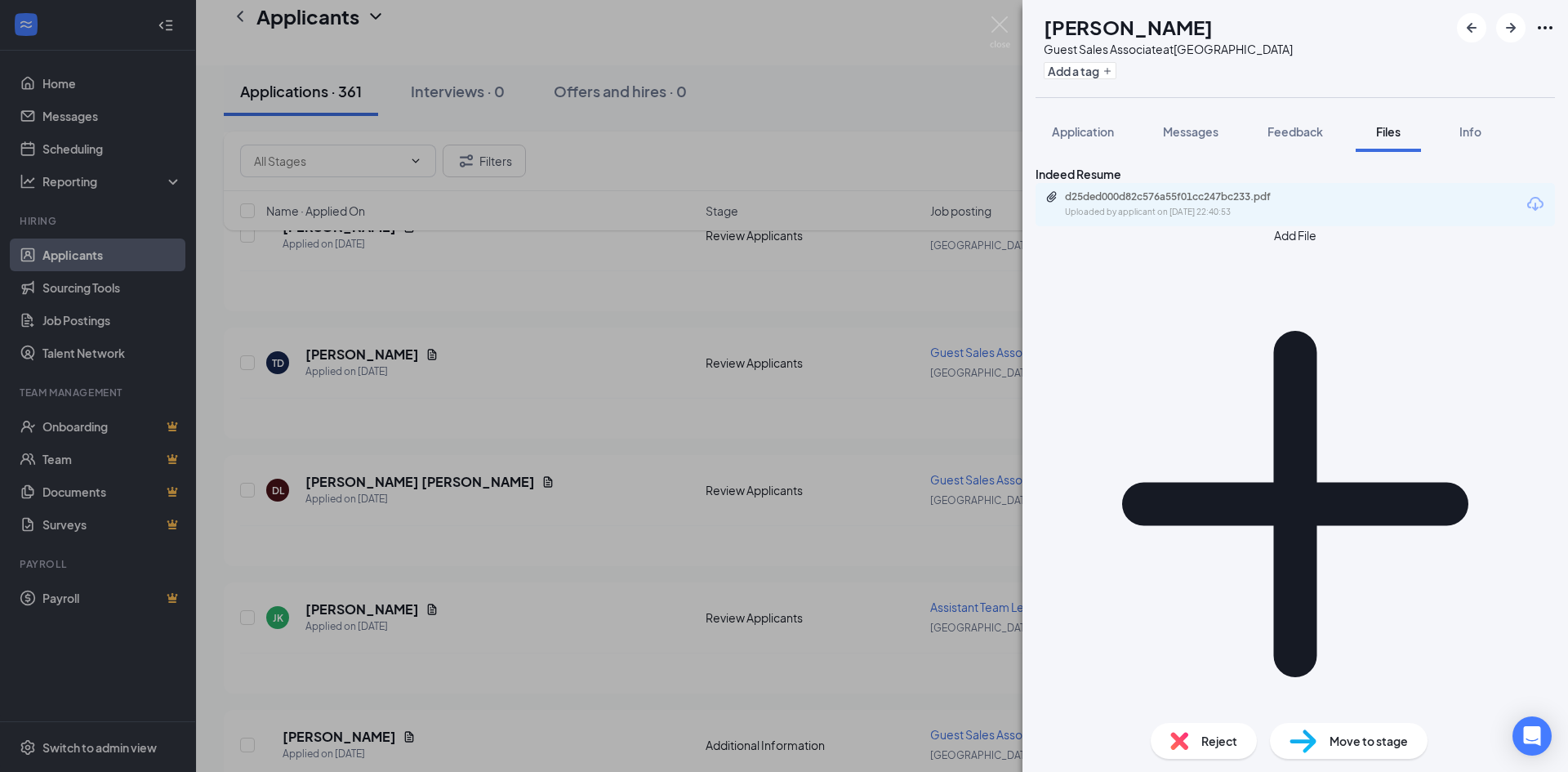
click at [1129, 218] on div "Uploaded by applicant on [DATE] 22:40:53" at bounding box center [1188, 211] width 245 height 13
click at [483, 498] on div "MT [PERSON_NAME] Guest Sales Associate at [GEOGRAPHIC_DATA] Add a tag Applicati…" at bounding box center [784, 386] width 1568 height 772
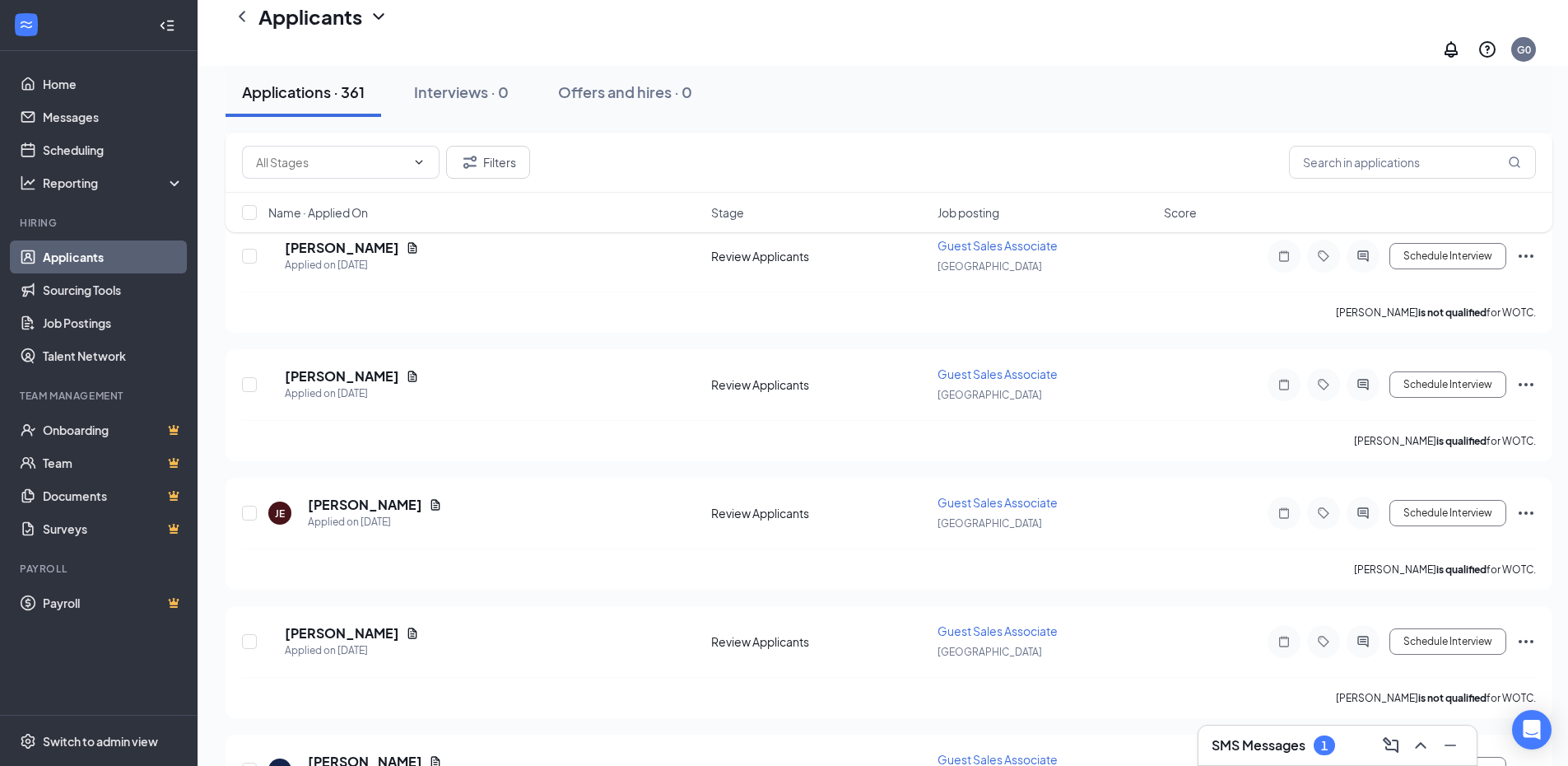
scroll to position [2881, 0]
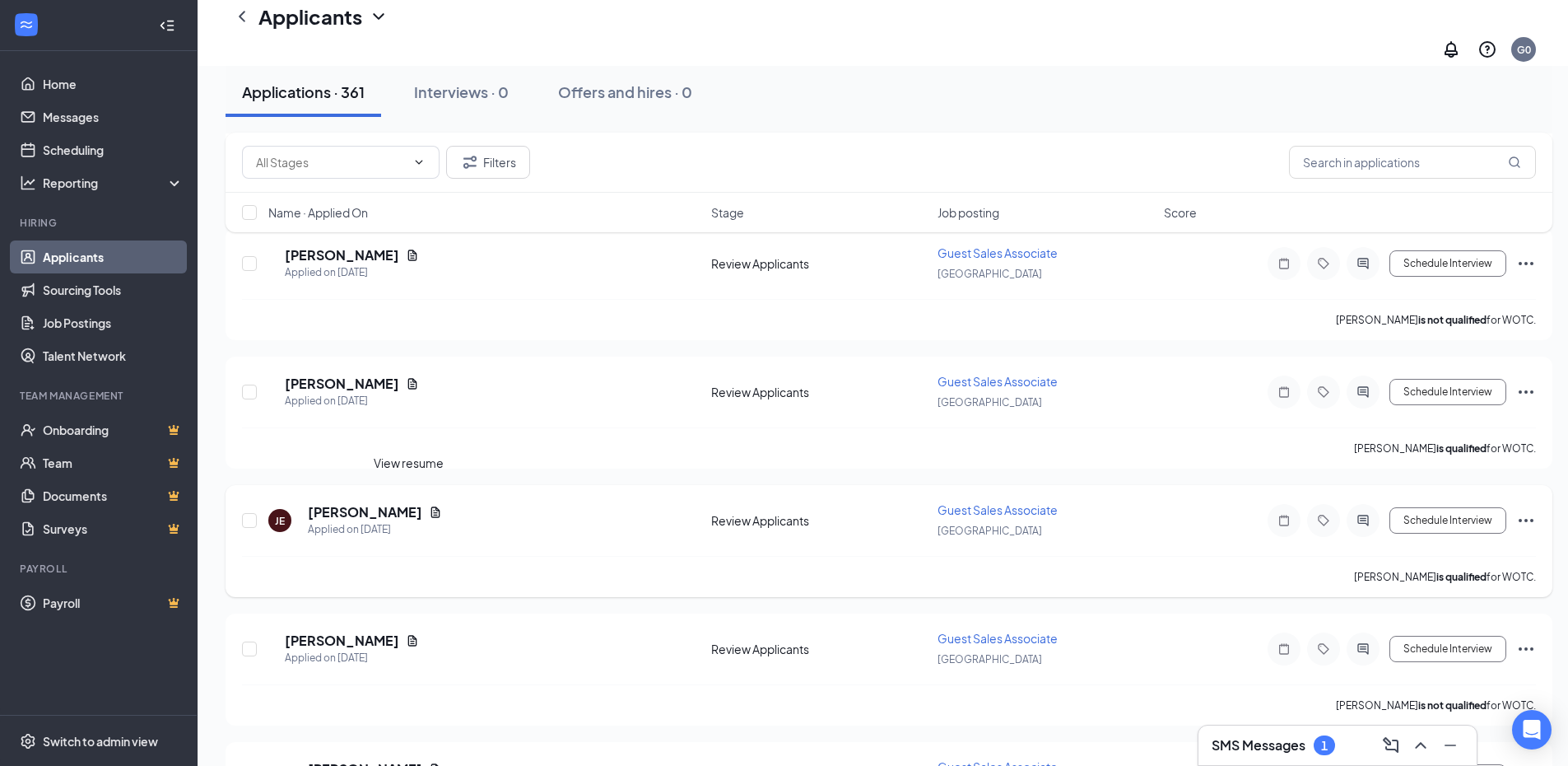
click at [431, 506] on icon "Document" at bounding box center [436, 512] width 9 height 11
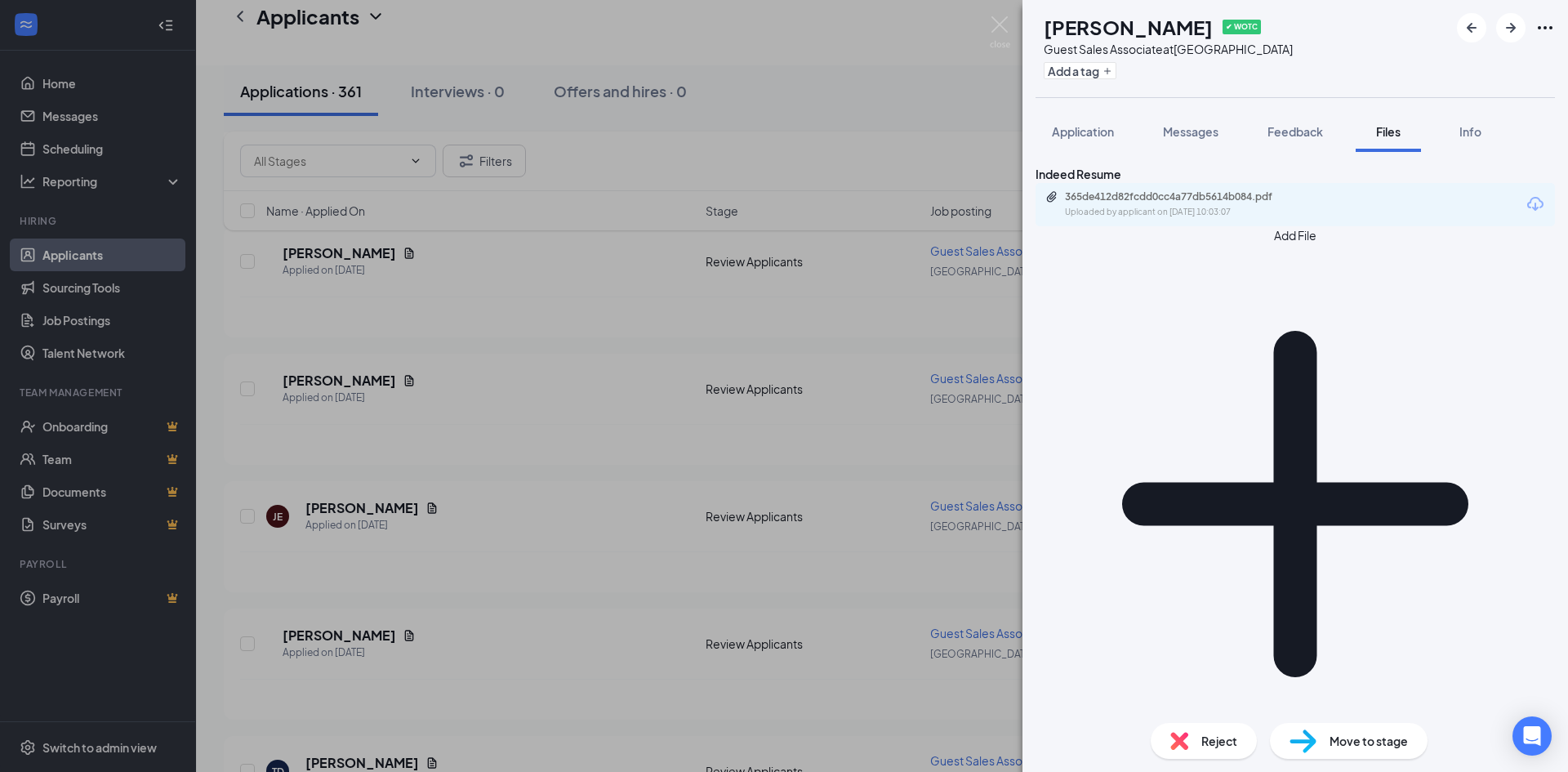
click at [1136, 226] on div "365de412d82fcdd0cc4a77db5614b084.pdf Uploaded by applicant on [DATE] 10:03:07" at bounding box center [1295, 205] width 519 height 44
click at [1129, 218] on div "Uploaded by applicant on [DATE] 10:03:07" at bounding box center [1188, 211] width 245 height 13
click at [457, 255] on div "[PERSON_NAME] ✔ WOTC Guest Sales Associate at [GEOGRAPHIC_DATA] Add a tag Appli…" at bounding box center [784, 386] width 1568 height 772
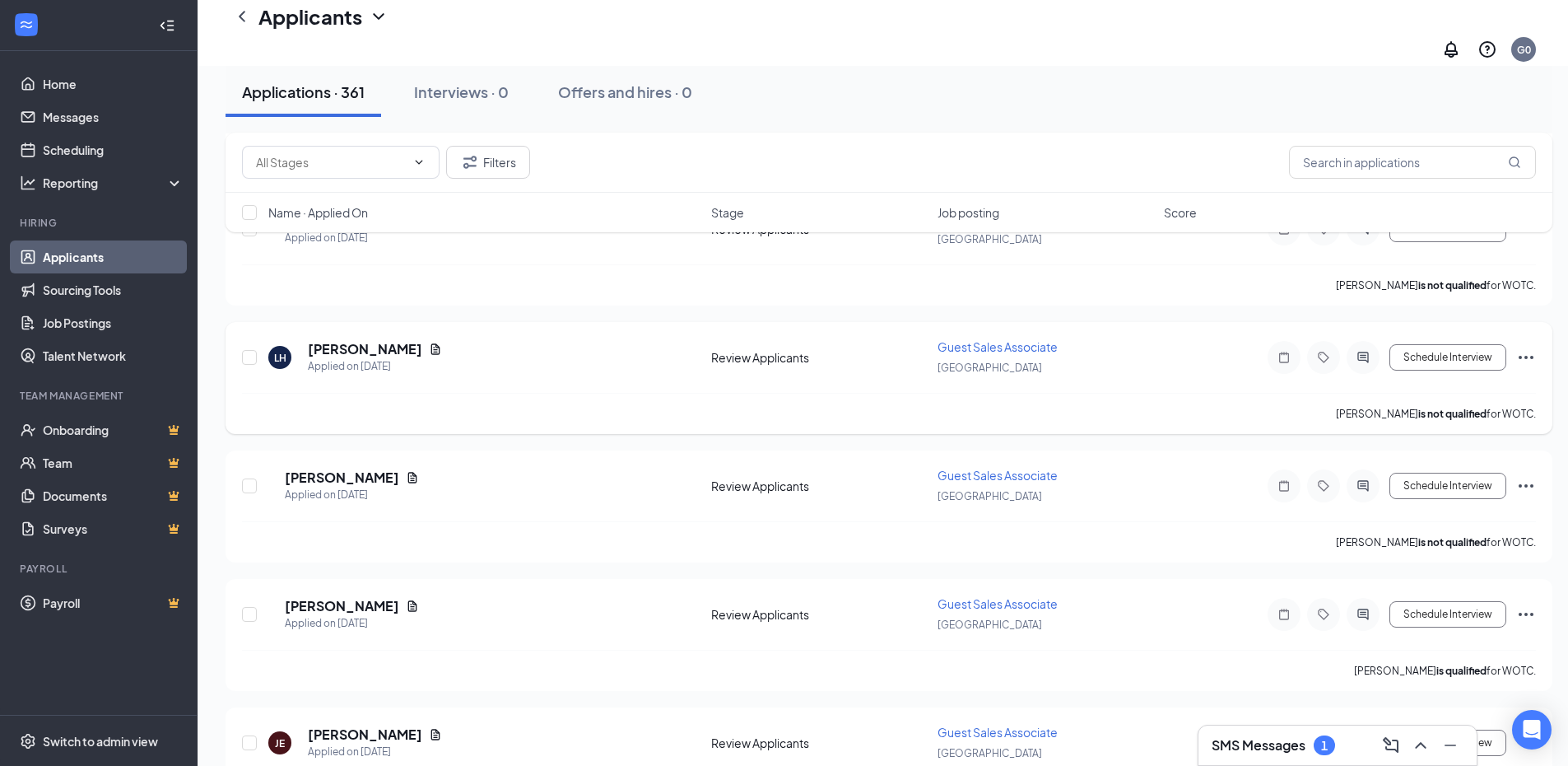
scroll to position [2635, 0]
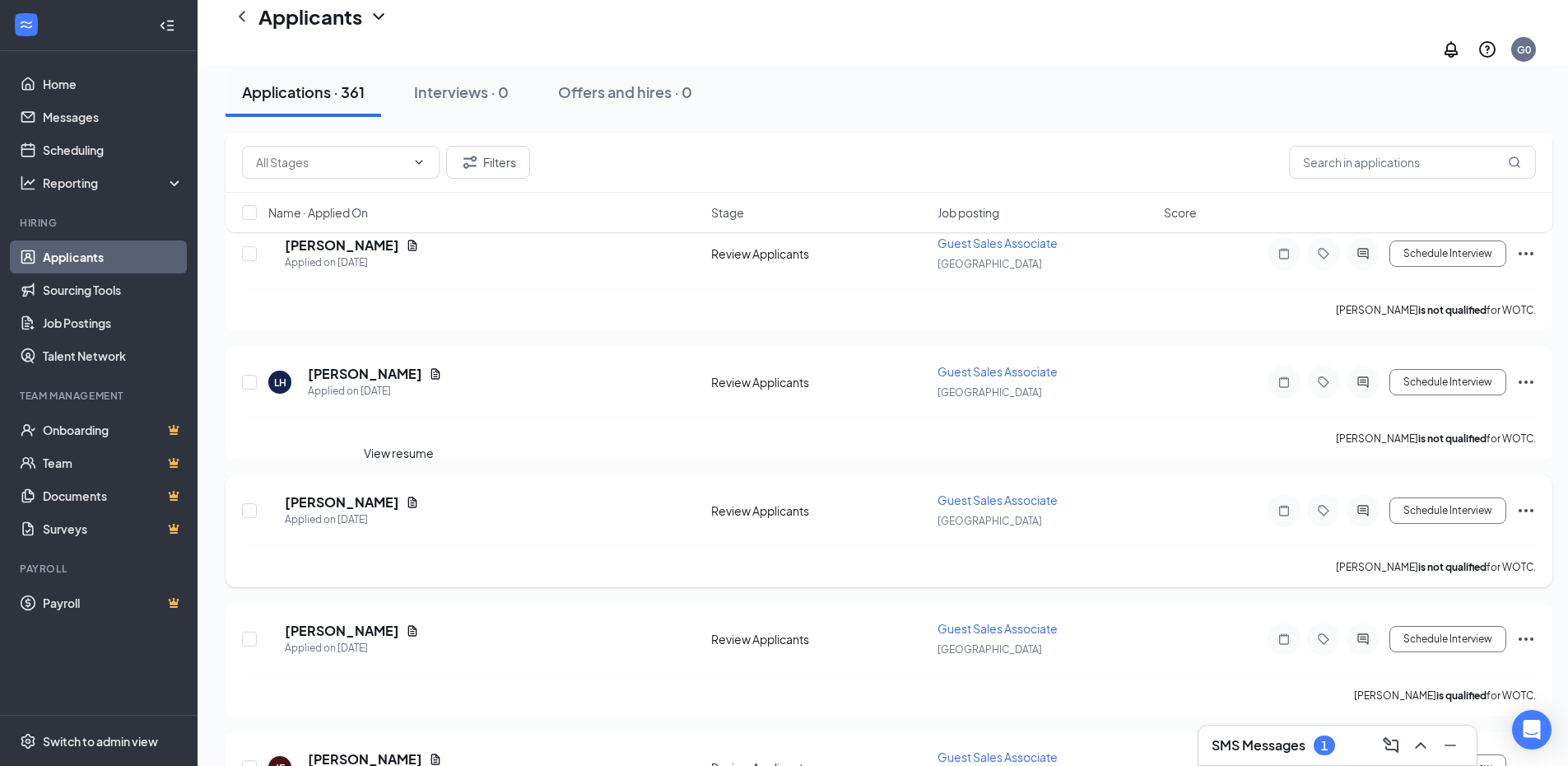
click at [408, 497] on icon "Document" at bounding box center [412, 502] width 9 height 11
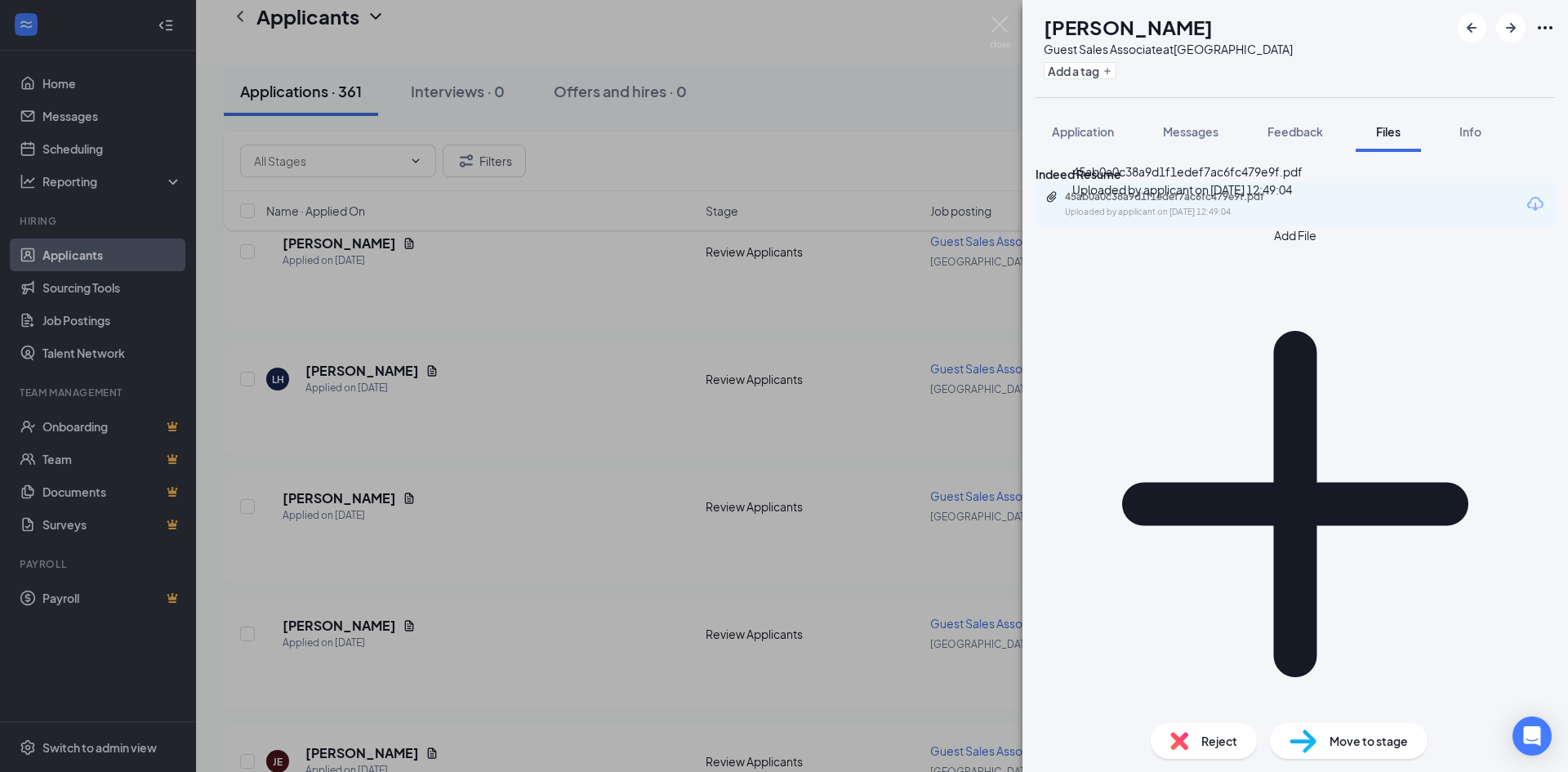
click at [1159, 218] on div "Uploaded by applicant on [DATE] 12:49:04" at bounding box center [1188, 211] width 245 height 13
click at [579, 404] on div "JR [PERSON_NAME] Guest Sales Associate at [GEOGRAPHIC_DATA] Add a tag Applicati…" at bounding box center [784, 386] width 1568 height 772
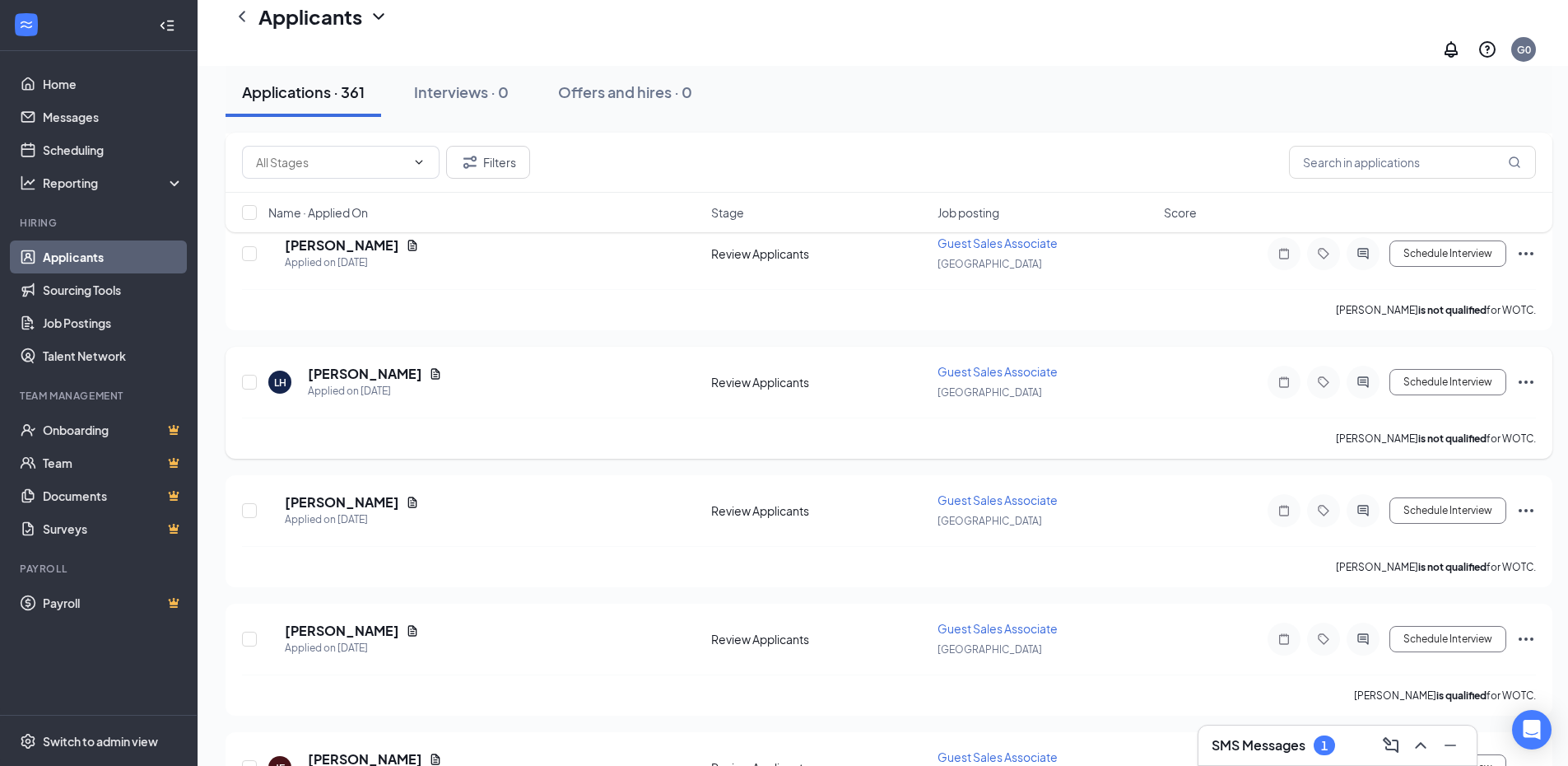
scroll to position [2470, 0]
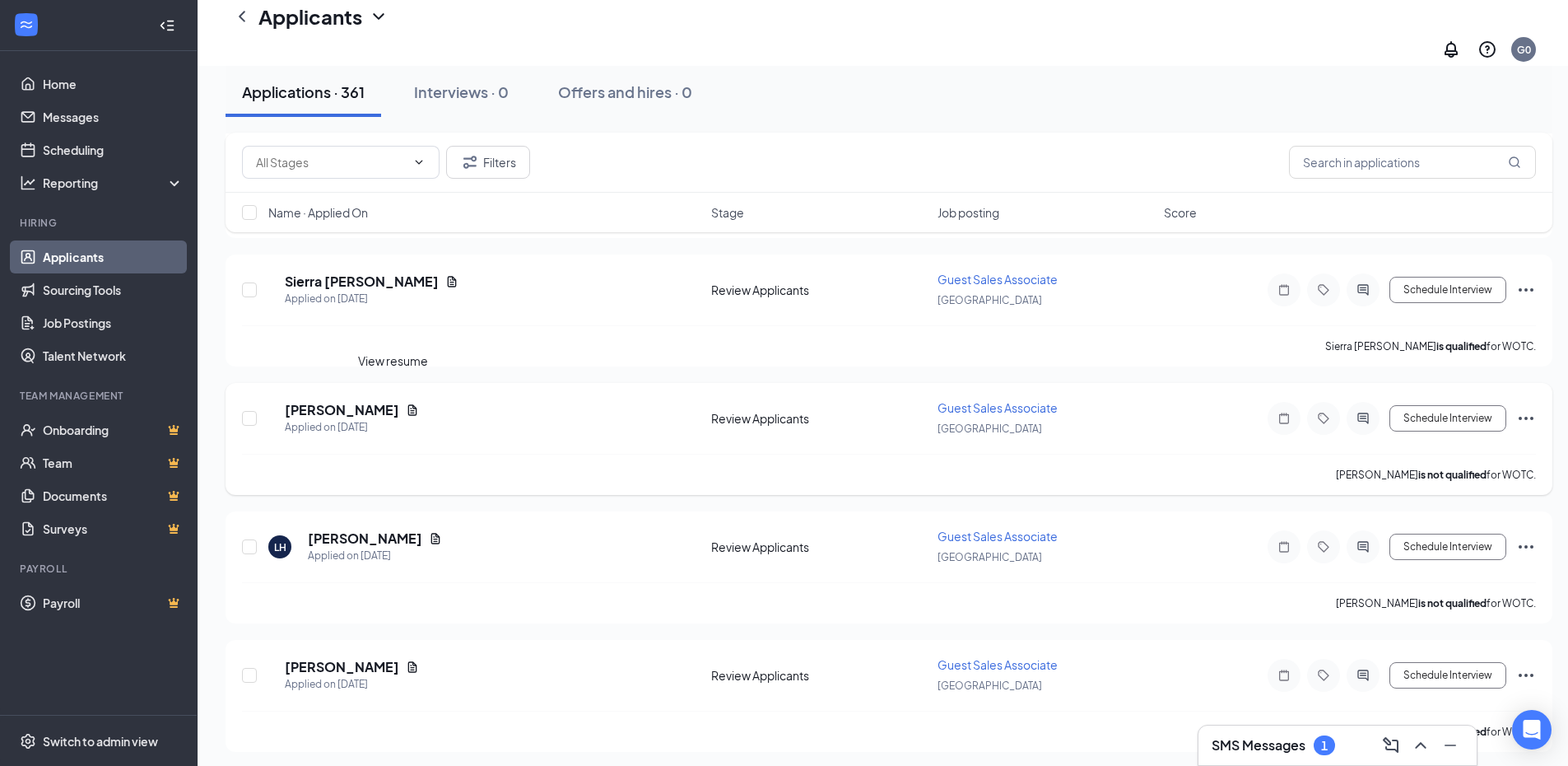
click at [408, 404] on icon "Document" at bounding box center [412, 410] width 9 height 11
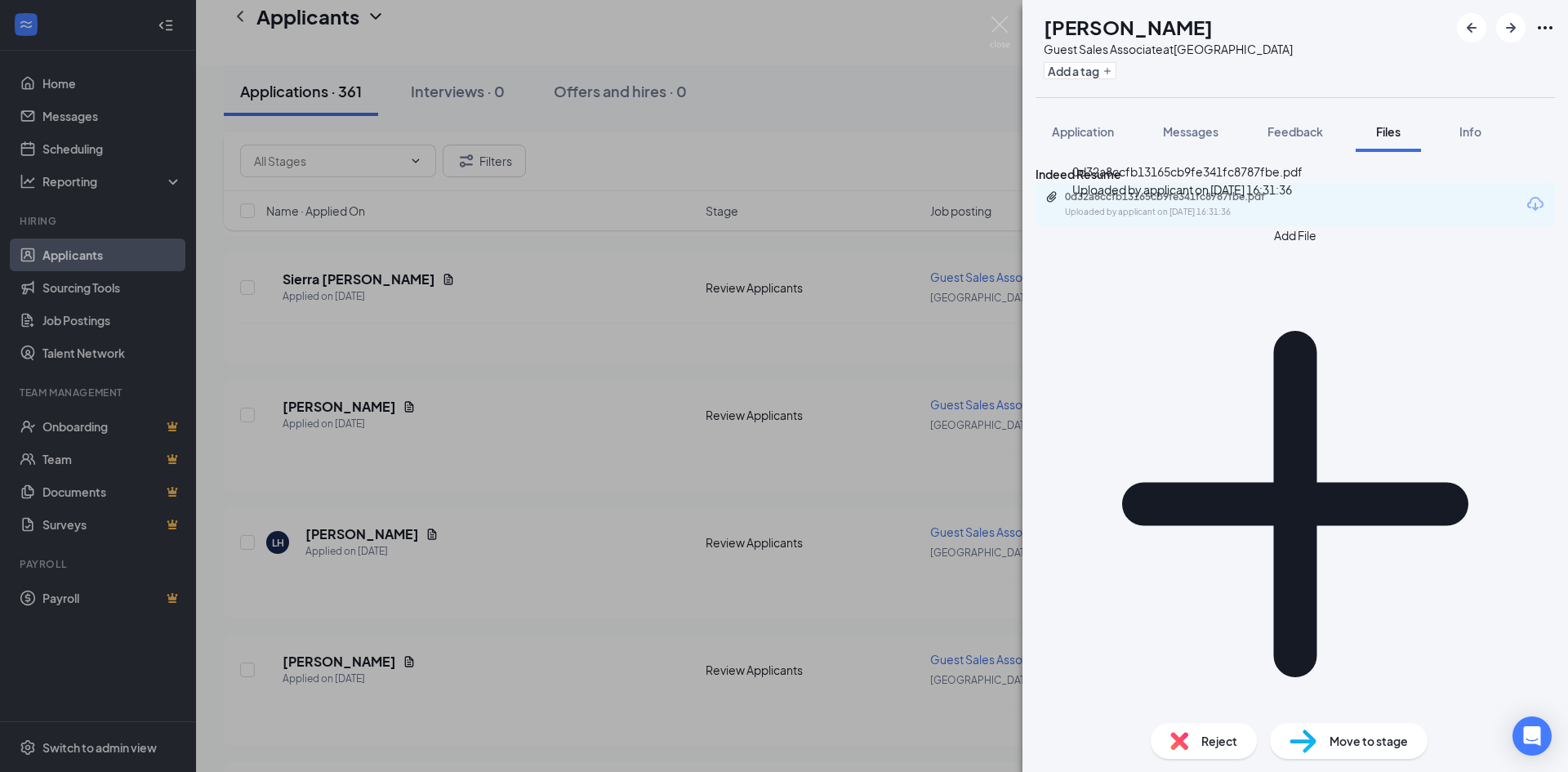
click at [1220, 204] on div "0d32a8ccfb13165cb9fe341fc8787fbe.pdf" at bounding box center [1179, 197] width 229 height 13
click at [490, 346] on div "IC [PERSON_NAME] Guest Sales Associate at [GEOGRAPHIC_DATA] Add a tag Applicati…" at bounding box center [784, 386] width 1568 height 772
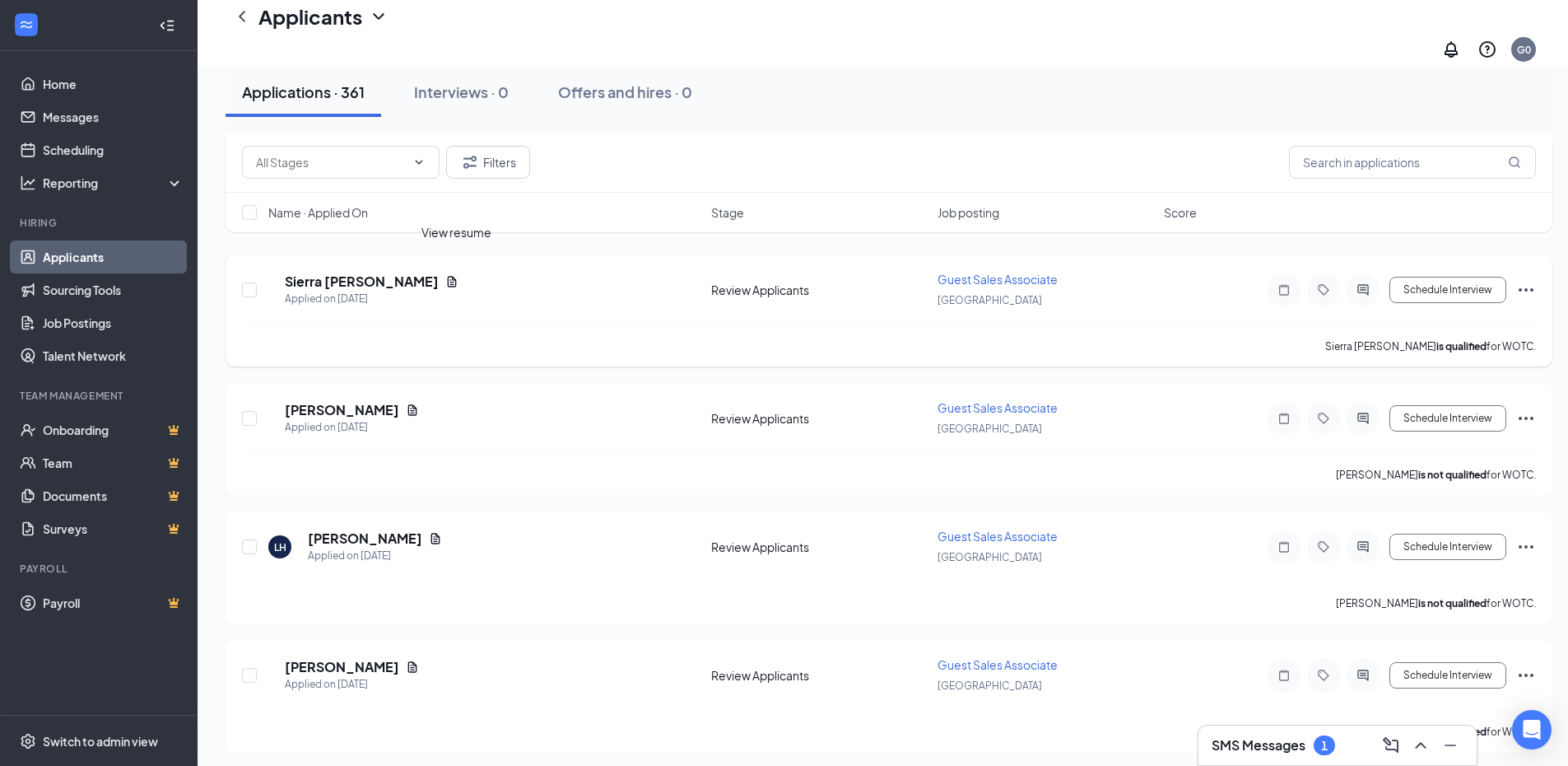
click at [456, 275] on icon "Document" at bounding box center [452, 281] width 13 height 13
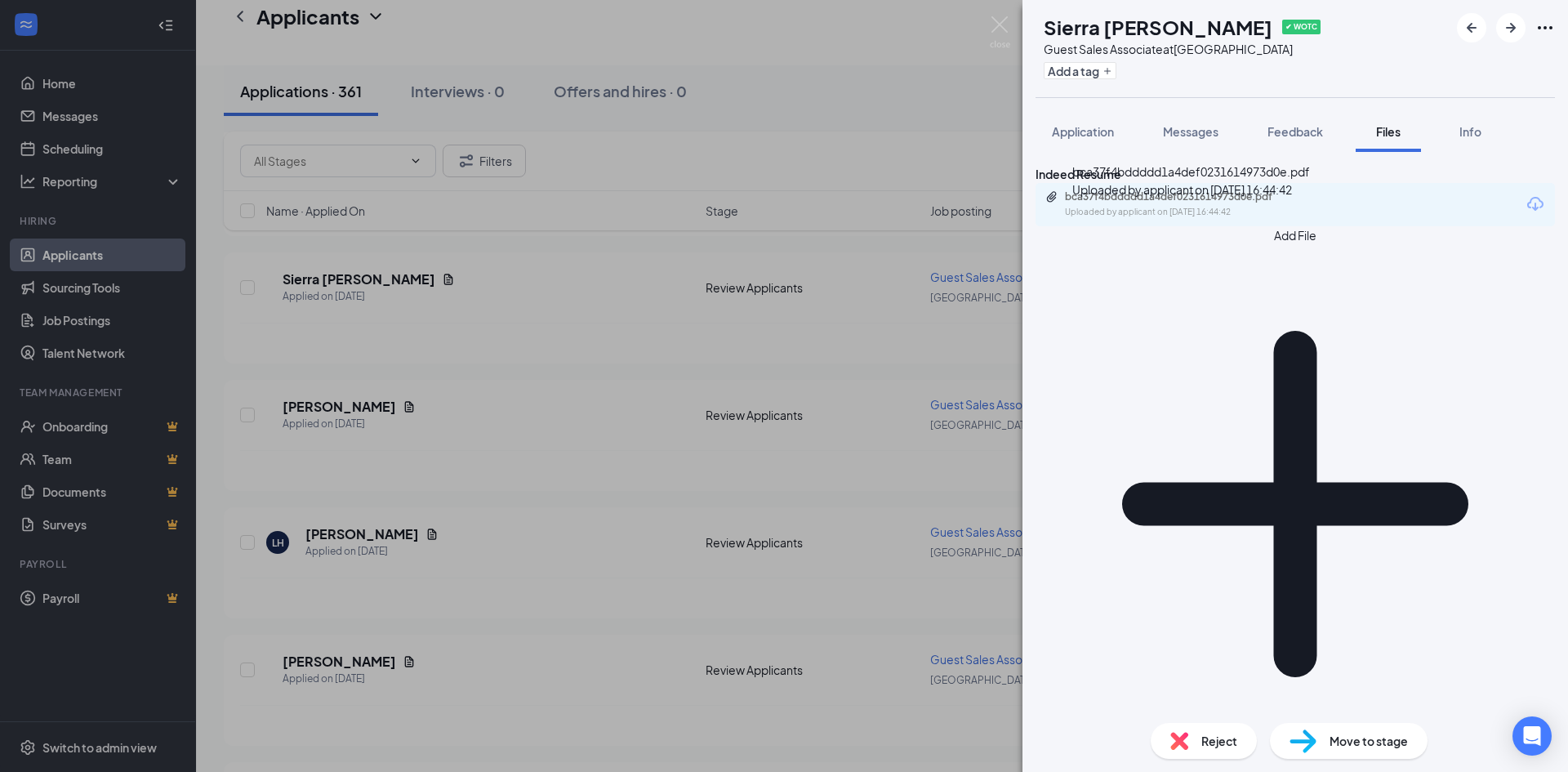
click at [1174, 204] on div "bca37f4bddddd1a4def0231614973d0e.pdf" at bounding box center [1179, 197] width 229 height 13
click at [575, 351] on div "SS Sierra [PERSON_NAME] ✔ WOTC Guest Sales Associate at [GEOGRAPHIC_DATA] Add a…" at bounding box center [784, 386] width 1568 height 772
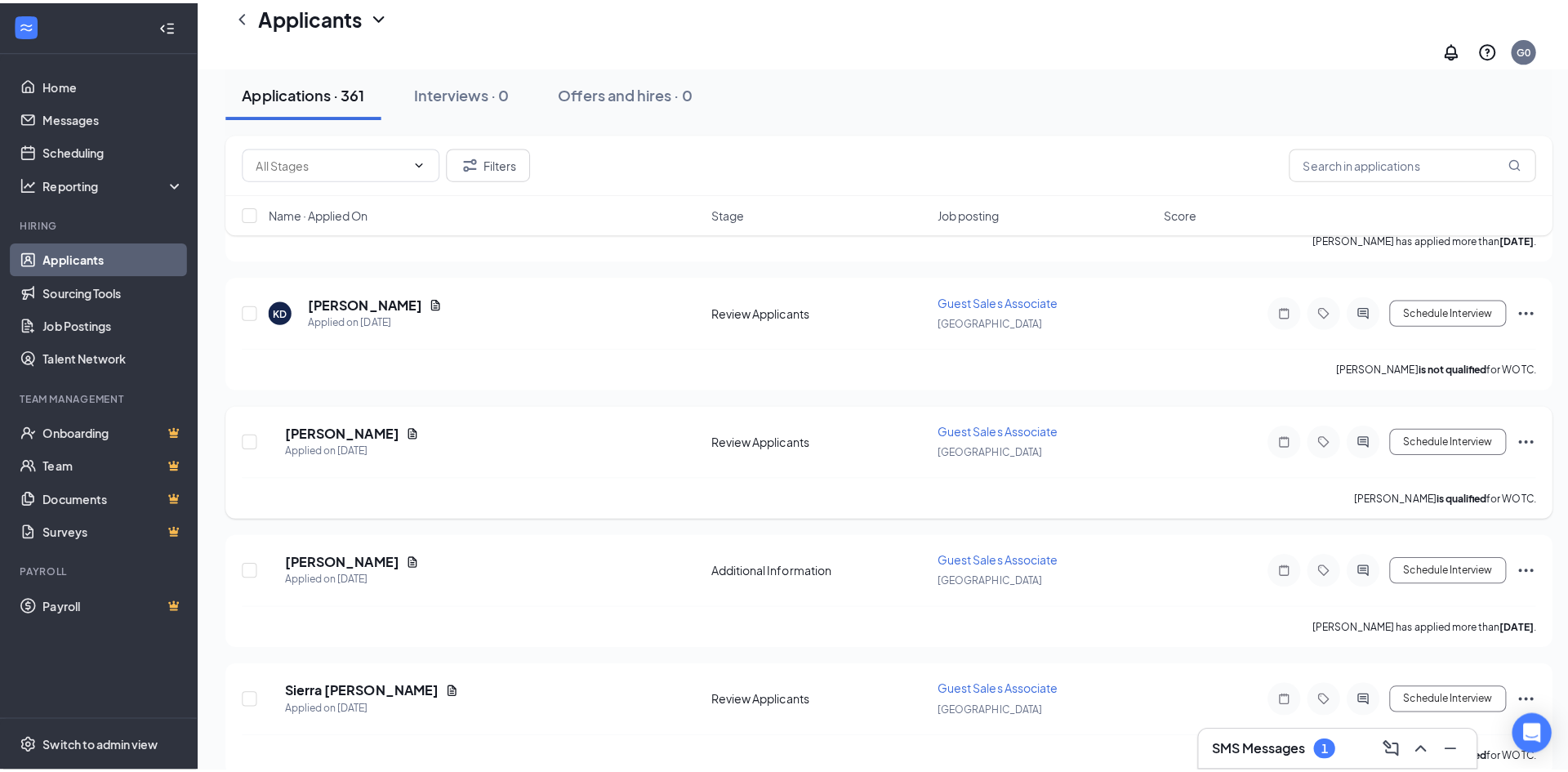
scroll to position [2042, 0]
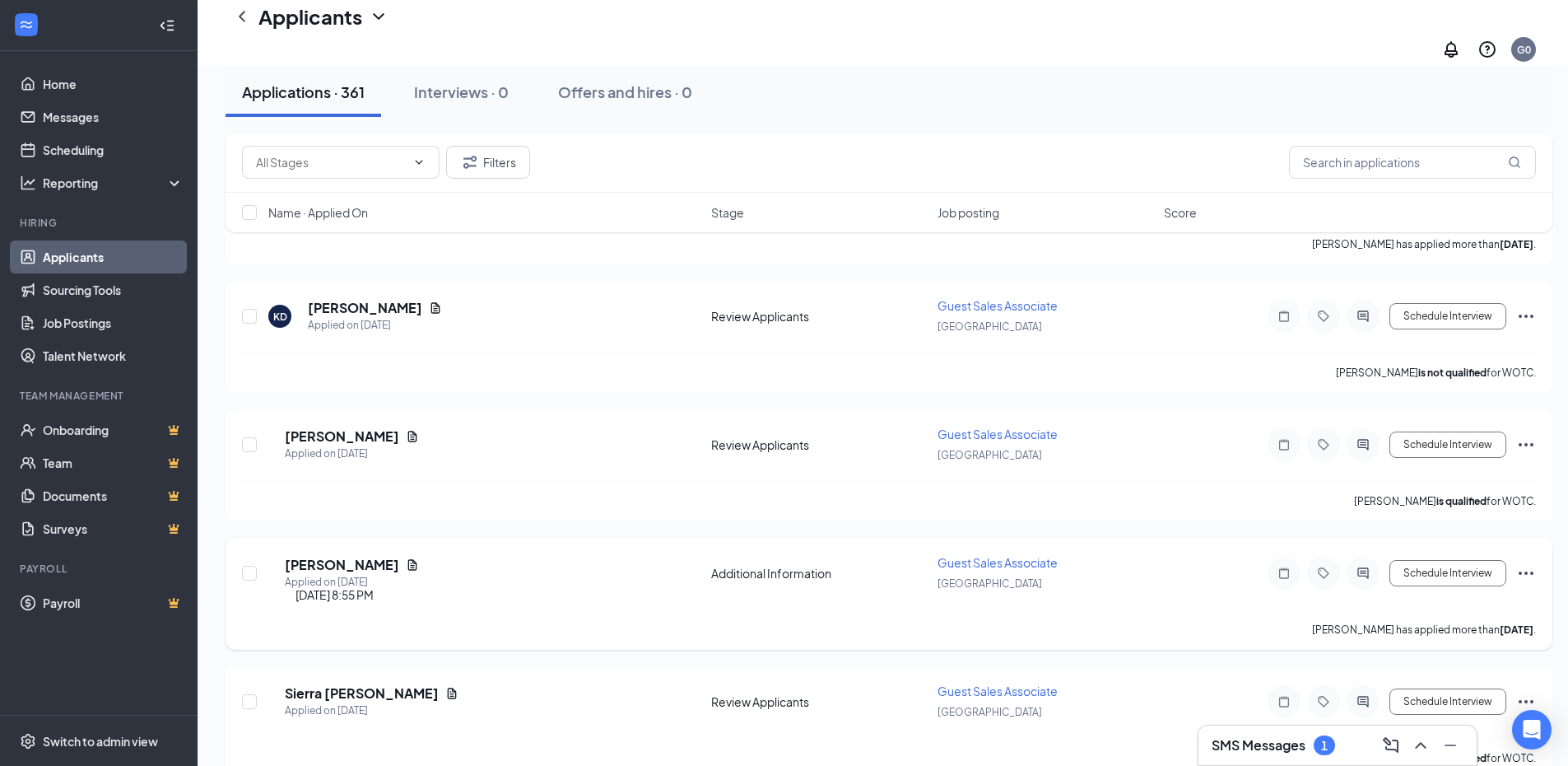
click at [417, 559] on icon "Document" at bounding box center [412, 564] width 9 height 11
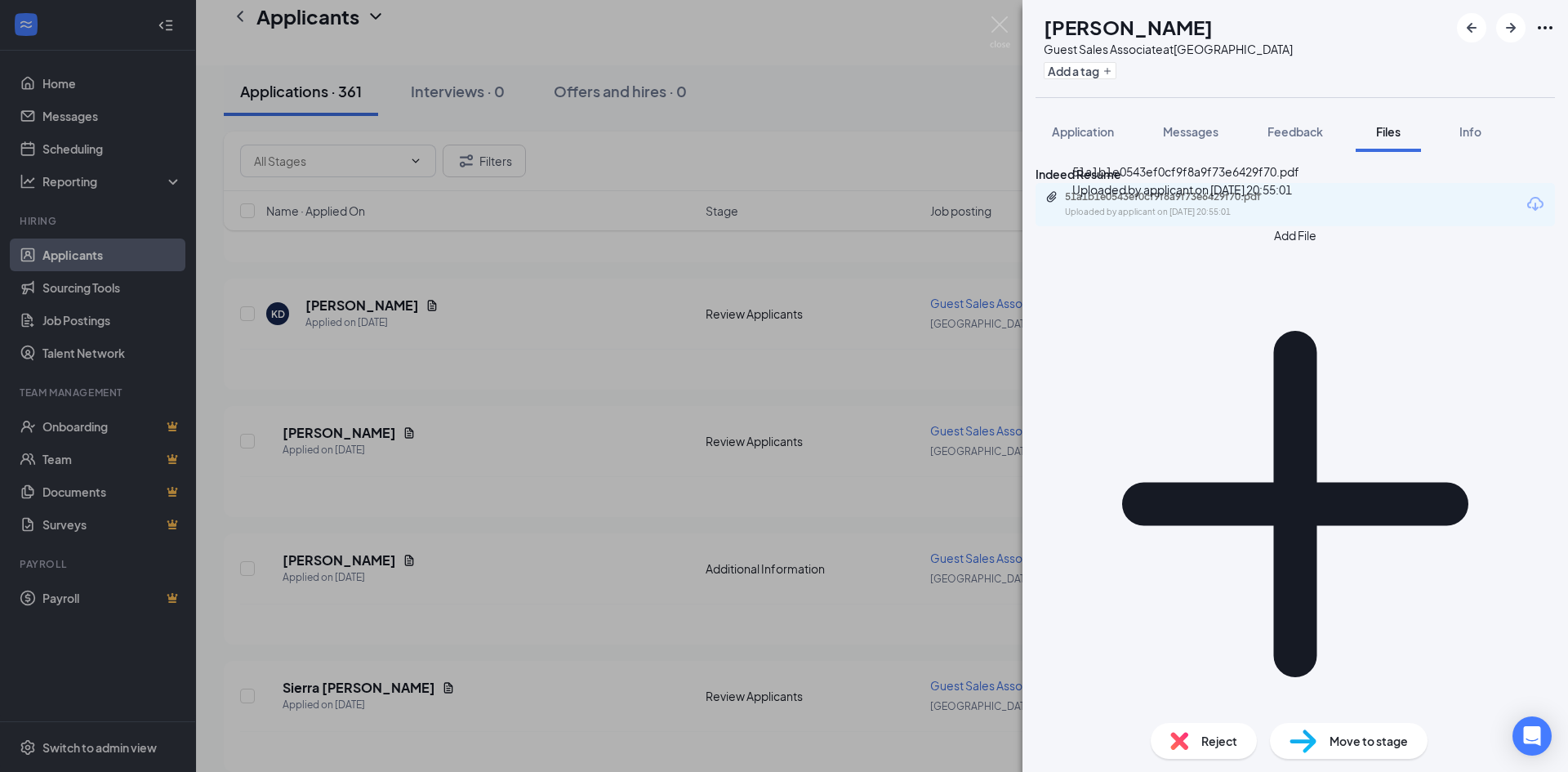
click at [1148, 218] on div "Uploaded by applicant on [DATE] 20:55:01" at bounding box center [1188, 211] width 245 height 13
click at [426, 291] on div "BM [PERSON_NAME] Guest Sales Associate at [GEOGRAPHIC_DATA] Add a tag Applicati…" at bounding box center [784, 386] width 1568 height 772
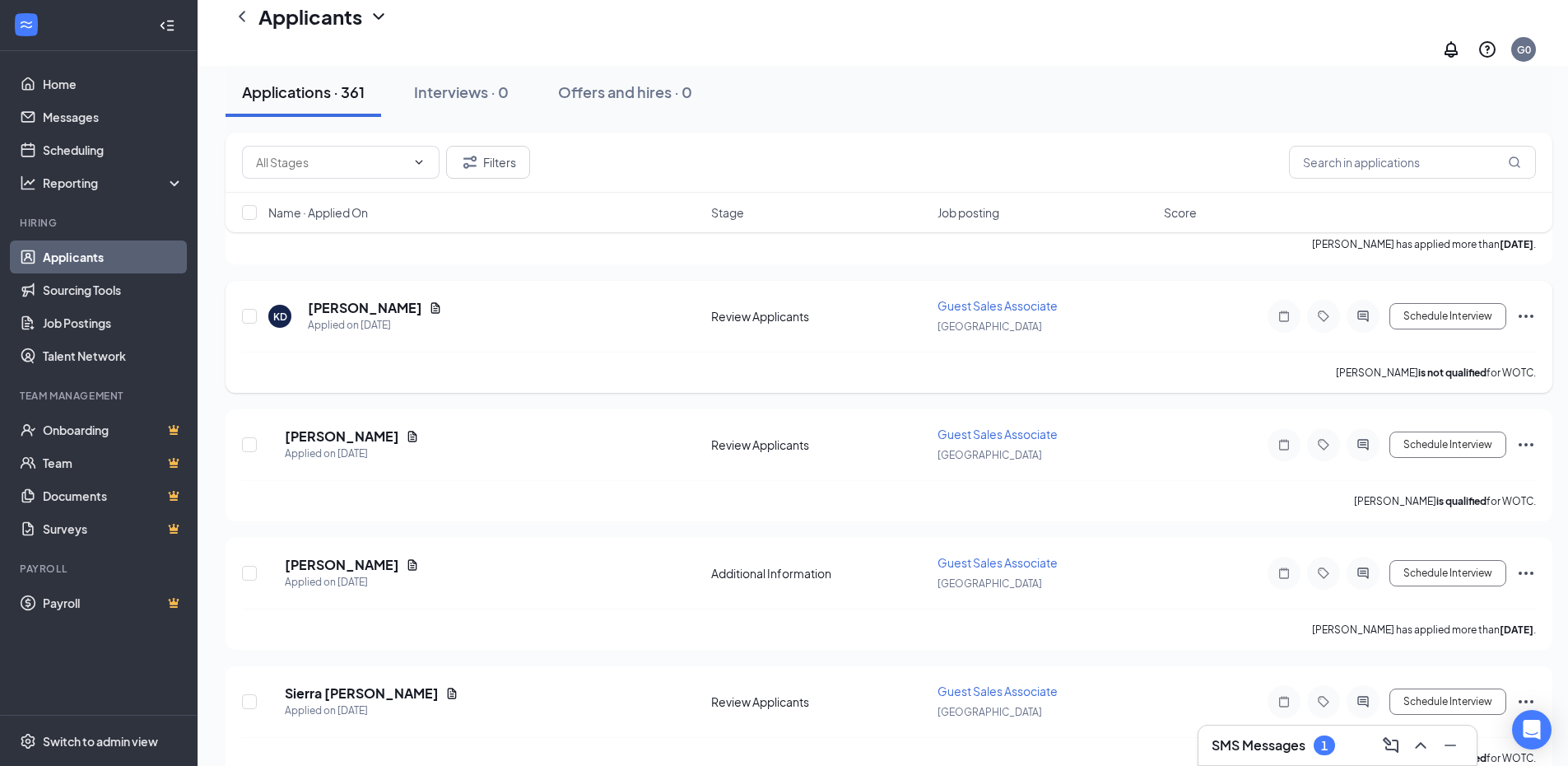
click at [432, 301] on icon "Document" at bounding box center [435, 307] width 13 height 13
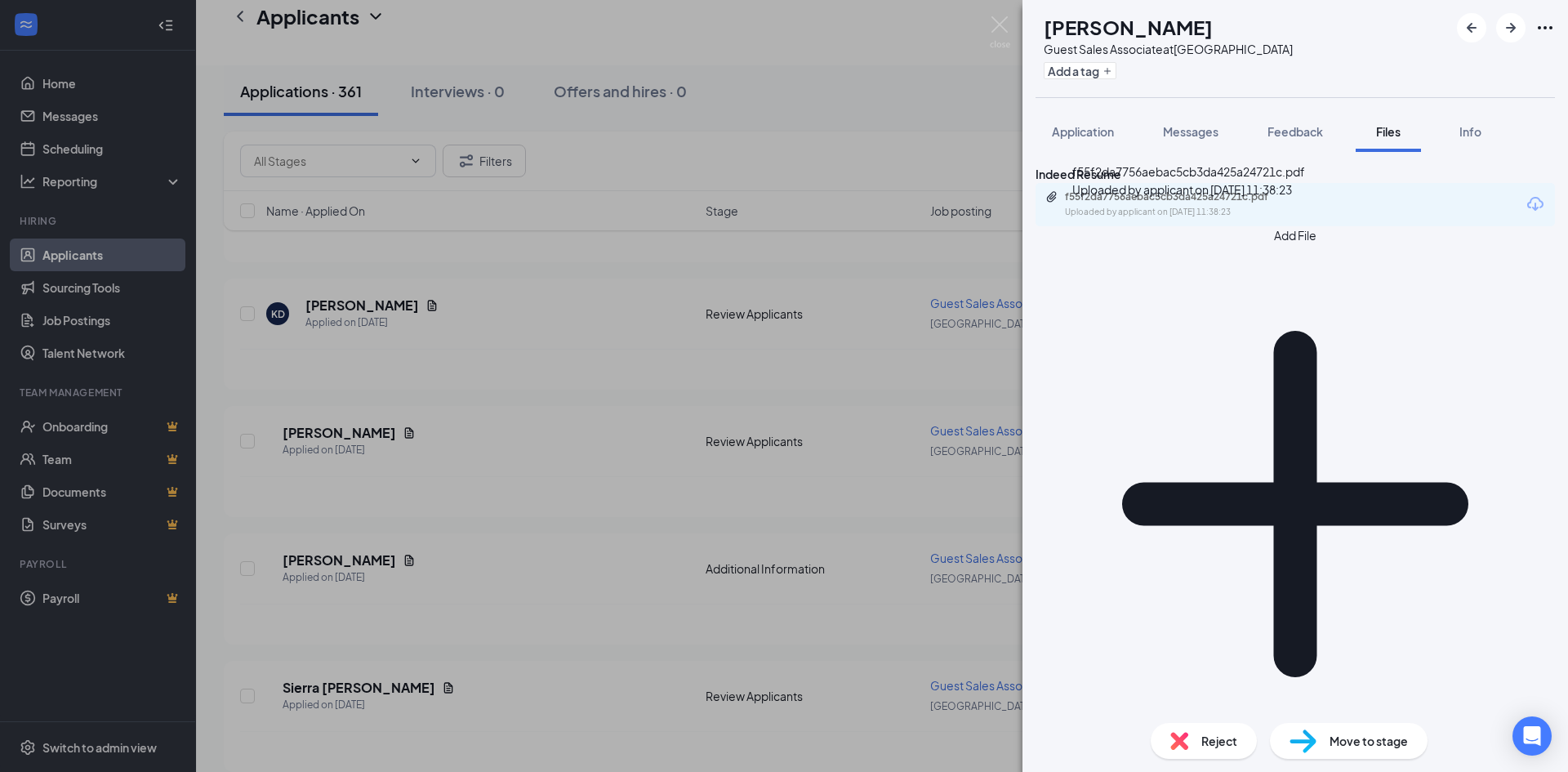
click at [1256, 218] on div "Uploaded by applicant on [DATE] 11:38:23" at bounding box center [1188, 211] width 245 height 13
click at [719, 334] on div "KD [PERSON_NAME] Guest Sales Associate at [GEOGRAPHIC_DATA] Add a tag Applicati…" at bounding box center [784, 386] width 1568 height 772
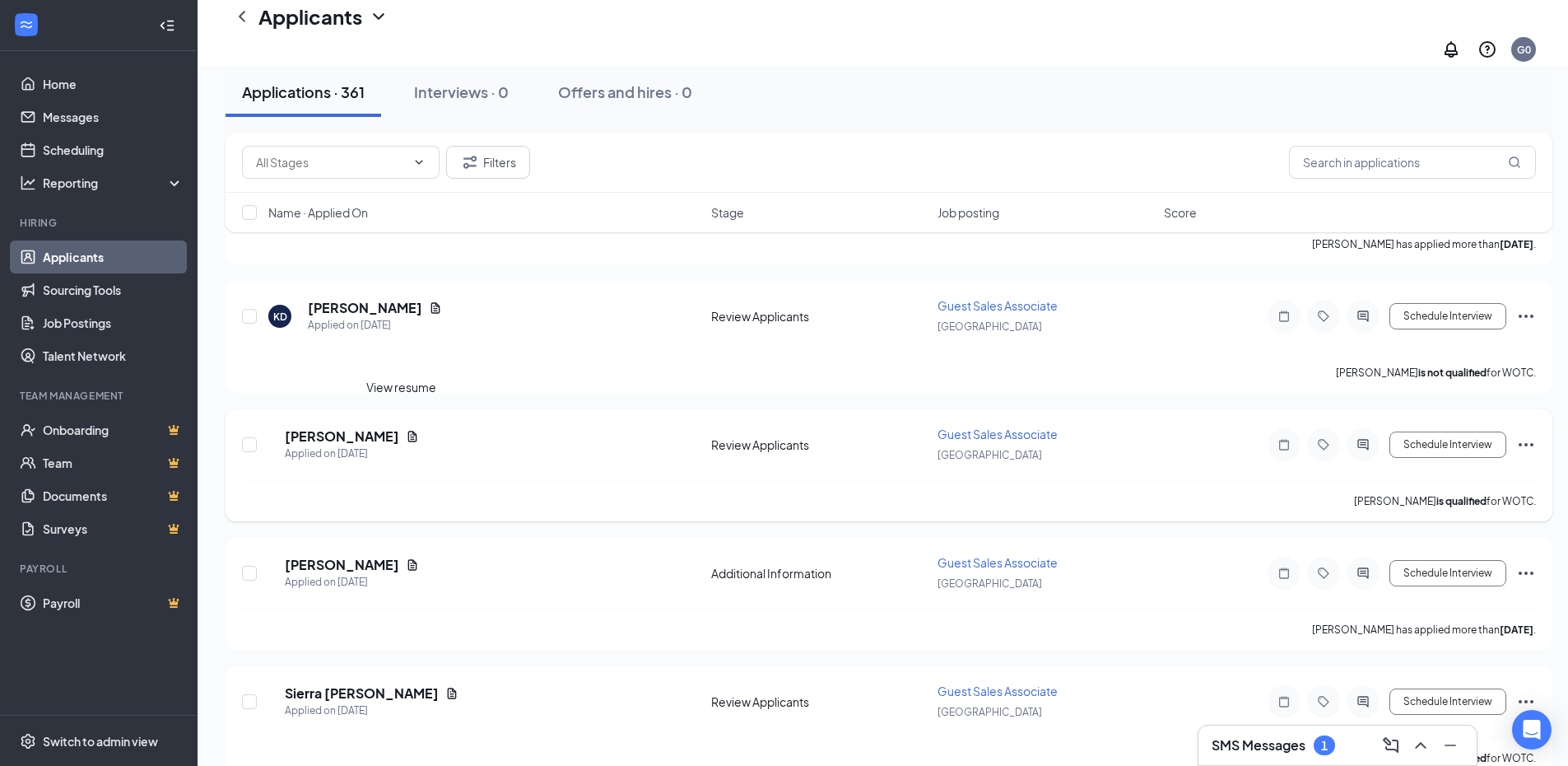
click at [408, 431] on icon "Document" at bounding box center [412, 436] width 9 height 11
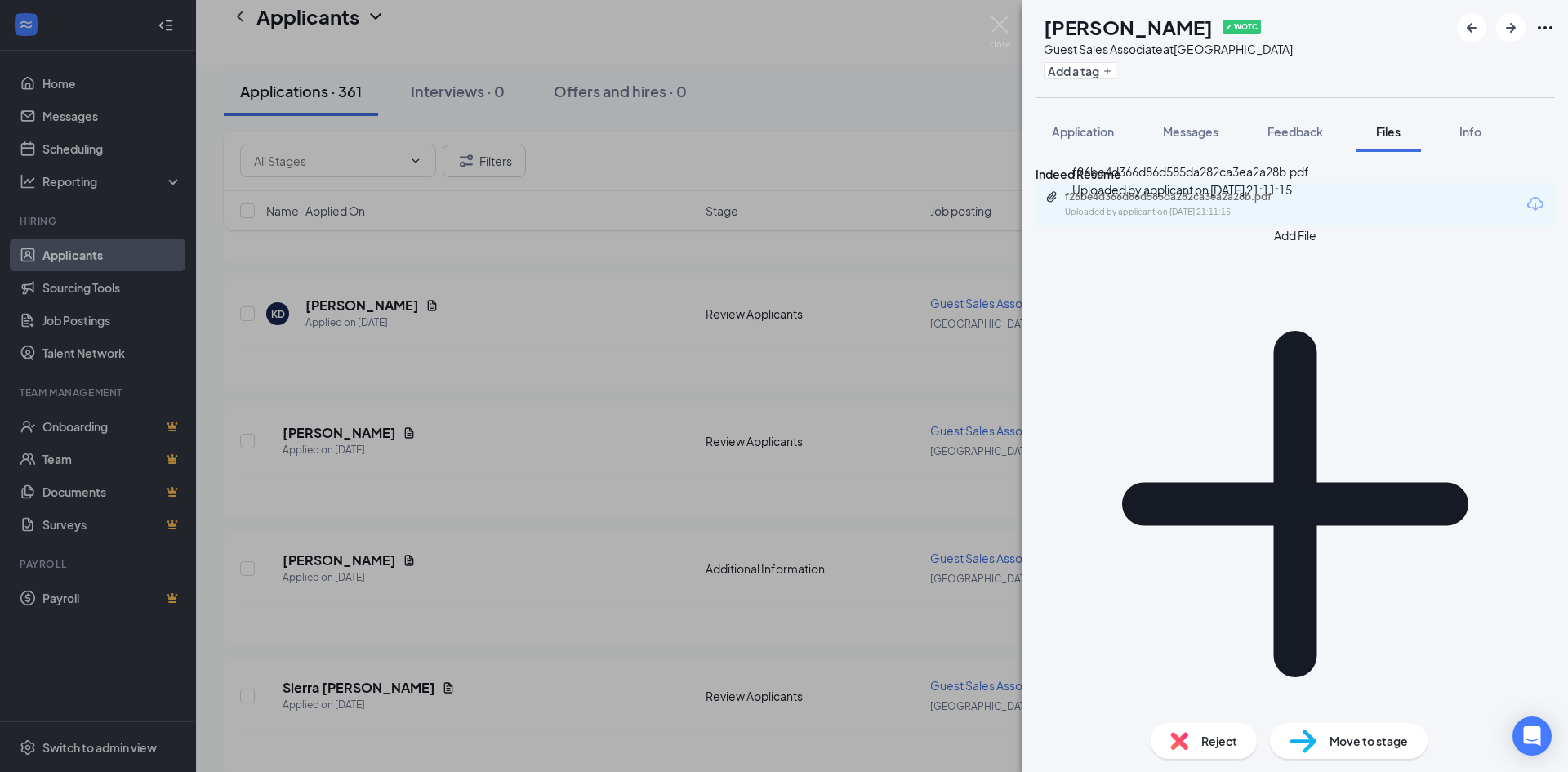
click at [1145, 218] on div "Uploaded by applicant on [DATE] 21:11:15" at bounding box center [1188, 211] width 245 height 13
